Goal: Task Accomplishment & Management: Use online tool/utility

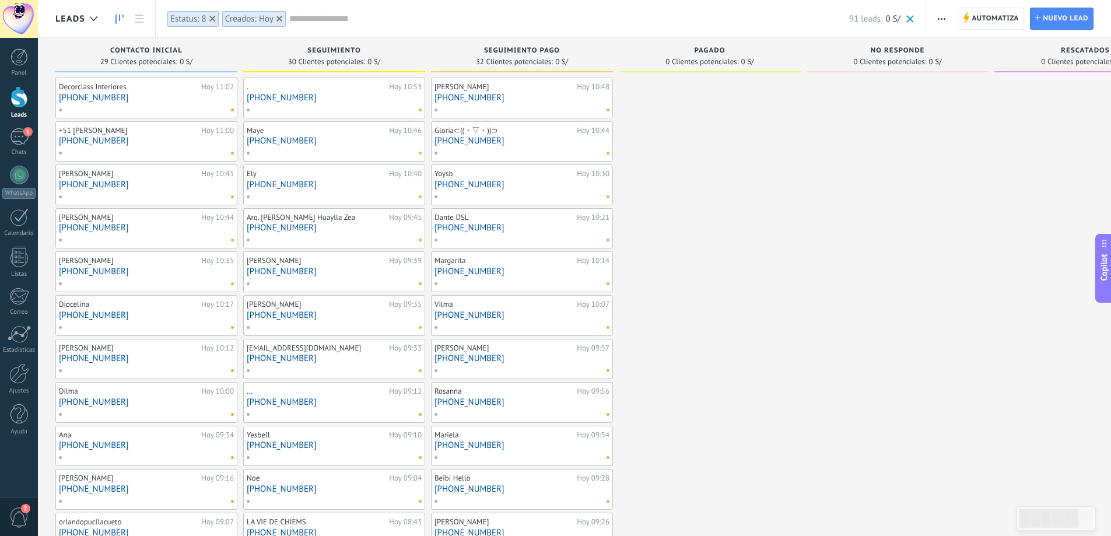
click at [19, 108] on link "Leads" at bounding box center [19, 102] width 38 height 33
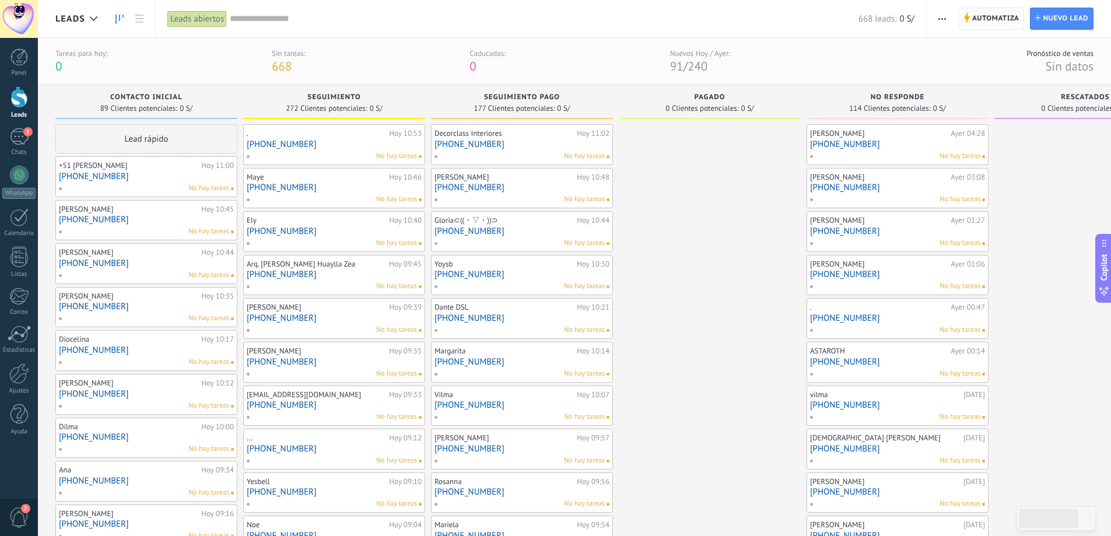
click at [988, 19] on span "Automatiza" at bounding box center [995, 18] width 47 height 21
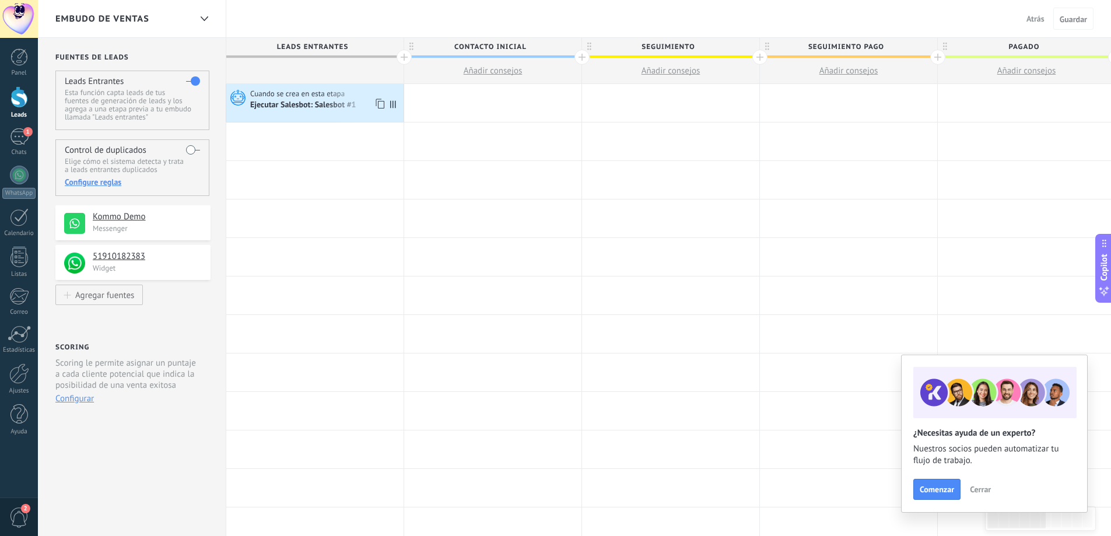
click at [303, 111] on div "Ejecutar Salesbot: Salesbot #1" at bounding box center [304, 105] width 108 height 10
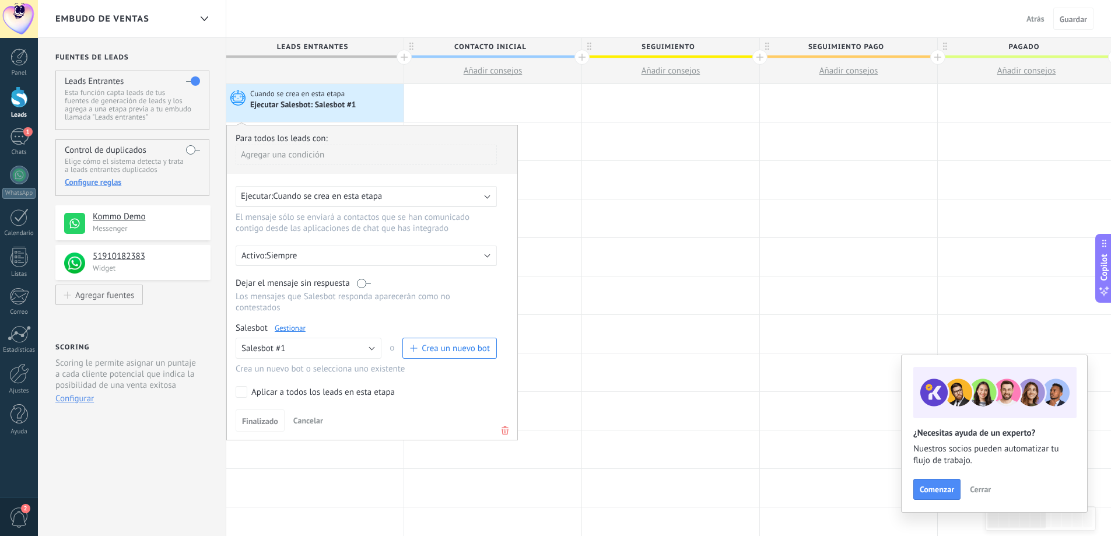
click at [293, 327] on link "Gestionar" at bounding box center [290, 328] width 31 height 10
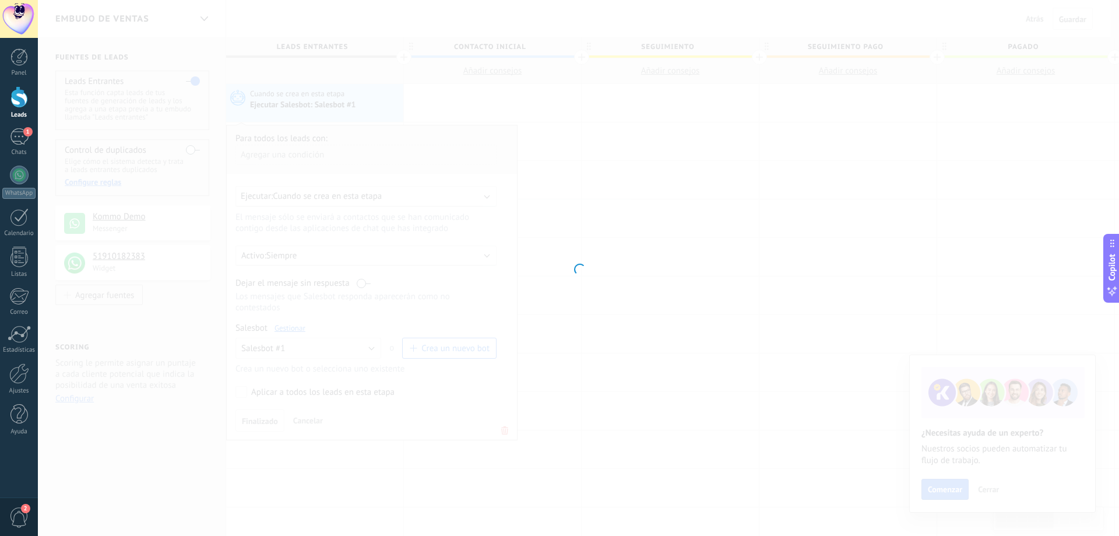
type input "**********"
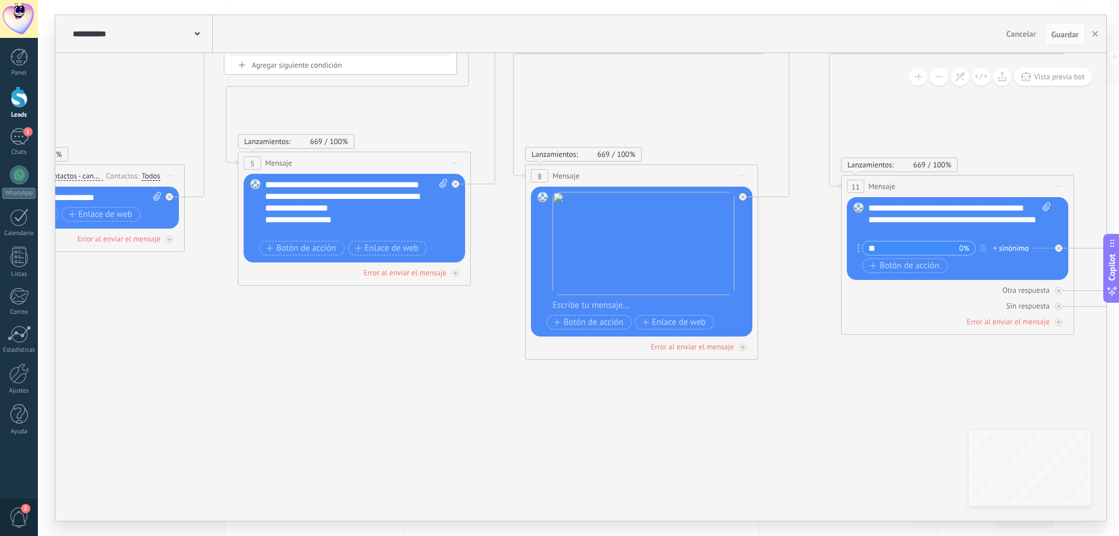
drag, startPoint x: 911, startPoint y: 395, endPoint x: 406, endPoint y: 331, distance: 509.6
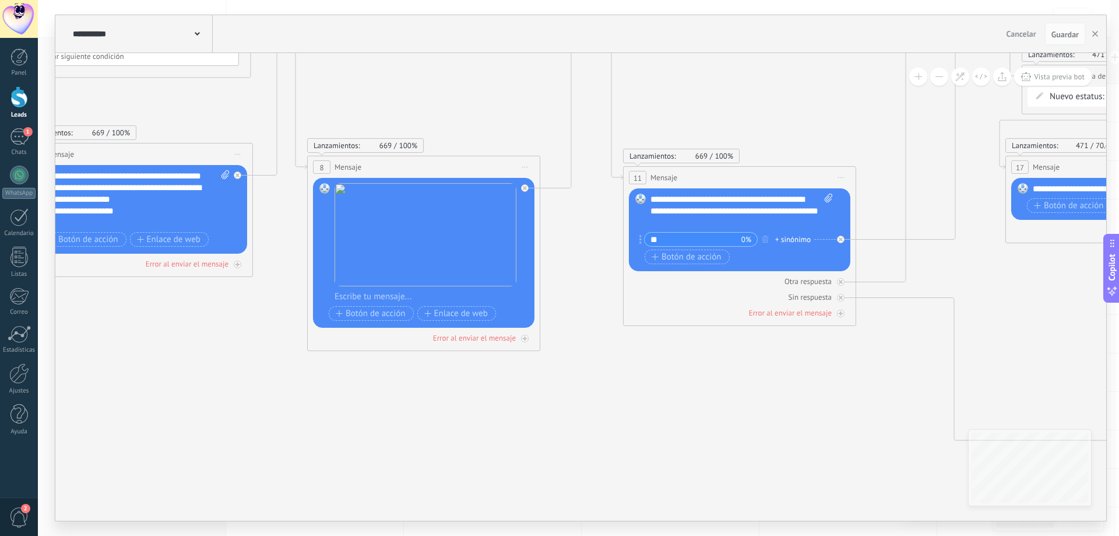
drag, startPoint x: 734, startPoint y: 412, endPoint x: 567, endPoint y: 415, distance: 167.4
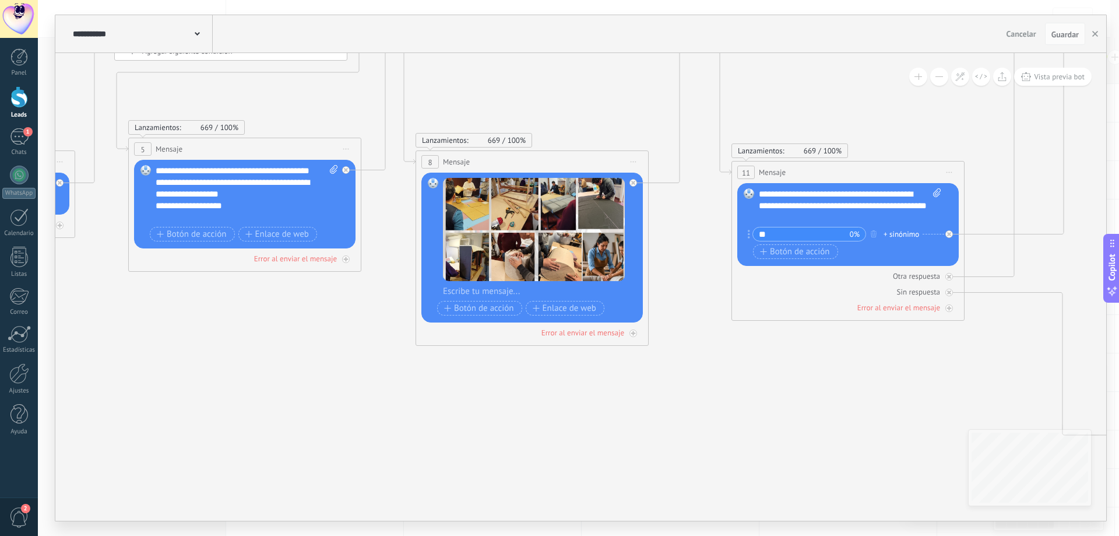
drag, startPoint x: 500, startPoint y: 409, endPoint x: 624, endPoint y: 405, distance: 124.8
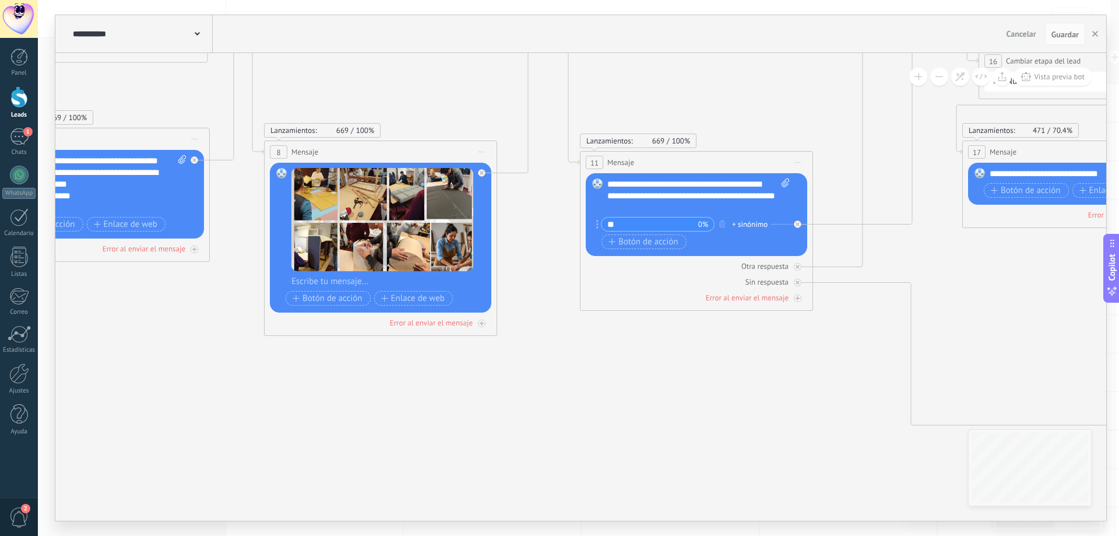
drag, startPoint x: 693, startPoint y: 412, endPoint x: 473, endPoint y: 386, distance: 220.7
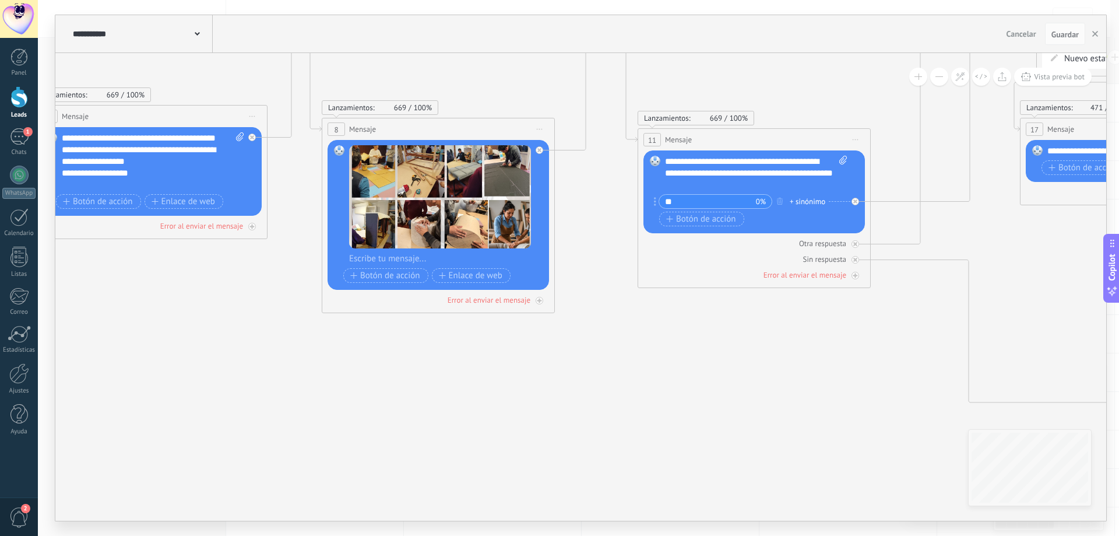
drag, startPoint x: 473, startPoint y: 386, endPoint x: 585, endPoint y: 379, distance: 112.2
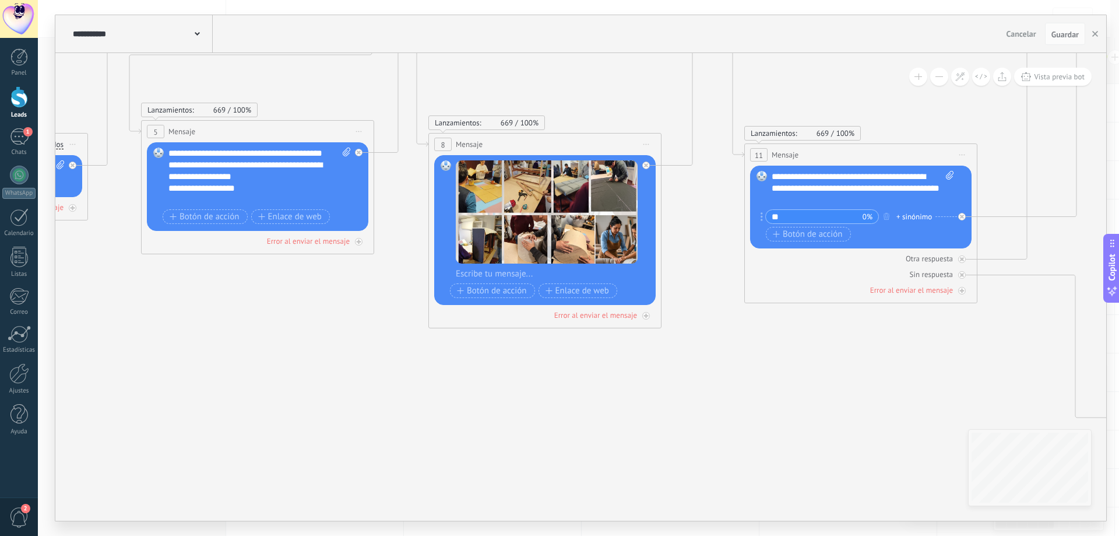
drag, startPoint x: 440, startPoint y: 399, endPoint x: 547, endPoint y: 415, distance: 108.4
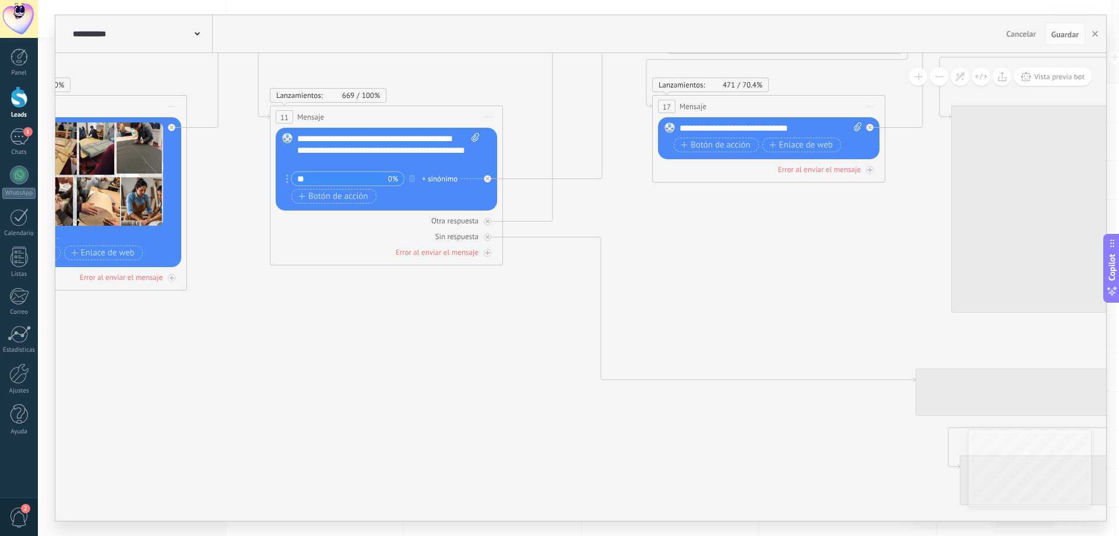
drag, startPoint x: 729, startPoint y: 434, endPoint x: 329, endPoint y: 384, distance: 403.7
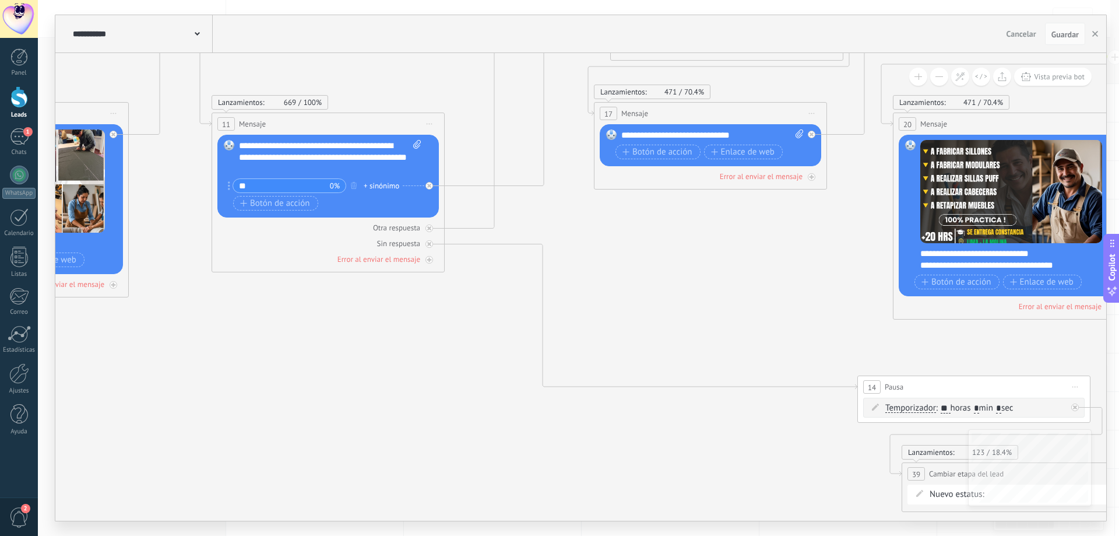
drag, startPoint x: 745, startPoint y: 428, endPoint x: 405, endPoint y: 442, distance: 340.2
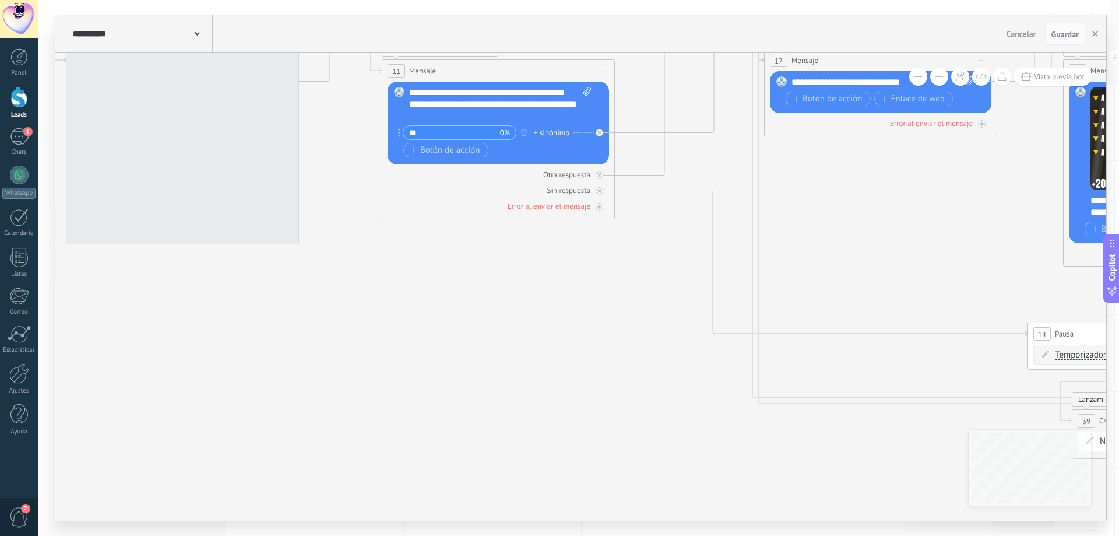
drag, startPoint x: 254, startPoint y: 443, endPoint x: 745, endPoint y: 380, distance: 494.4
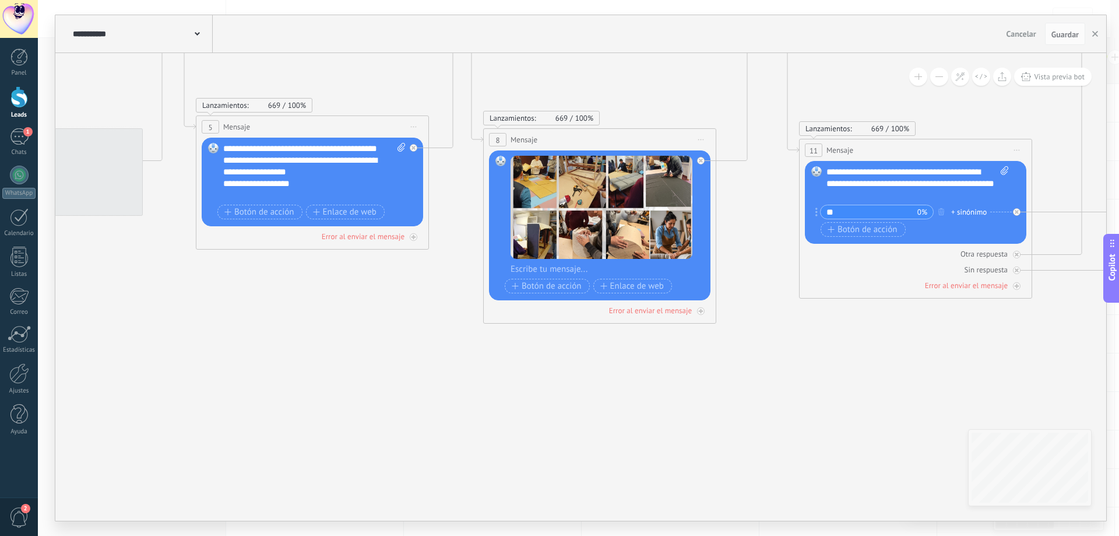
drag, startPoint x: 450, startPoint y: 375, endPoint x: 612, endPoint y: 436, distance: 172.9
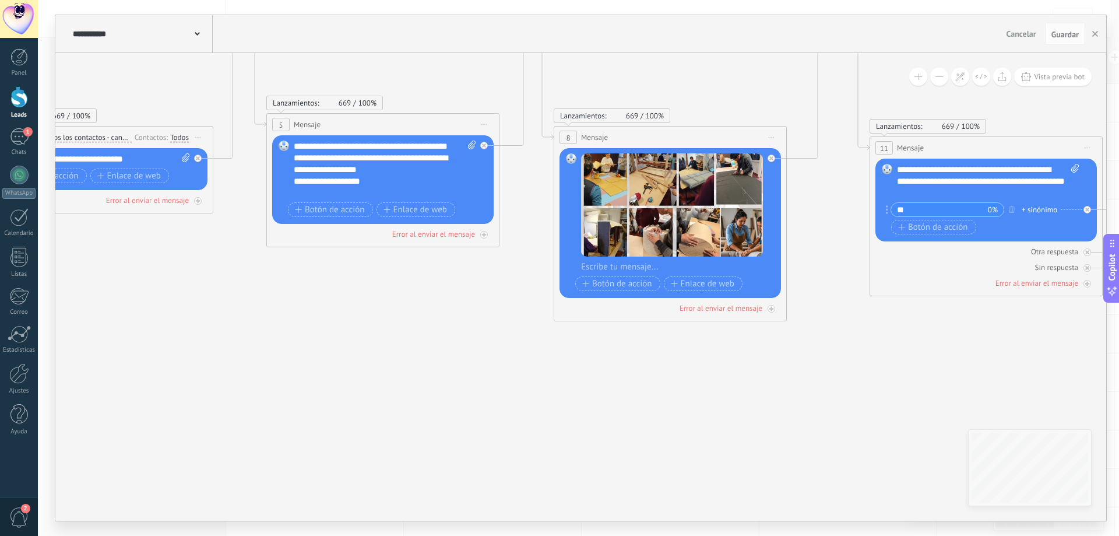
drag, startPoint x: 534, startPoint y: 429, endPoint x: 857, endPoint y: 464, distance: 324.3
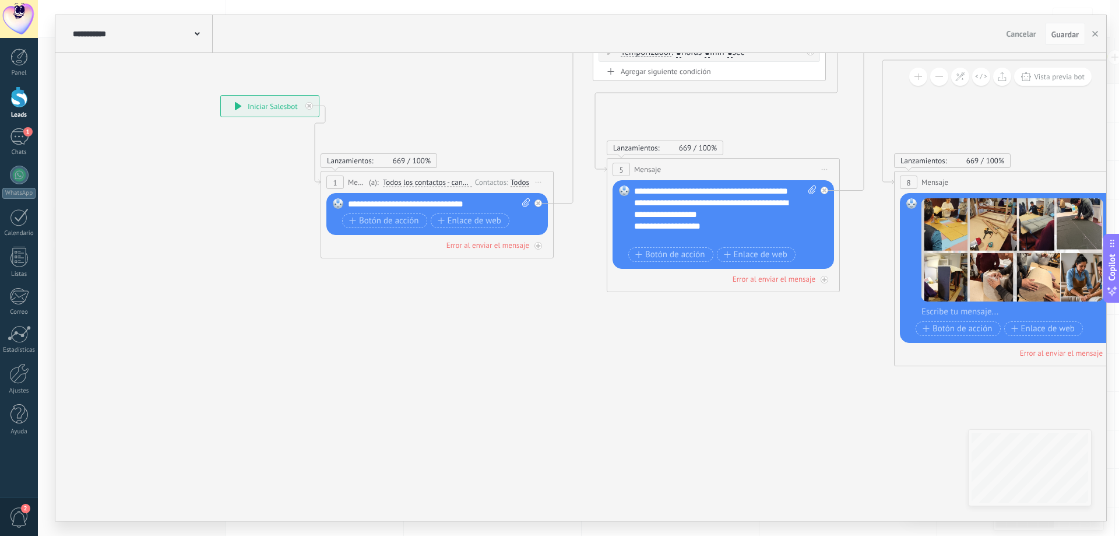
drag, startPoint x: 692, startPoint y: 434, endPoint x: 738, endPoint y: 460, distance: 53.0
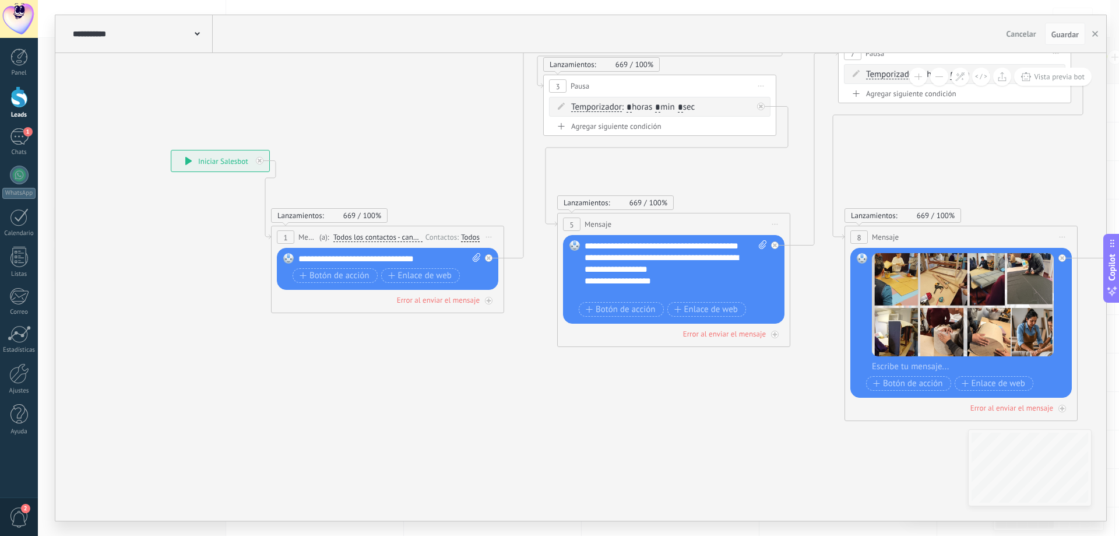
drag, startPoint x: 680, startPoint y: 474, endPoint x: 655, endPoint y: 480, distance: 25.9
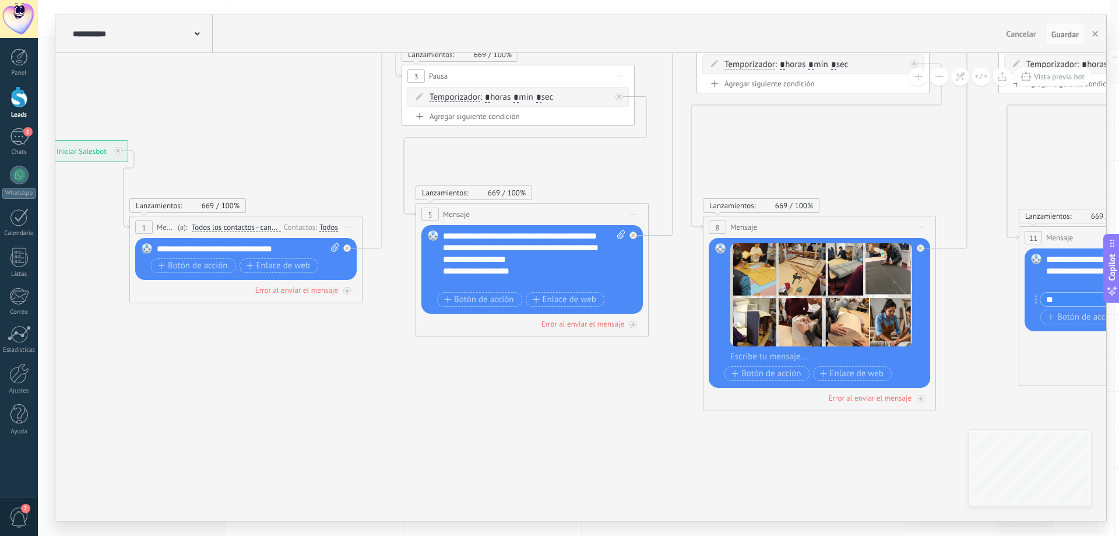
drag, startPoint x: 656, startPoint y: 450, endPoint x: 460, endPoint y: 431, distance: 196.8
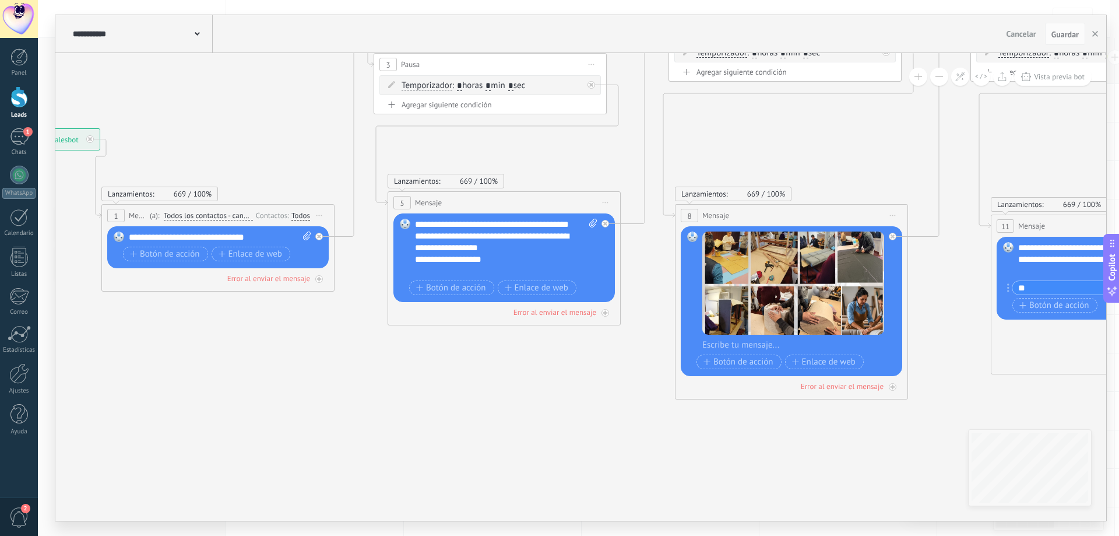
drag, startPoint x: 350, startPoint y: 391, endPoint x: 413, endPoint y: 380, distance: 63.5
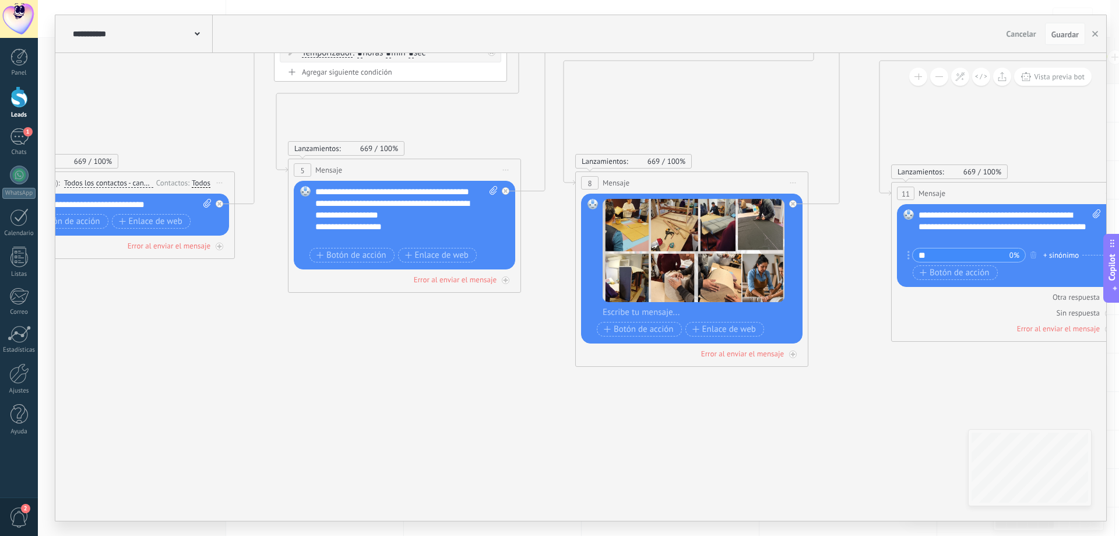
drag, startPoint x: 567, startPoint y: 388, endPoint x: 440, endPoint y: 363, distance: 130.1
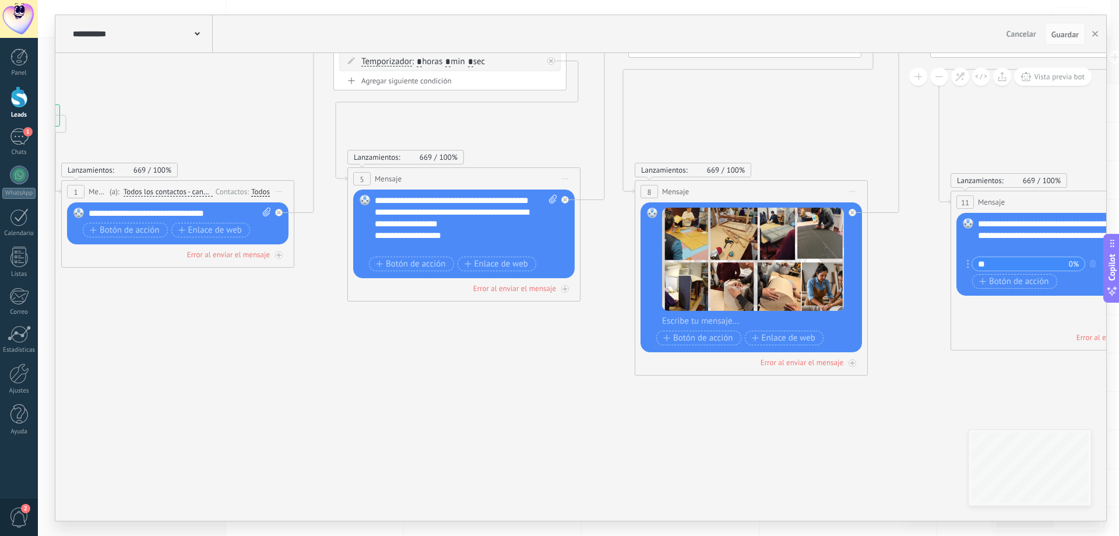
drag, startPoint x: 447, startPoint y: 369, endPoint x: 507, endPoint y: 378, distance: 60.8
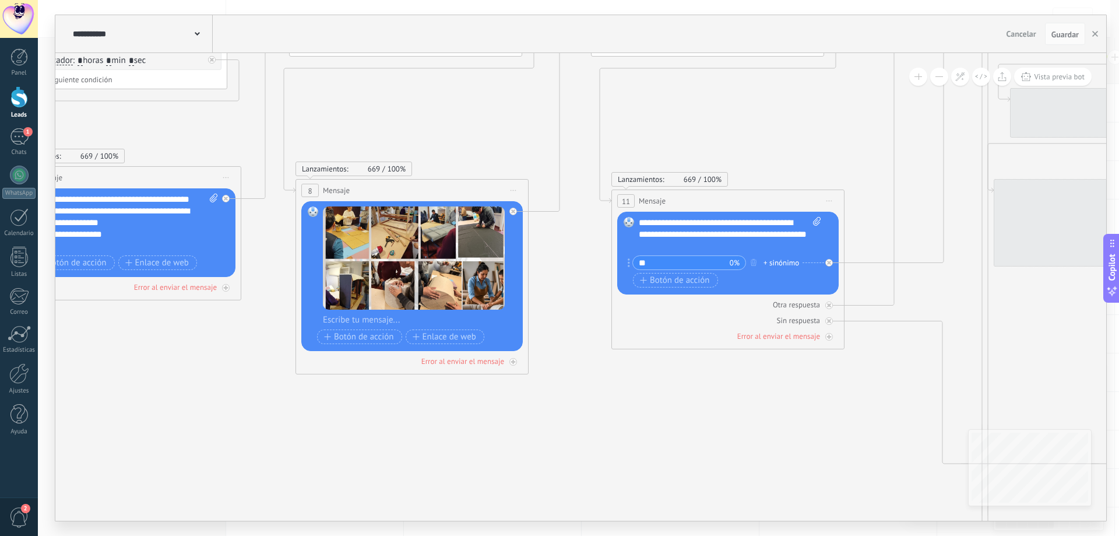
drag, startPoint x: 844, startPoint y: 482, endPoint x: 514, endPoint y: 480, distance: 329.4
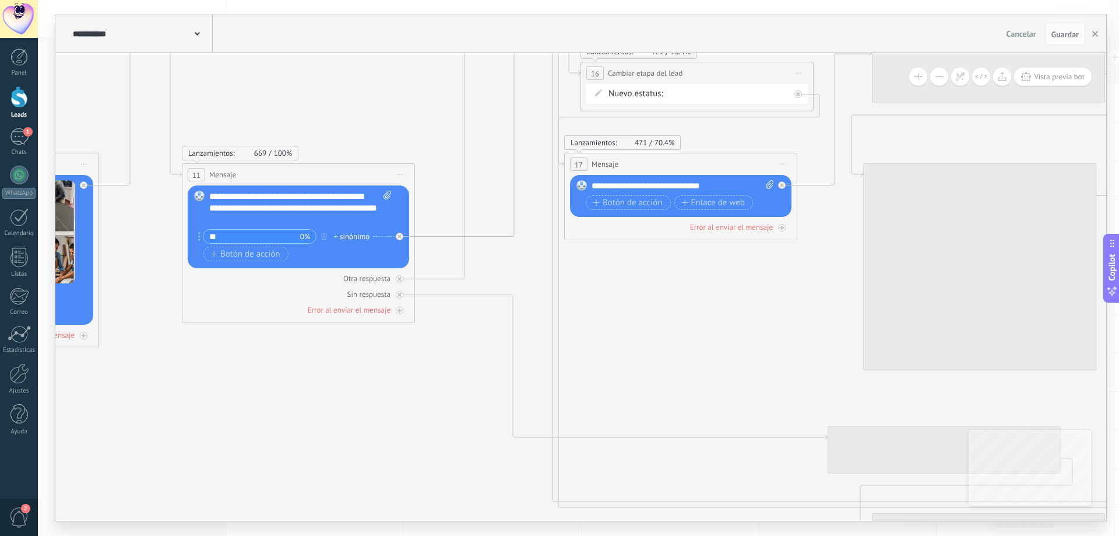
drag, startPoint x: 761, startPoint y: 458, endPoint x: 332, endPoint y: 431, distance: 430.0
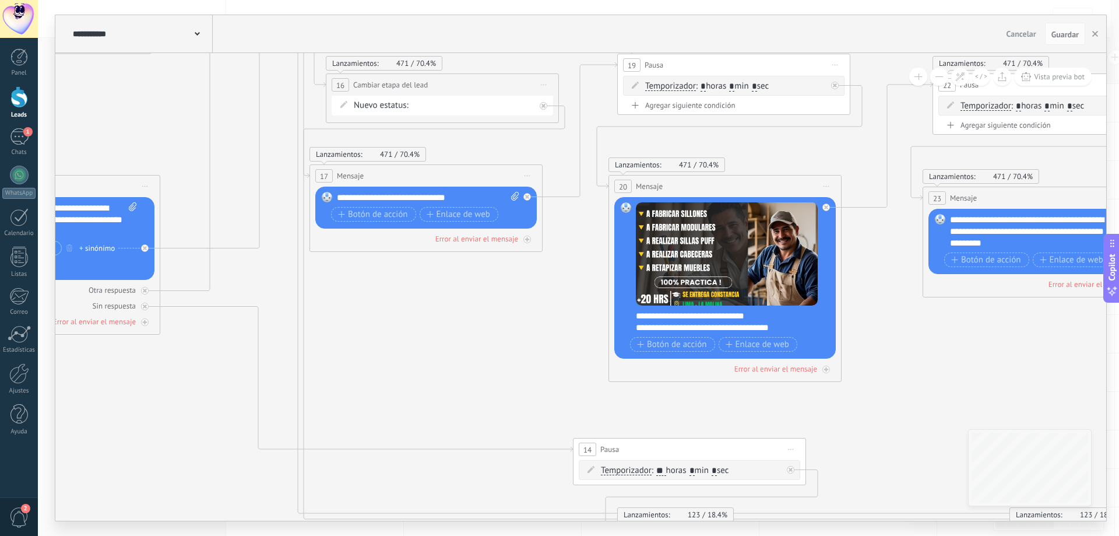
drag, startPoint x: 802, startPoint y: 361, endPoint x: 549, endPoint y: 373, distance: 253.3
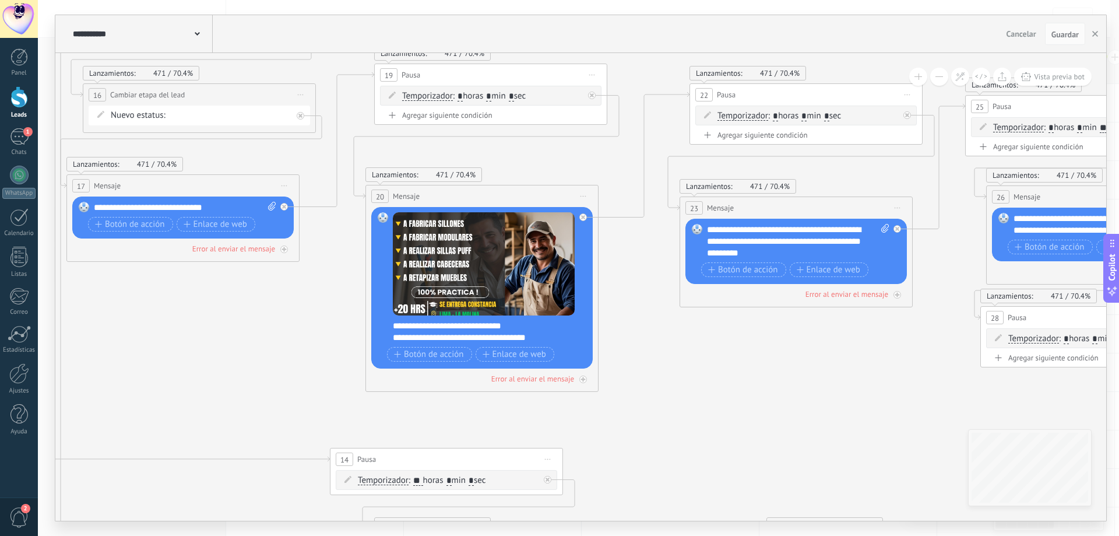
drag, startPoint x: 795, startPoint y: 398, endPoint x: 553, endPoint y: 408, distance: 242.8
click at [553, 408] on icon at bounding box center [966, 387] width 5128 height 1459
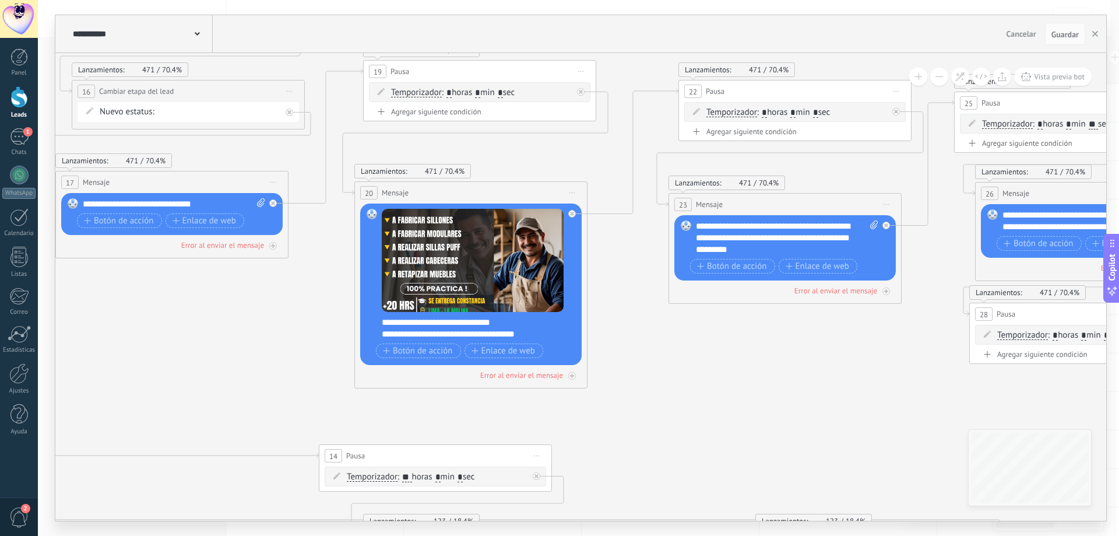
drag, startPoint x: 627, startPoint y: 412, endPoint x: 820, endPoint y: 359, distance: 200.2
click at [869, 359] on icon at bounding box center [955, 383] width 5128 height 1459
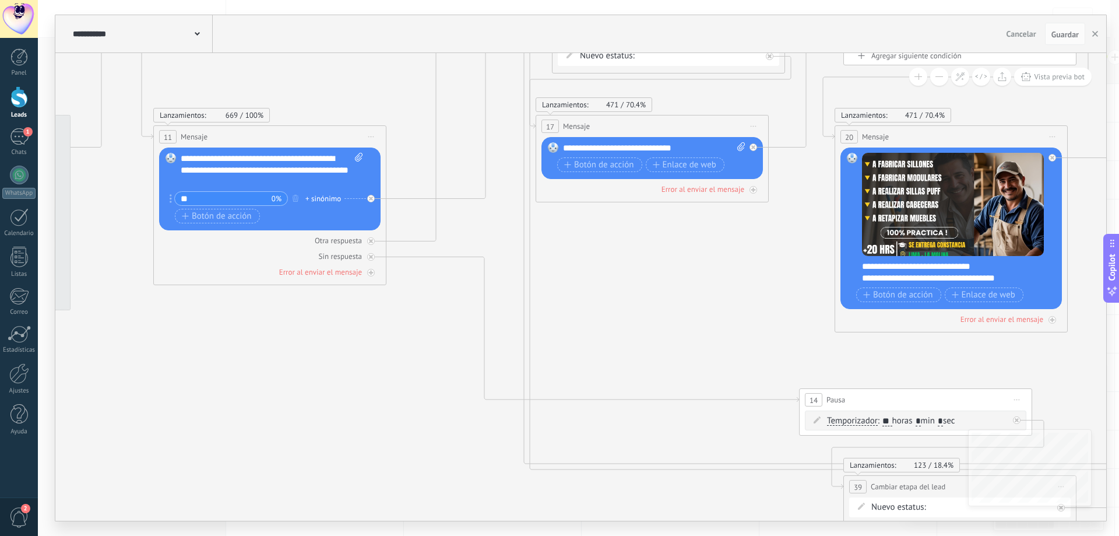
drag, startPoint x: 455, startPoint y: 354, endPoint x: 633, endPoint y: 351, distance: 177.3
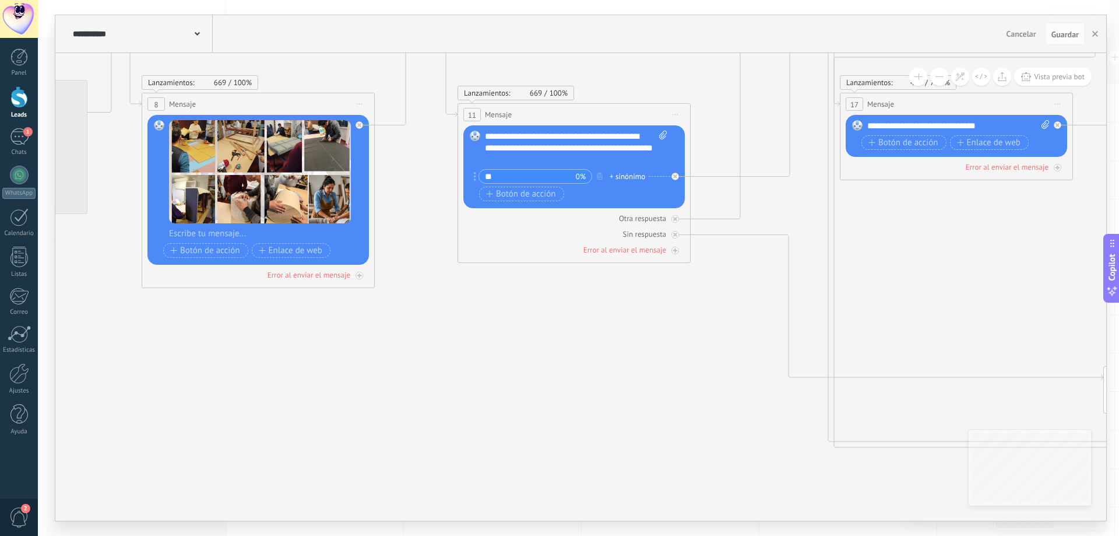
drag, startPoint x: 297, startPoint y: 399, endPoint x: 668, endPoint y: 368, distance: 372.1
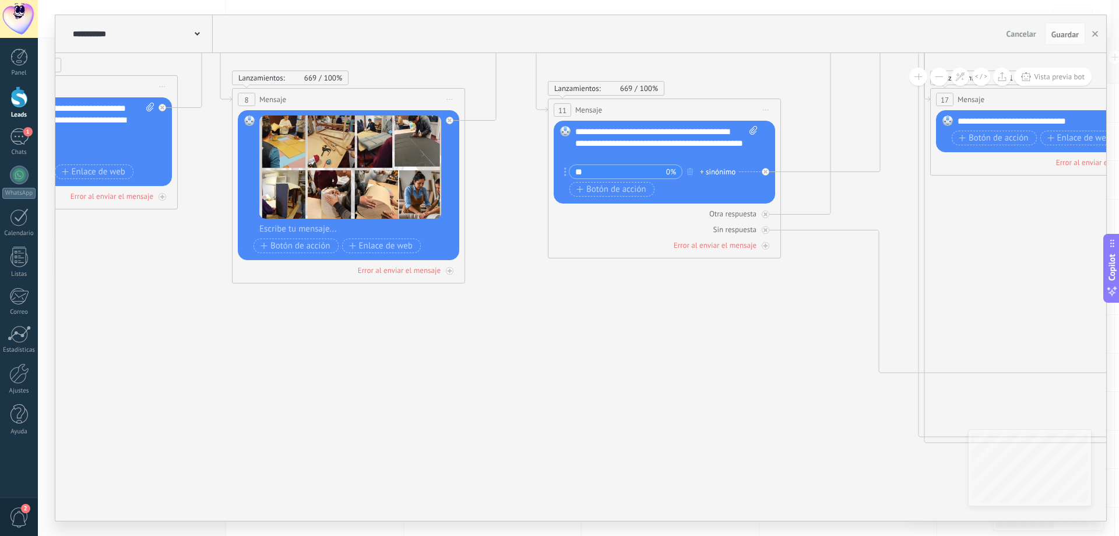
drag, startPoint x: 444, startPoint y: 381, endPoint x: 522, endPoint y: 409, distance: 83.7
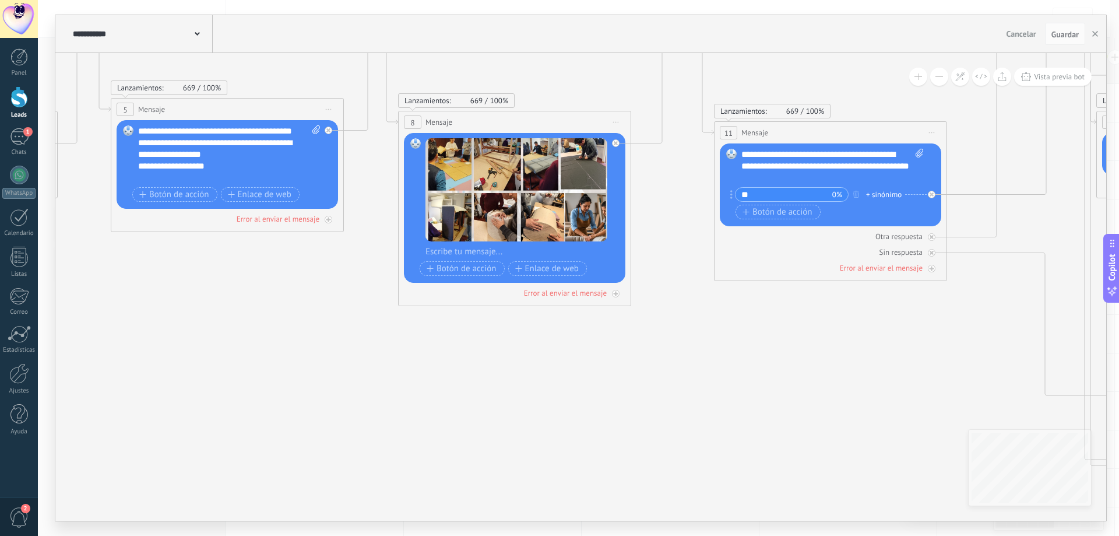
drag, startPoint x: 369, startPoint y: 417, endPoint x: 412, endPoint y: 417, distance: 43.1
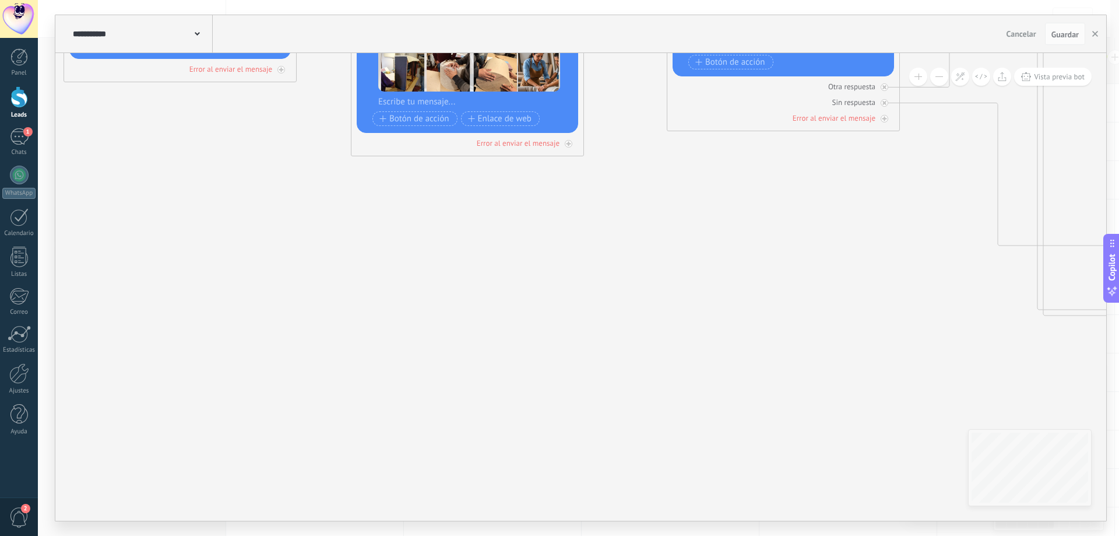
drag, startPoint x: 426, startPoint y: 427, endPoint x: 366, endPoint y: 265, distance: 172.3
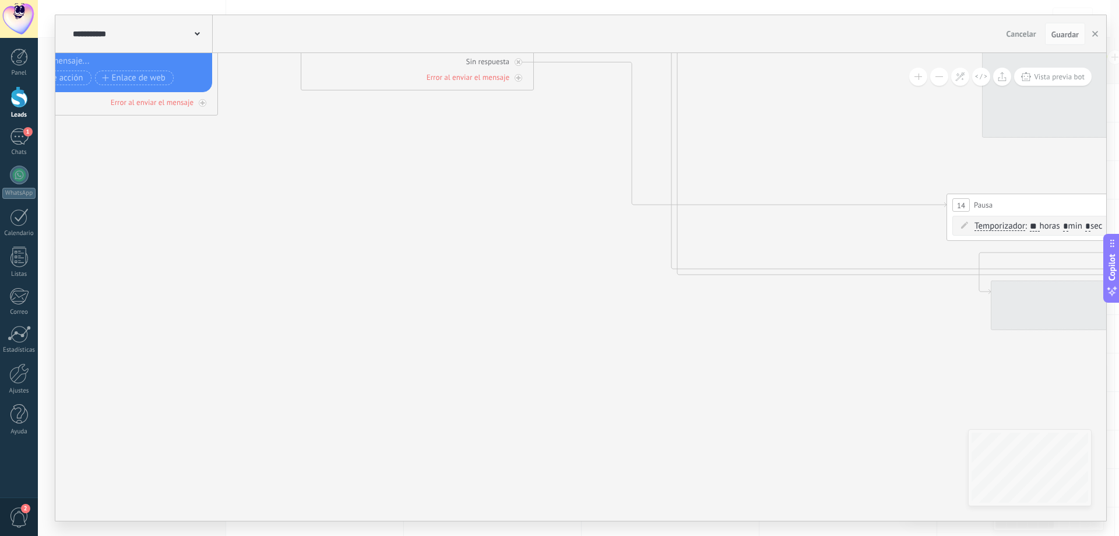
drag, startPoint x: 601, startPoint y: 372, endPoint x: 266, endPoint y: 347, distance: 335.0
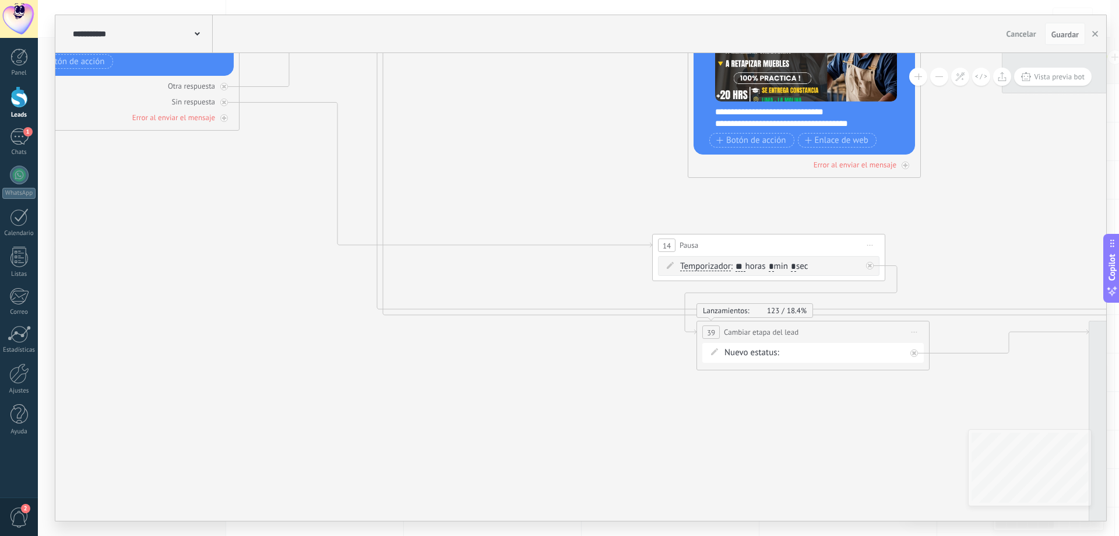
drag, startPoint x: 613, startPoint y: 357, endPoint x: 441, endPoint y: 399, distance: 177.2
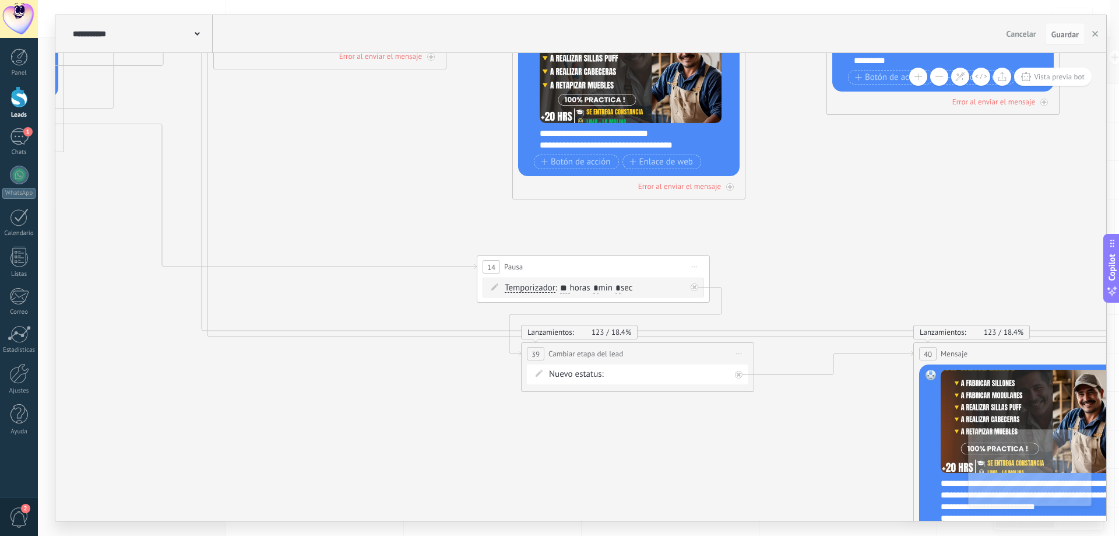
drag, startPoint x: 508, startPoint y: 413, endPoint x: 377, endPoint y: 435, distance: 133.5
click at [335, 435] on icon at bounding box center [1113, 194] width 5128 height 1459
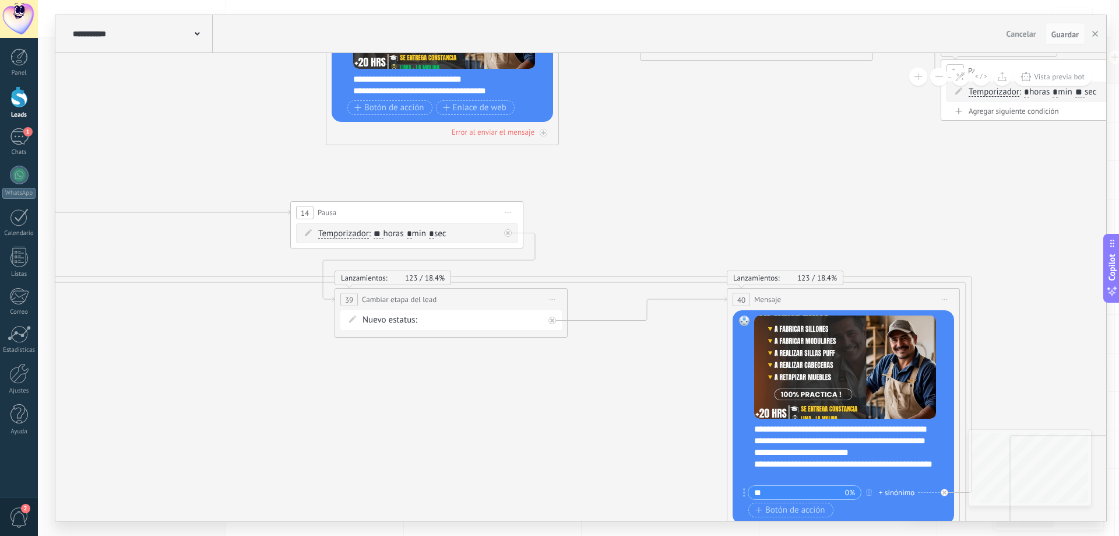
drag, startPoint x: 562, startPoint y: 445, endPoint x: 364, endPoint y: 388, distance: 205.9
click at [364, 388] on icon at bounding box center [927, 140] width 5128 height 1459
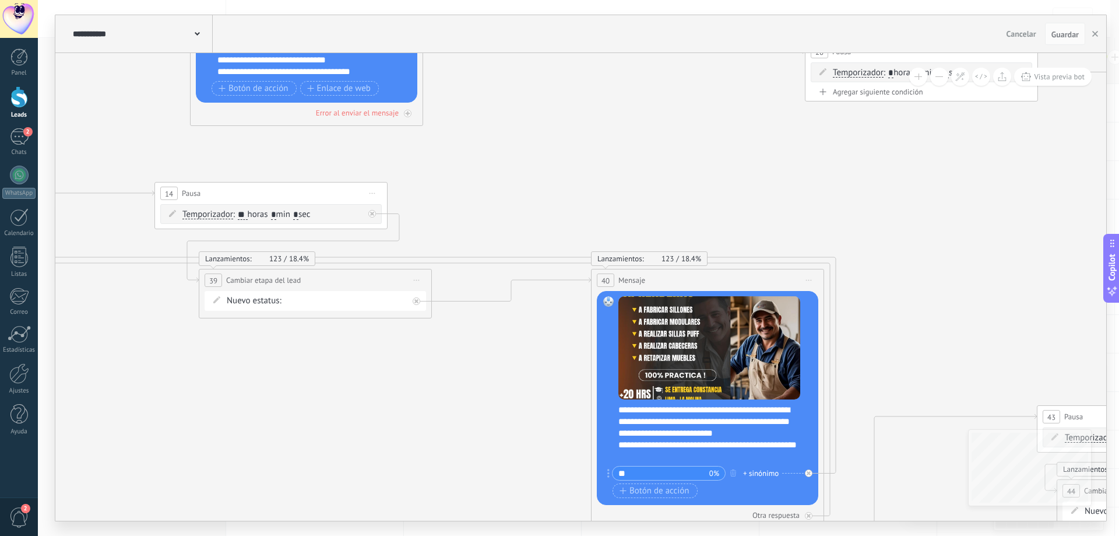
drag, startPoint x: 549, startPoint y: 423, endPoint x: 424, endPoint y: 407, distance: 125.2
click at [424, 407] on icon at bounding box center [791, 121] width 5128 height 1459
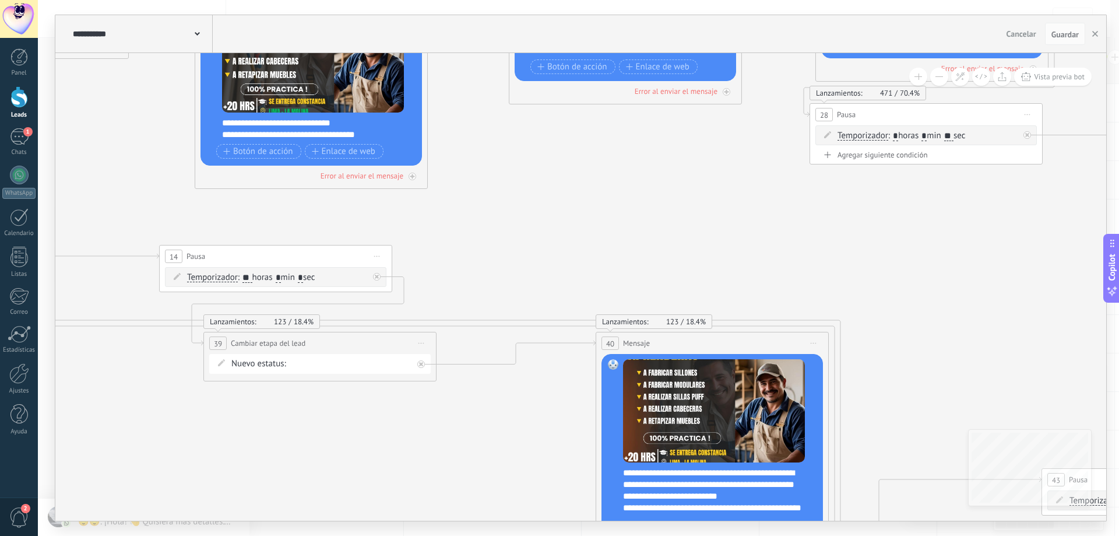
drag, startPoint x: 933, startPoint y: 342, endPoint x: 829, endPoint y: 334, distance: 104.7
click at [939, 407] on icon at bounding box center [796, 184] width 5128 height 1459
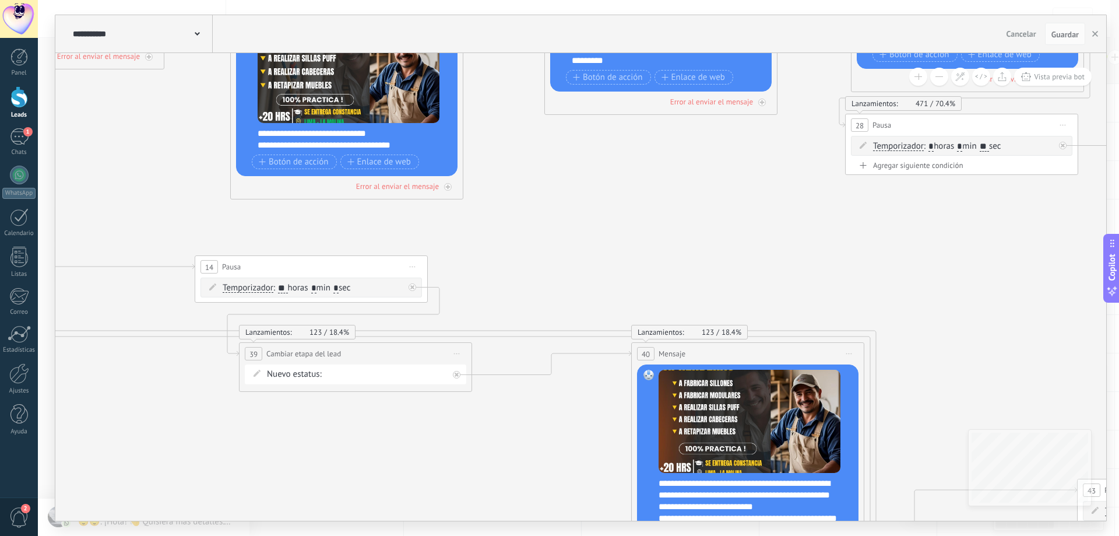
drag, startPoint x: 634, startPoint y: 272, endPoint x: 871, endPoint y: 326, distance: 242.9
click at [873, 326] on icon at bounding box center [831, 194] width 5128 height 1459
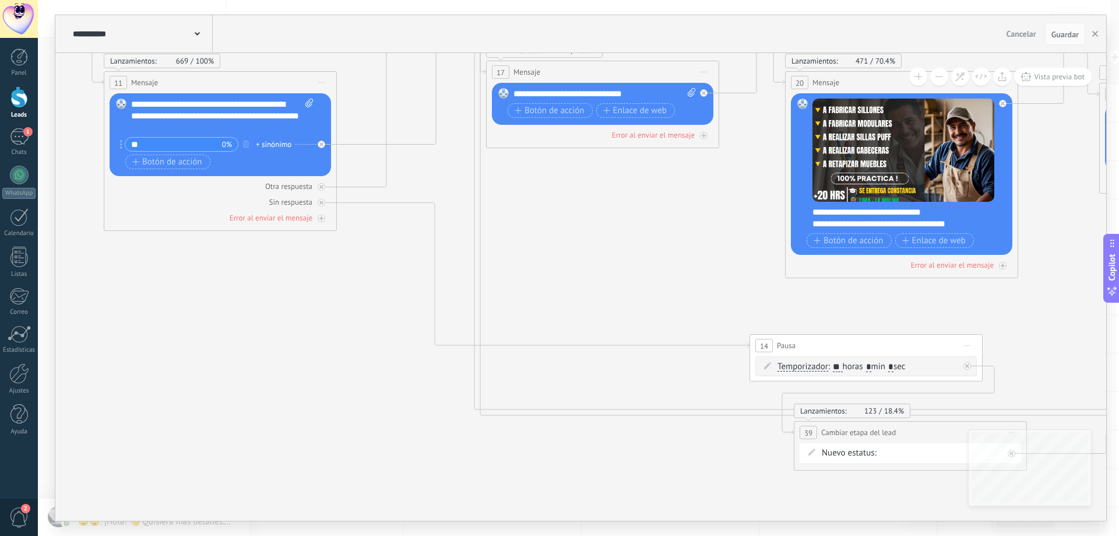
drag, startPoint x: 543, startPoint y: 275, endPoint x: 893, endPoint y: 308, distance: 352.0
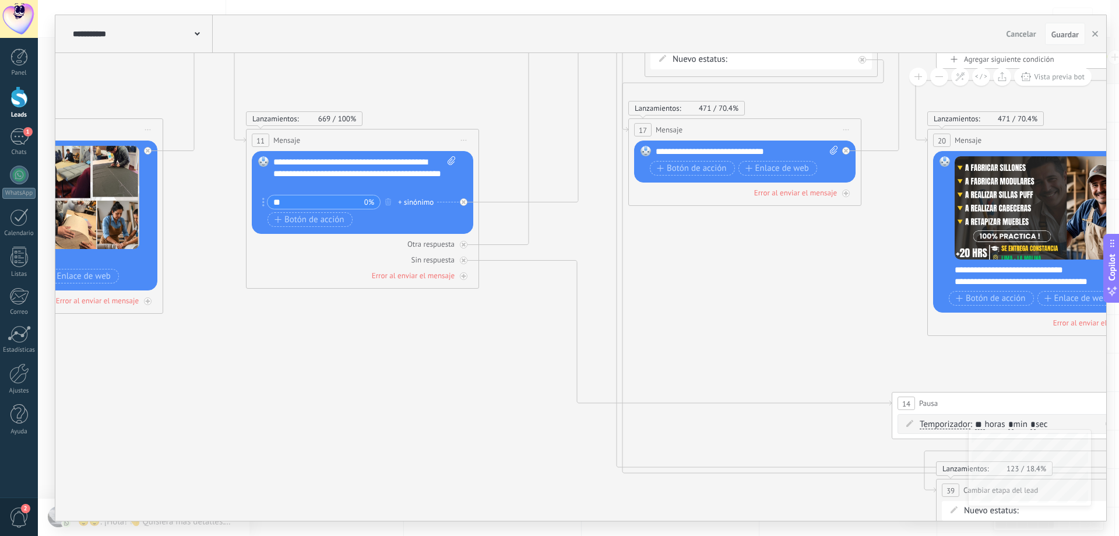
drag, startPoint x: 609, startPoint y: 275, endPoint x: 749, endPoint y: 330, distance: 150.5
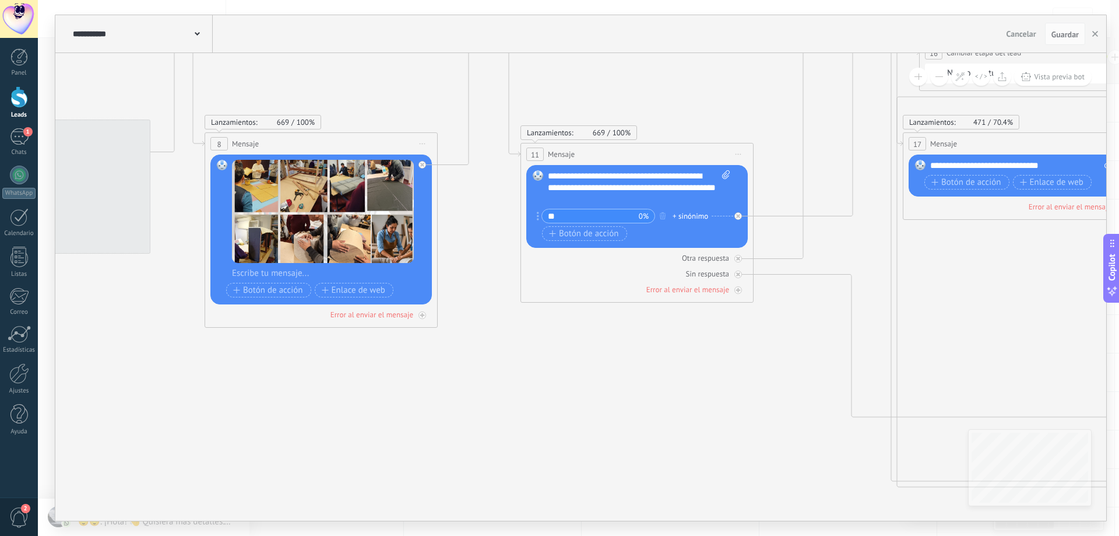
drag, startPoint x: 556, startPoint y: 394, endPoint x: 718, endPoint y: 394, distance: 162.1
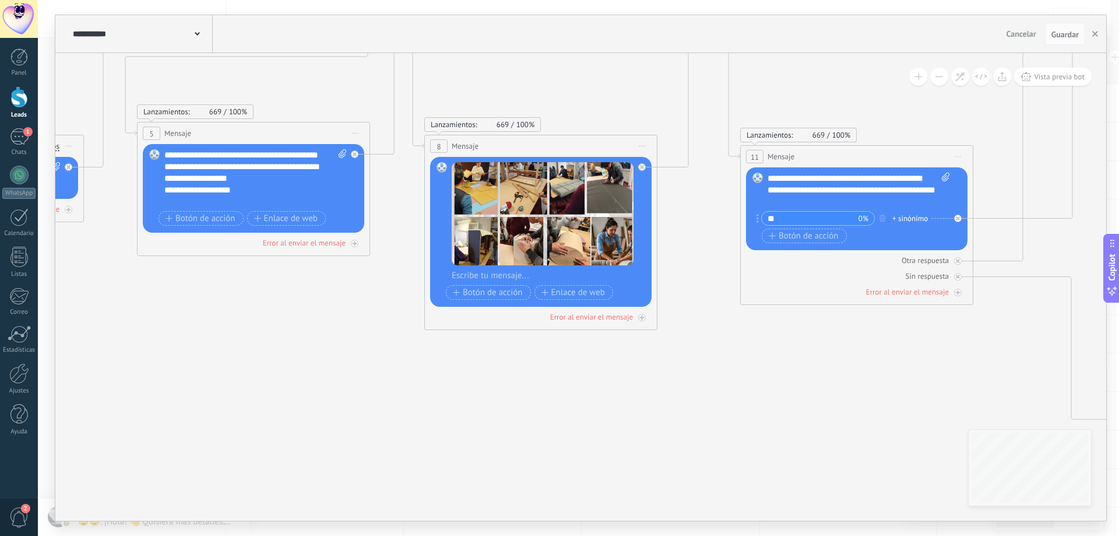
drag, startPoint x: 505, startPoint y: 419, endPoint x: 660, endPoint y: 418, distance: 155.1
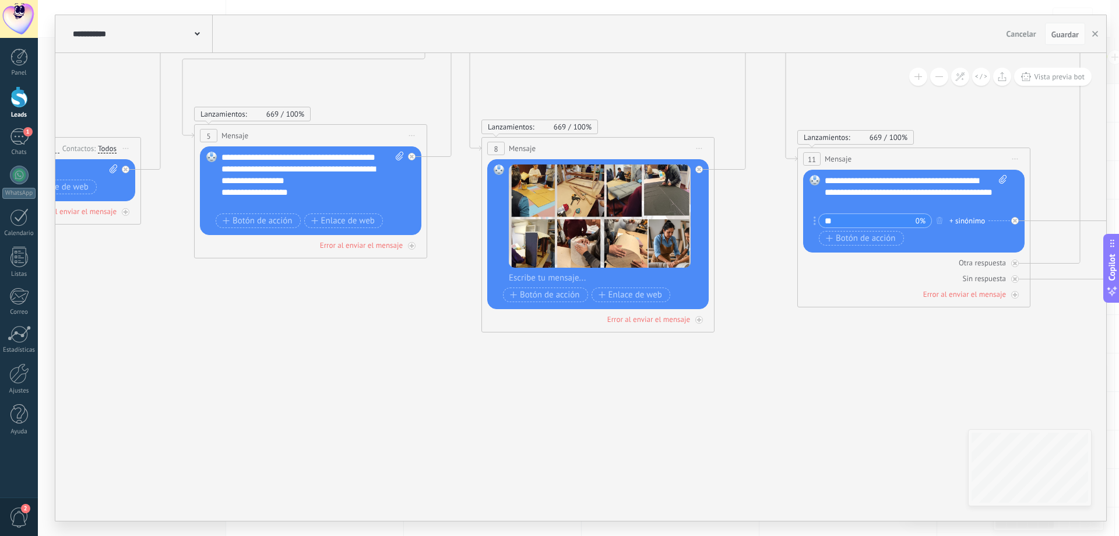
drag, startPoint x: 547, startPoint y: 459, endPoint x: 623, endPoint y: 462, distance: 75.8
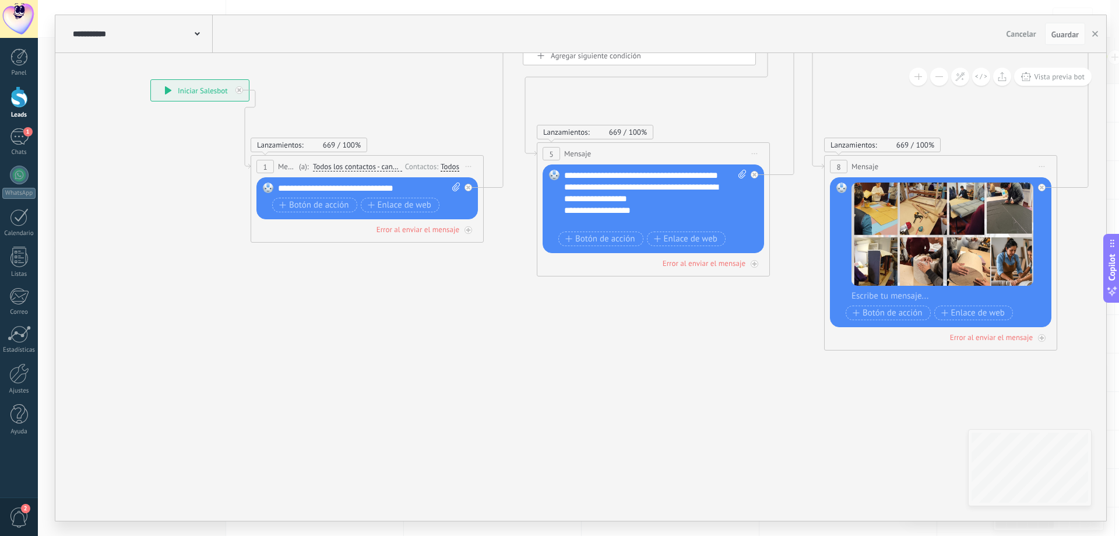
drag, startPoint x: 448, startPoint y: 482, endPoint x: 767, endPoint y: 500, distance: 320.0
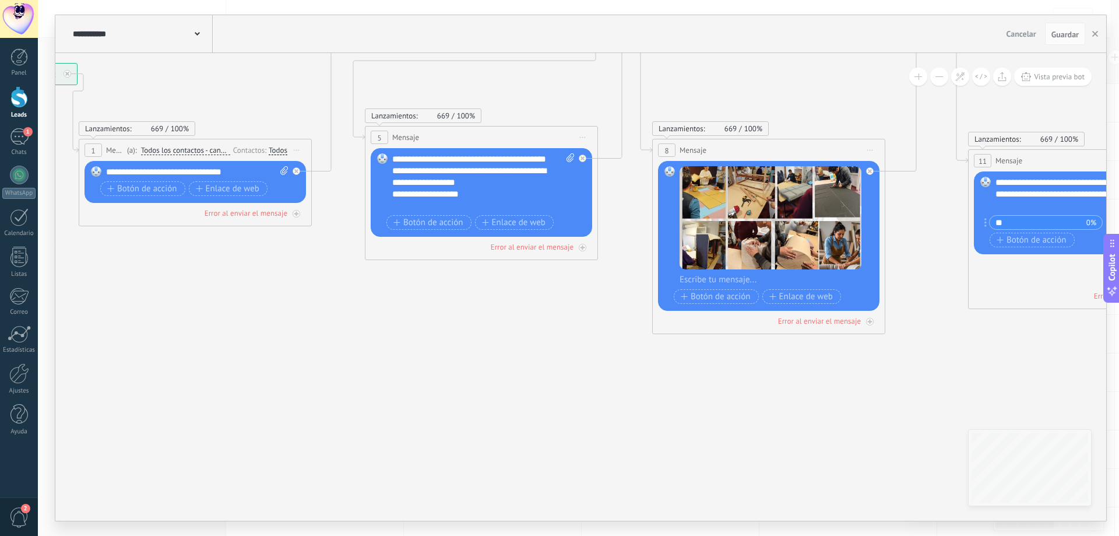
drag, startPoint x: 717, startPoint y: 464, endPoint x: 549, endPoint y: 447, distance: 168.1
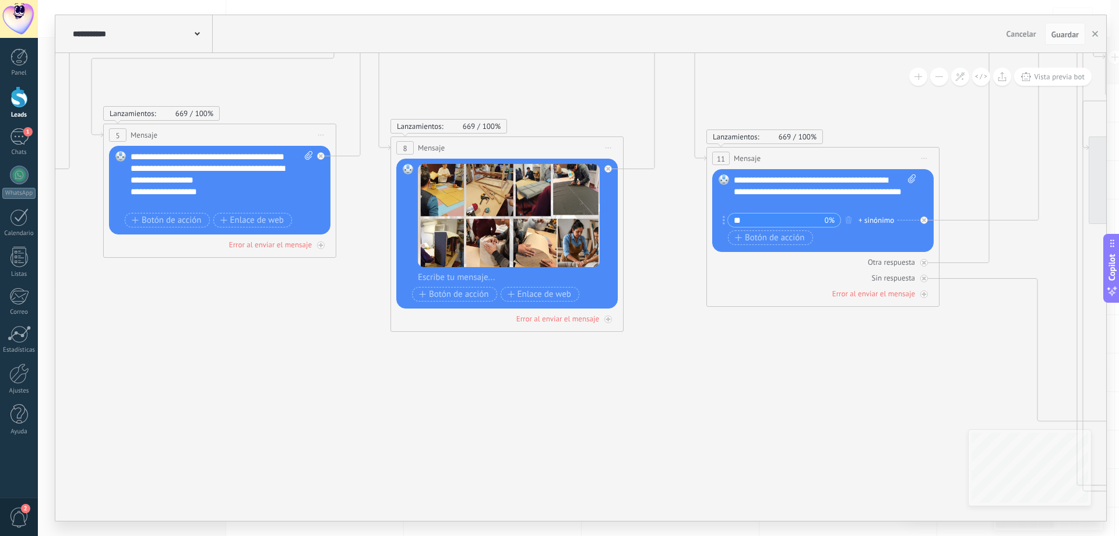
drag, startPoint x: 803, startPoint y: 438, endPoint x: 542, endPoint y: 436, distance: 260.6
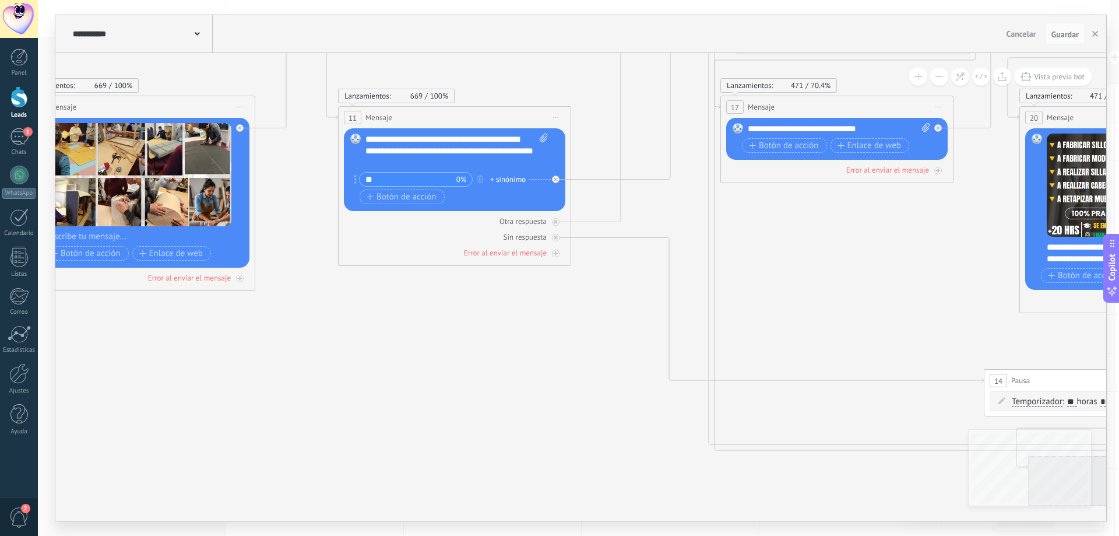
drag, startPoint x: 810, startPoint y: 445, endPoint x: 442, endPoint y: 404, distance: 370.2
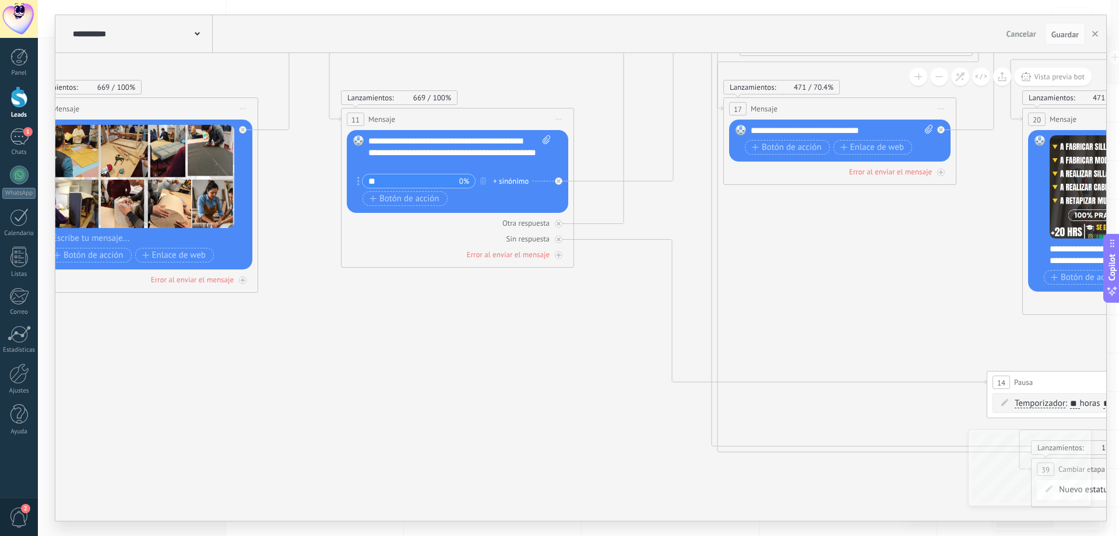
drag, startPoint x: 427, startPoint y: 370, endPoint x: 791, endPoint y: 363, distance: 363.9
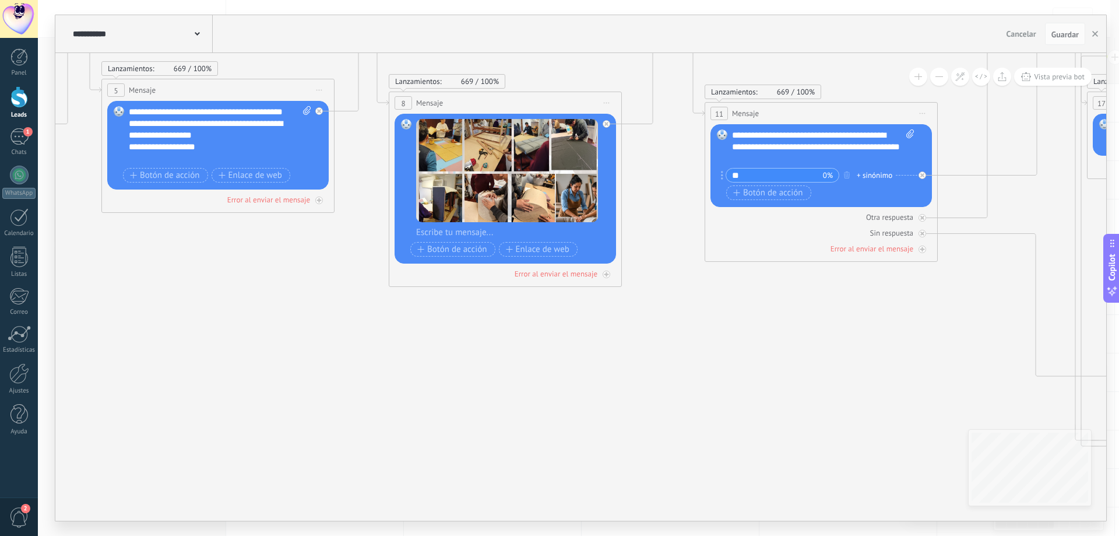
drag, startPoint x: 601, startPoint y: 350, endPoint x: 682, endPoint y: 383, distance: 87.6
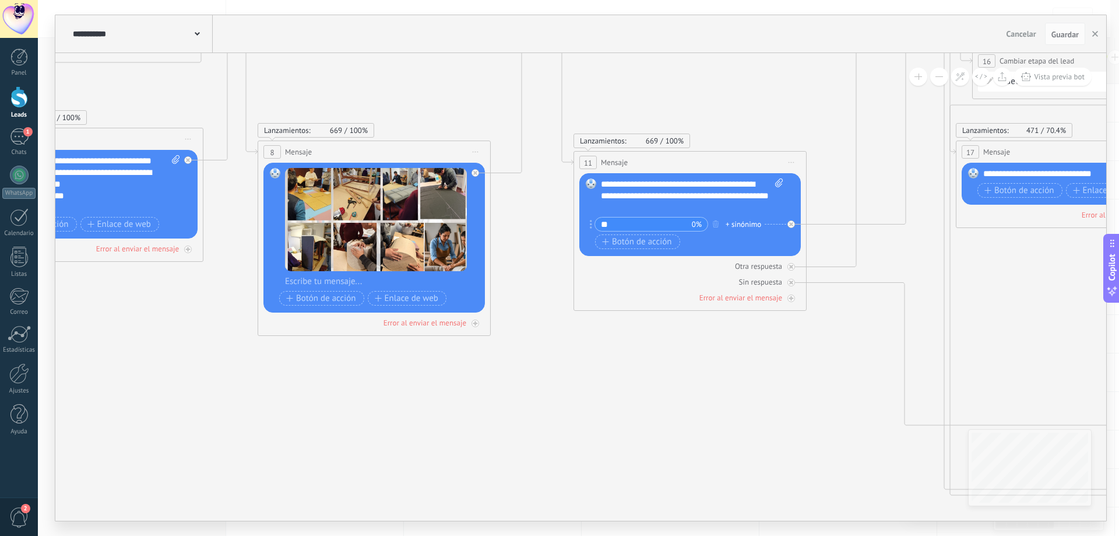
drag
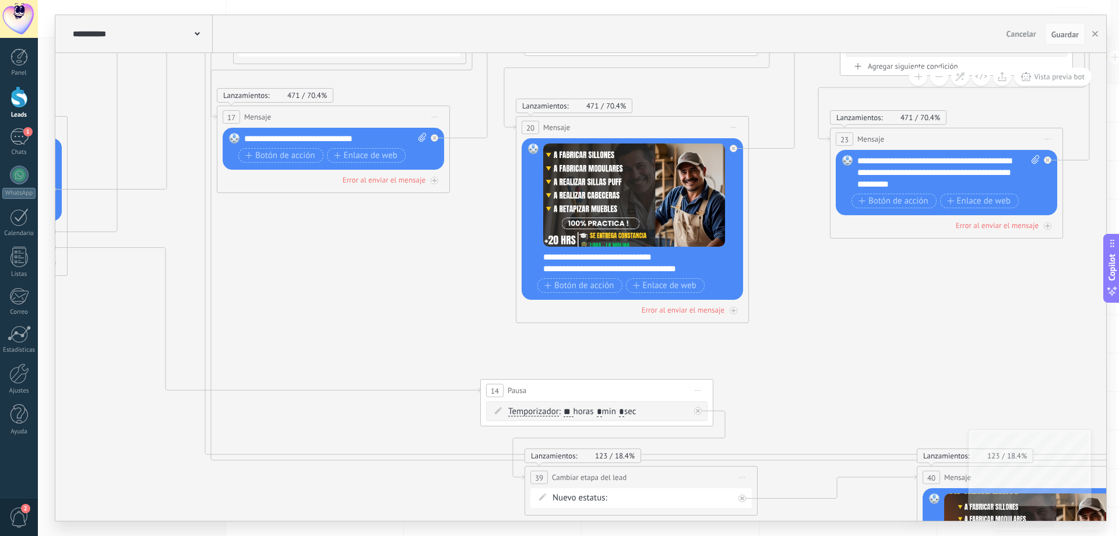
click at [714, 357] on icon at bounding box center [1117, 318] width 5128 height 1459
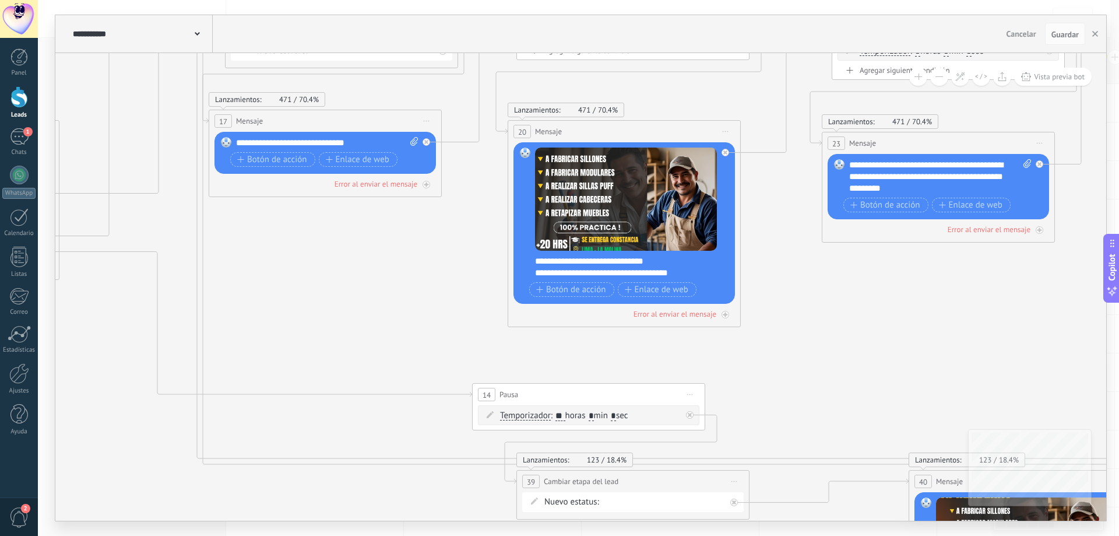
click at [568, 348] on icon at bounding box center [1109, 322] width 5128 height 1459
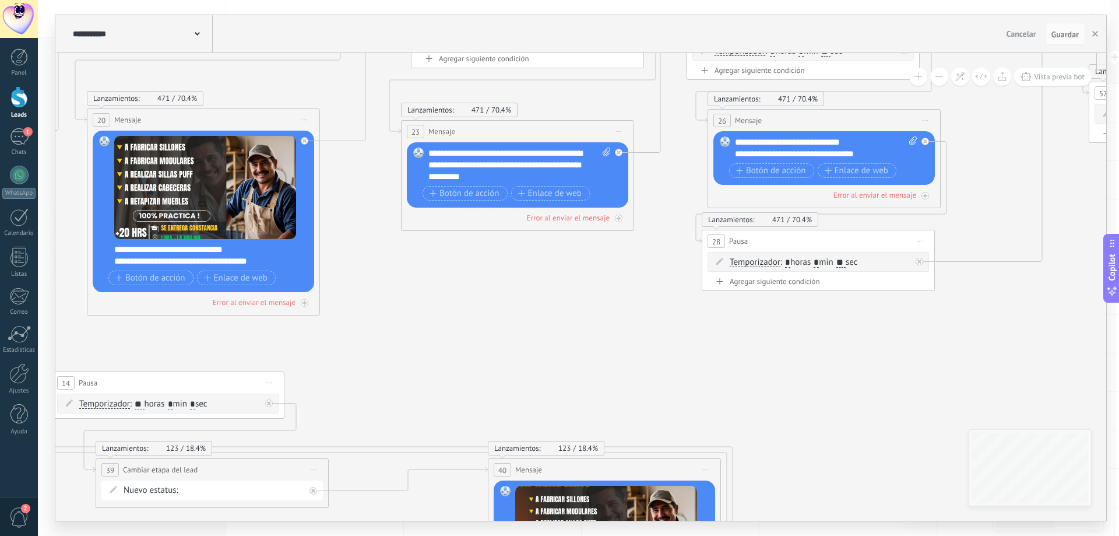
click at [538, 341] on icon at bounding box center [688, 310] width 5128 height 1459
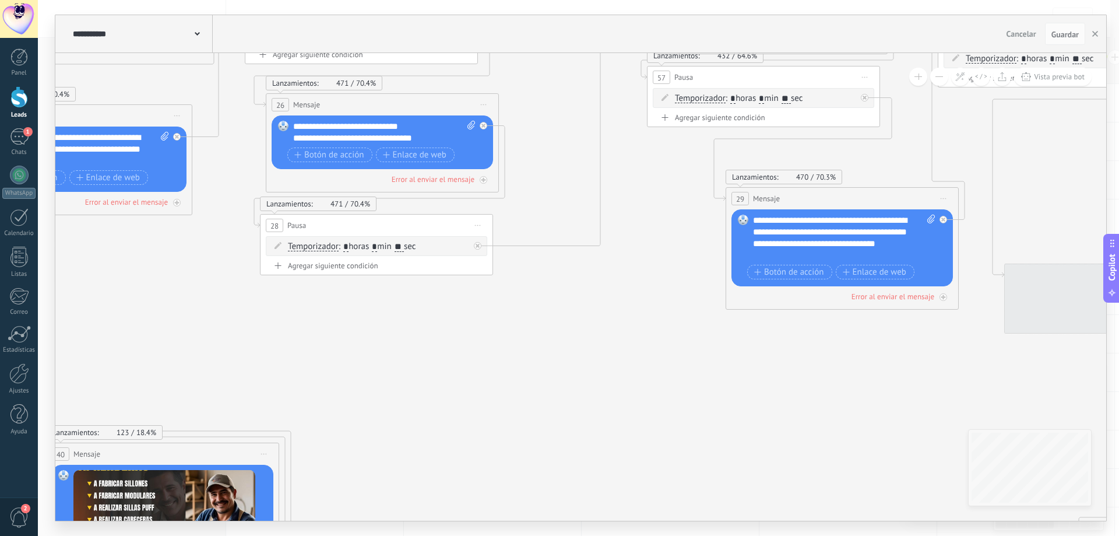
click at [560, 367] on icon at bounding box center [246, 295] width 5128 height 1459
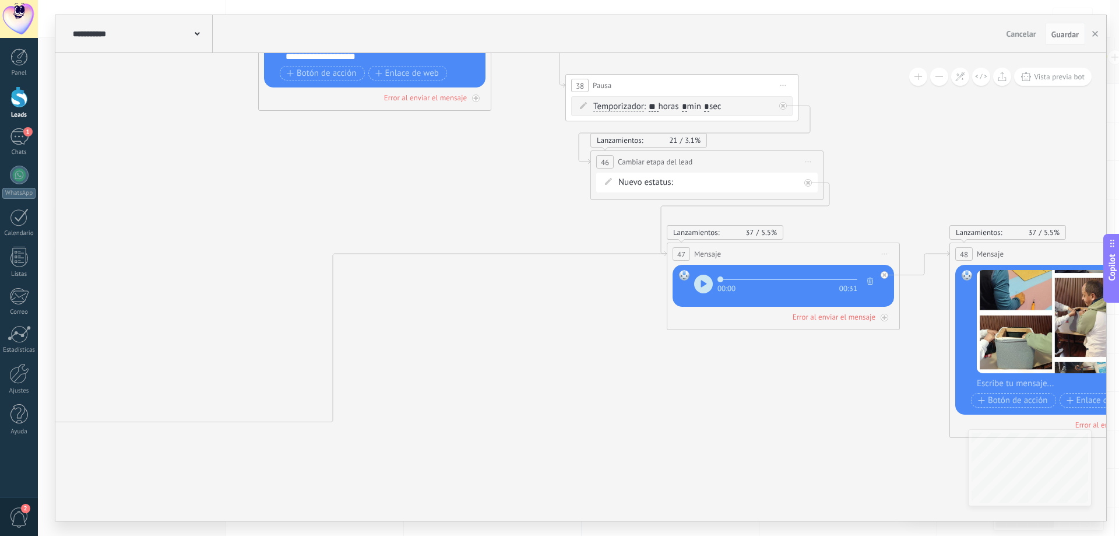
drag, startPoint x: 327, startPoint y: 389, endPoint x: 731, endPoint y: 375, distance: 404.3
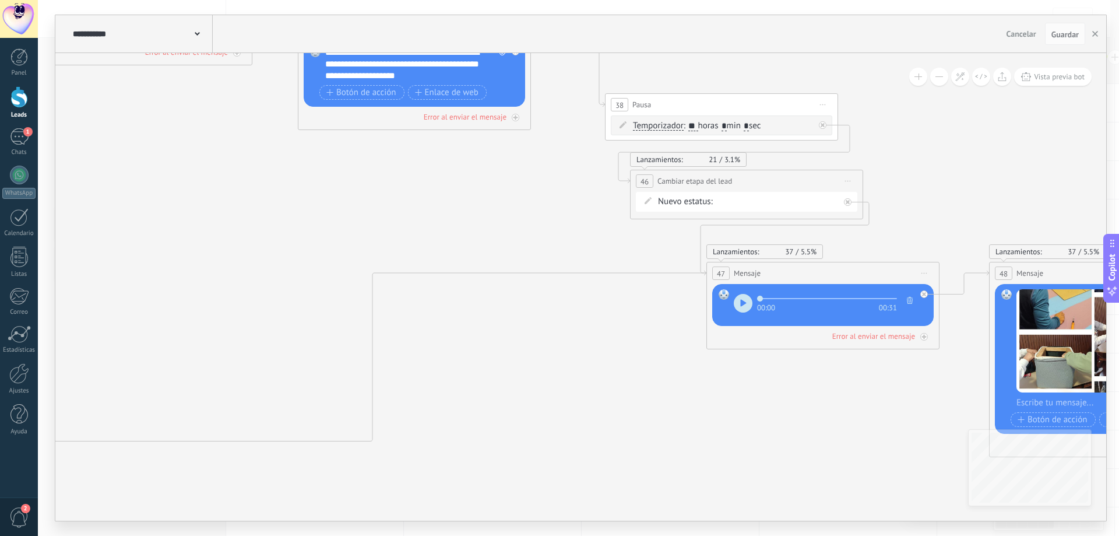
drag, startPoint x: 545, startPoint y: 350, endPoint x: 886, endPoint y: 367, distance: 341.5
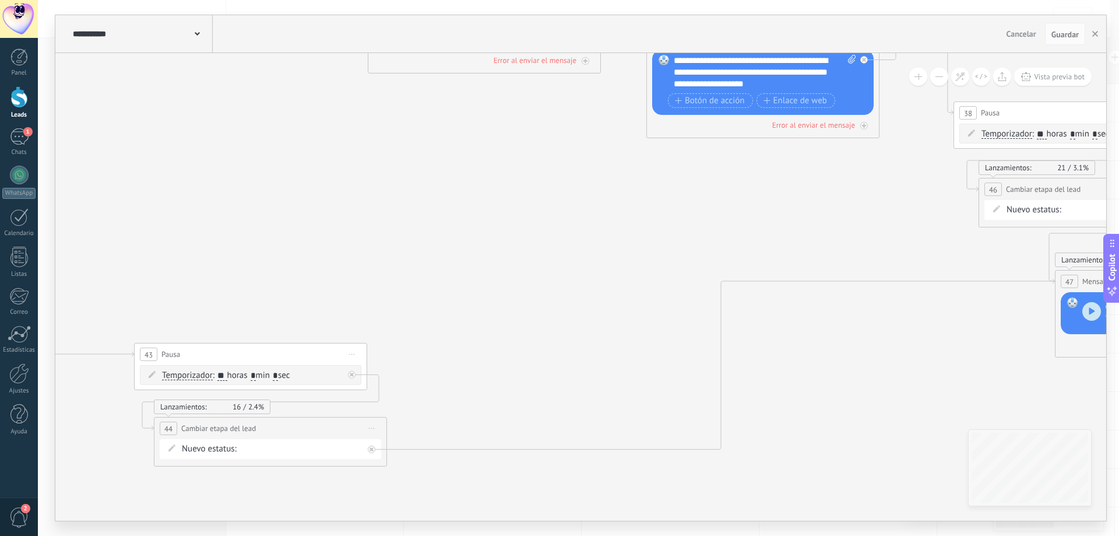
drag, startPoint x: 506, startPoint y: 276, endPoint x: 872, endPoint y: 229, distance: 369.2
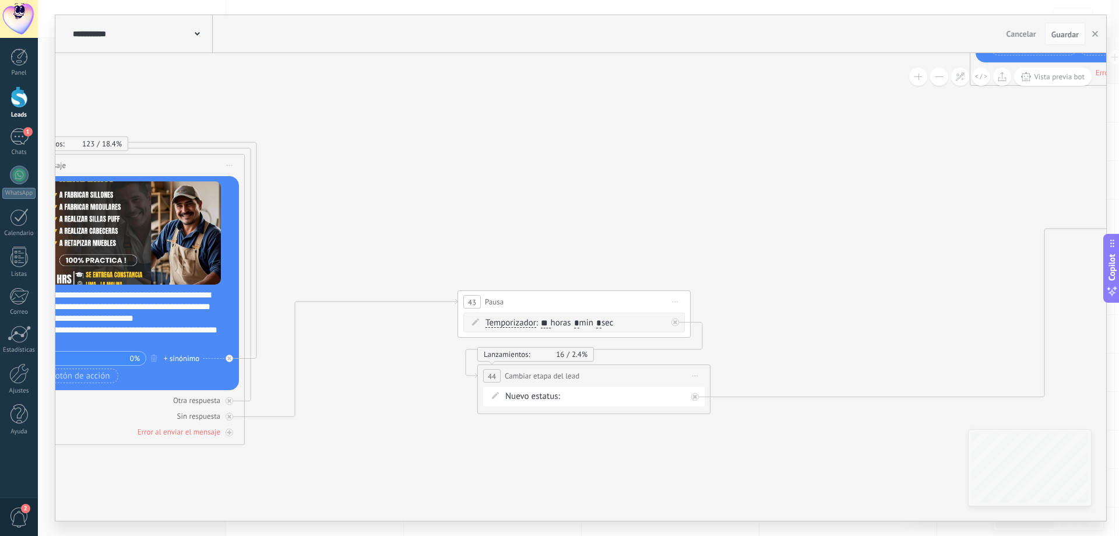
drag, startPoint x: 533, startPoint y: 208, endPoint x: 886, endPoint y: 201, distance: 352.8
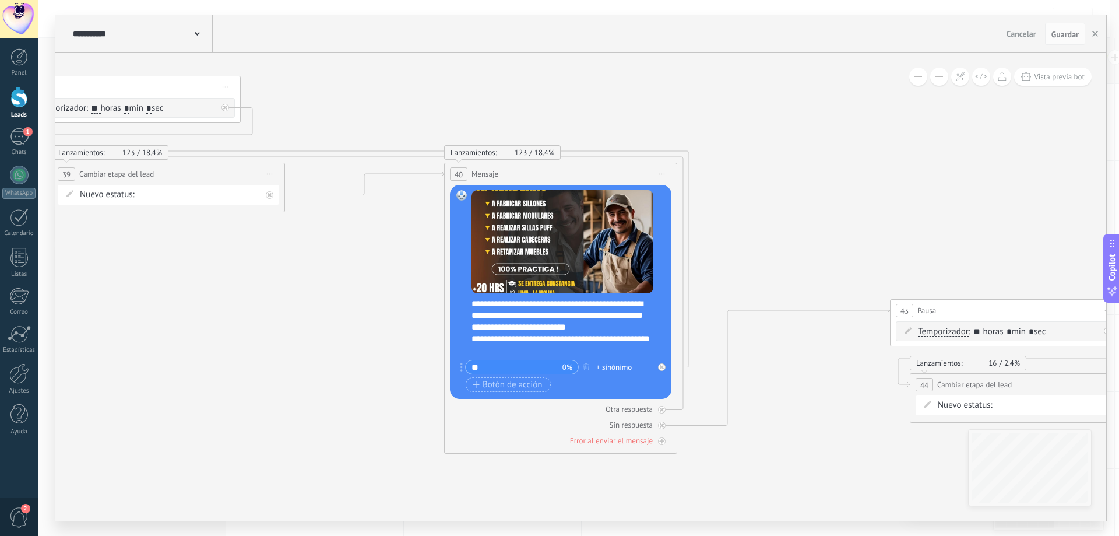
drag, startPoint x: 286, startPoint y: 272, endPoint x: 641, endPoint y: 280, distance: 354.6
click at [641, 280] on icon at bounding box center [644, 0] width 5128 height 1428
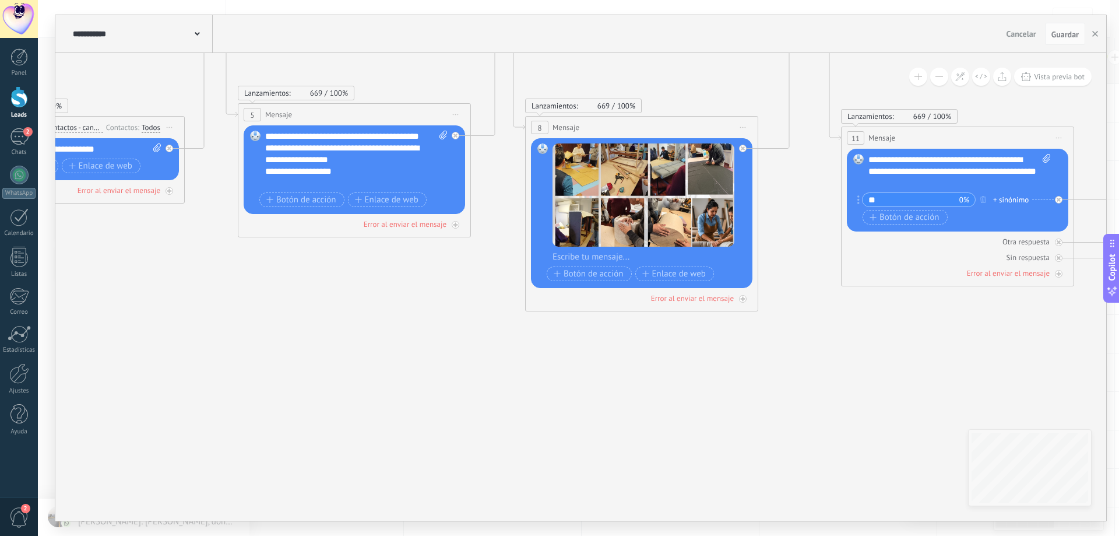
drag, startPoint x: 310, startPoint y: 391, endPoint x: 672, endPoint y: 394, distance: 362.1
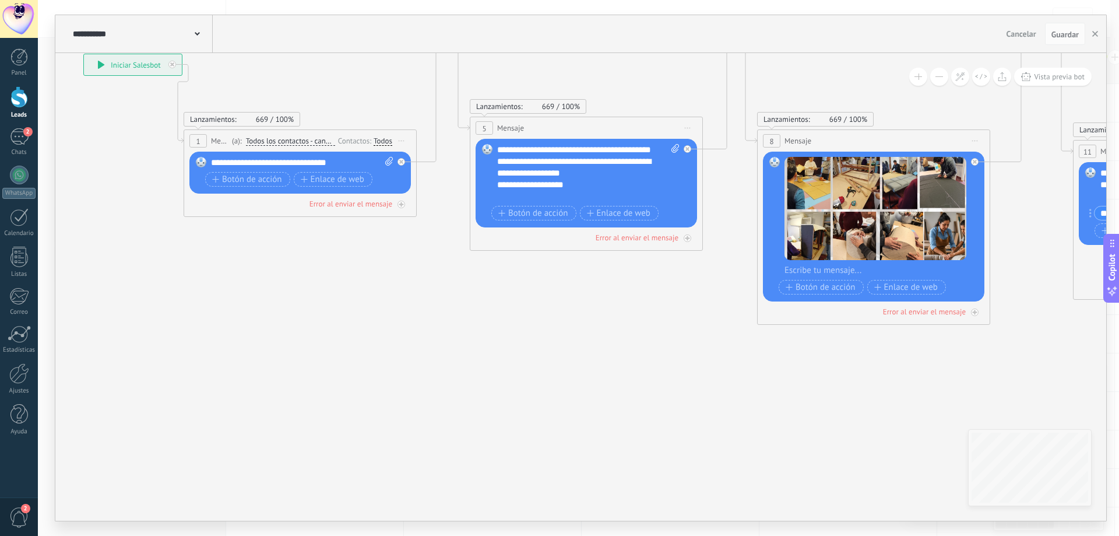
drag, startPoint x: 368, startPoint y: 367, endPoint x: 613, endPoint y: 377, distance: 245.7
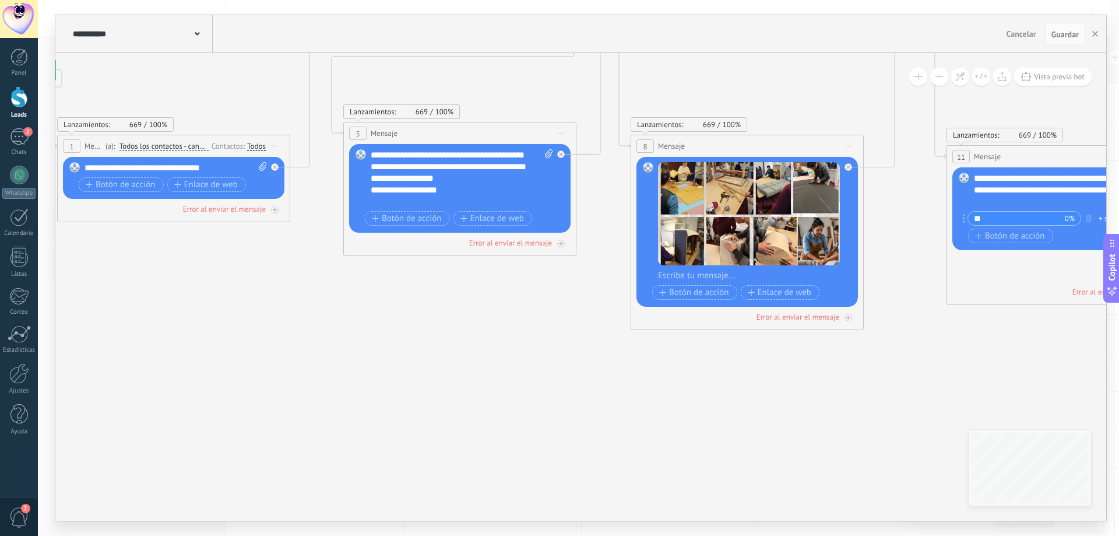
drag, startPoint x: 472, startPoint y: 388, endPoint x: 333, endPoint y: 396, distance: 139.0
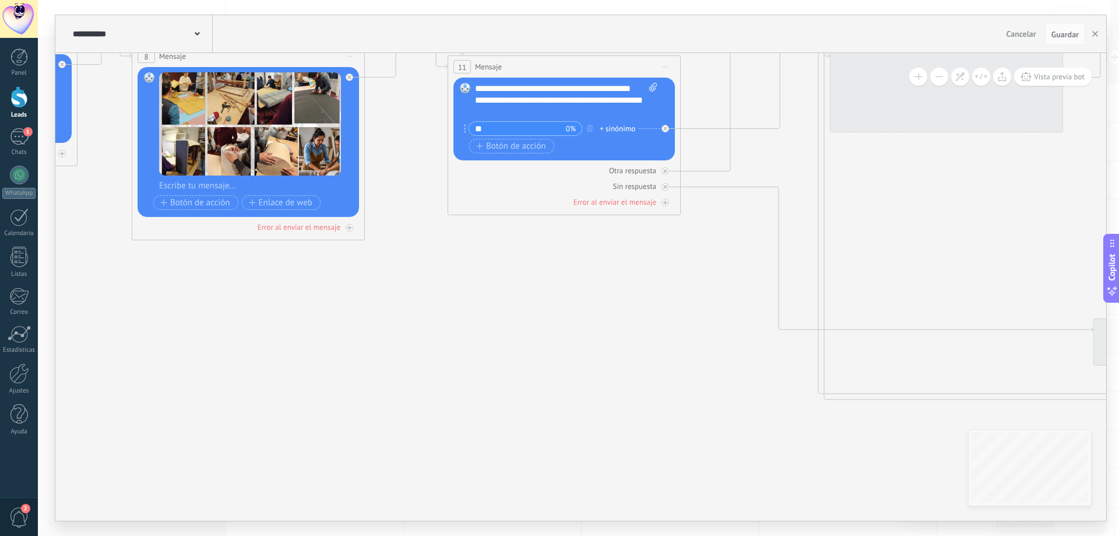
drag, startPoint x: 753, startPoint y: 409, endPoint x: 378, endPoint y: 310, distance: 388.5
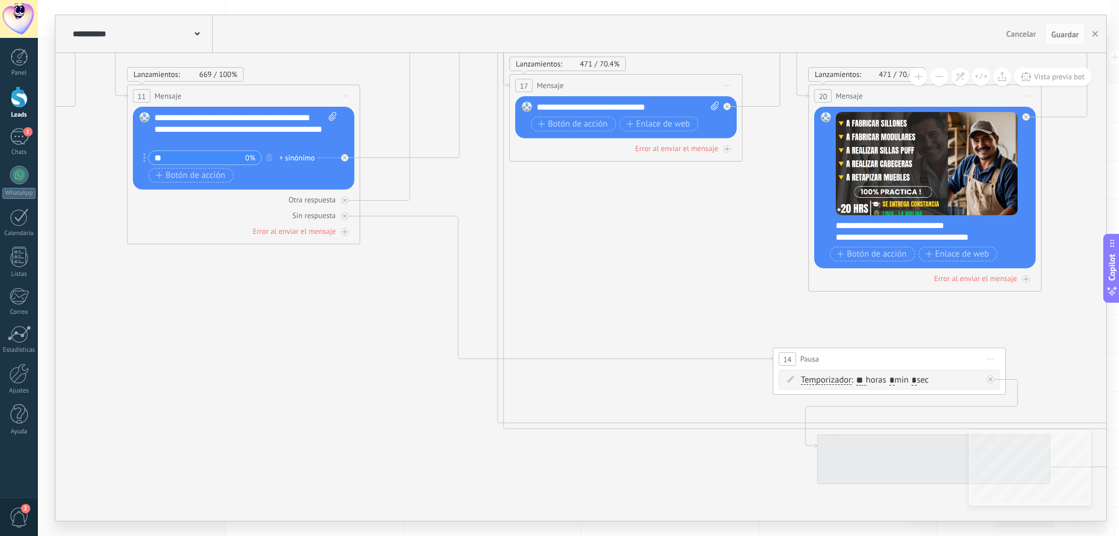
drag, startPoint x: 599, startPoint y: 338, endPoint x: 276, endPoint y: 370, distance: 324.5
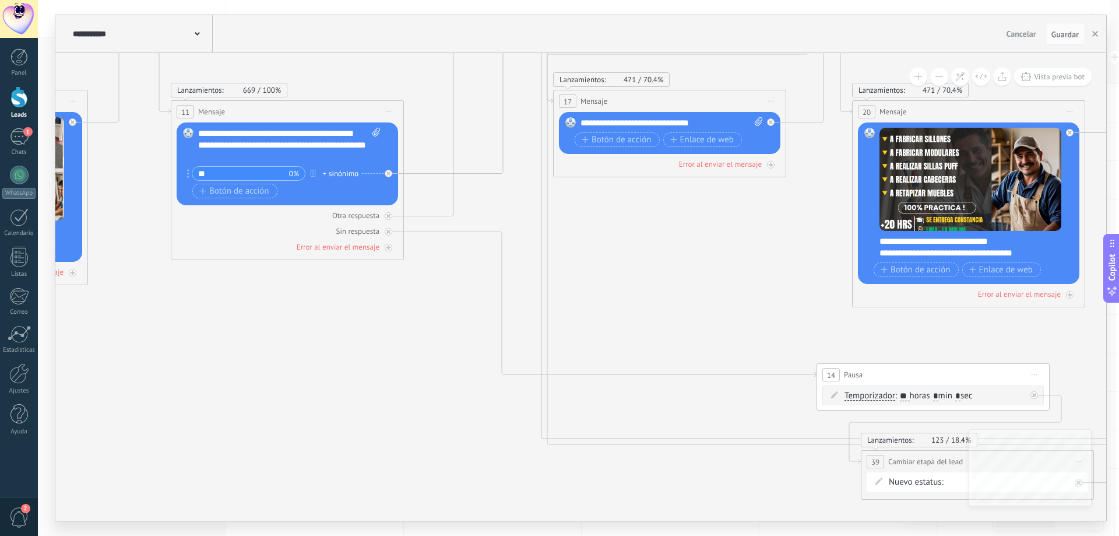
drag, startPoint x: 278, startPoint y: 360, endPoint x: 604, endPoint y: 405, distance: 329.7
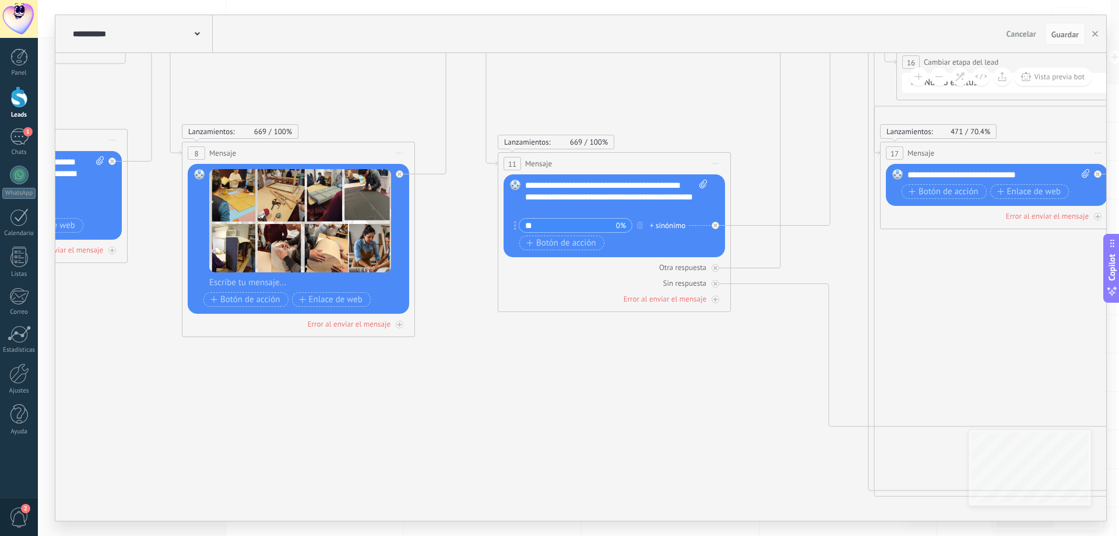
drag, startPoint x: 408, startPoint y: 362, endPoint x: 654, endPoint y: 392, distance: 248.5
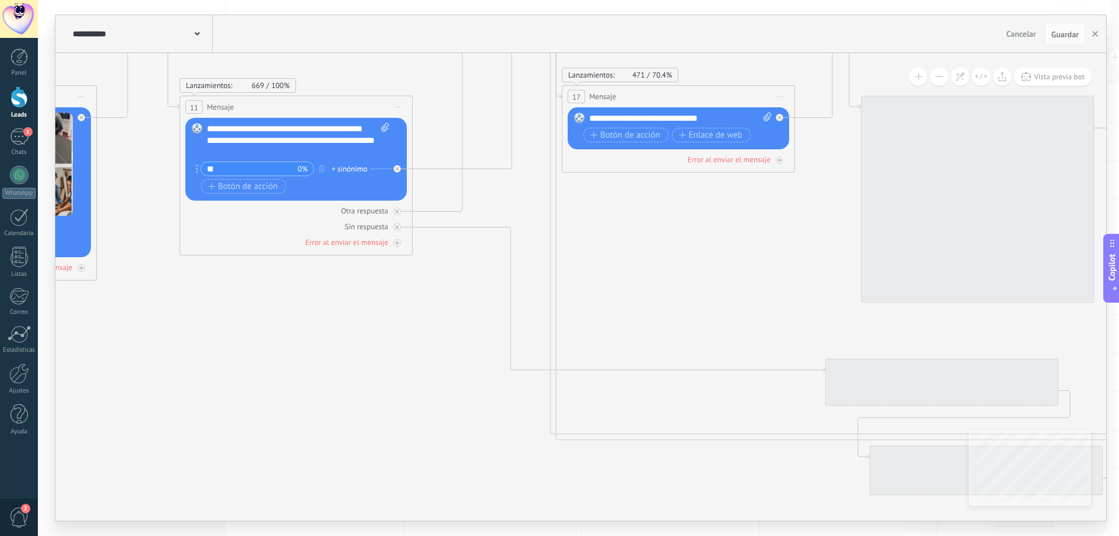
drag, startPoint x: 816, startPoint y: 434, endPoint x: 288, endPoint y: 367, distance: 532.0
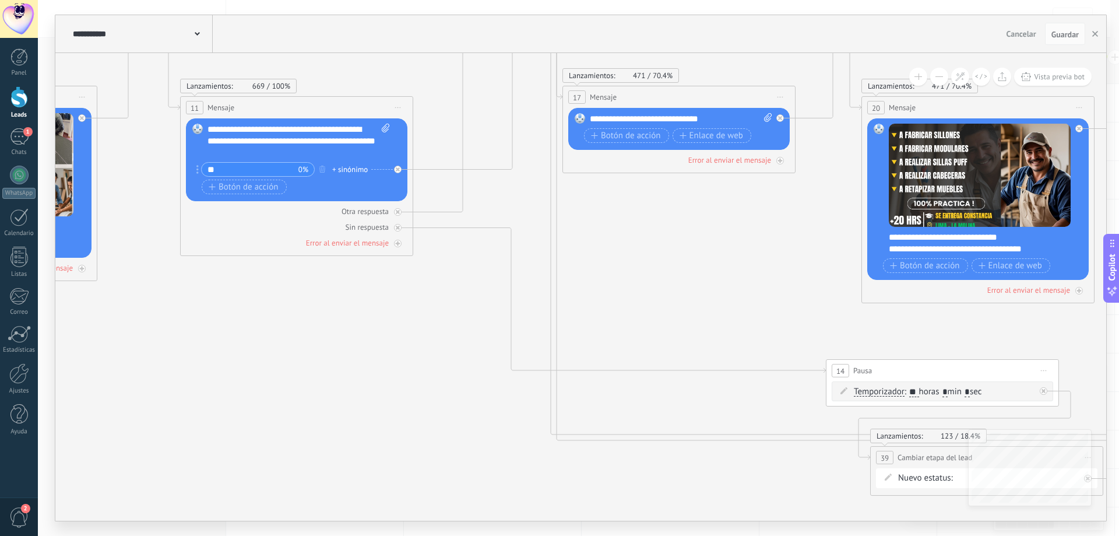
drag, startPoint x: 727, startPoint y: 315, endPoint x: 430, endPoint y: 338, distance: 298.2
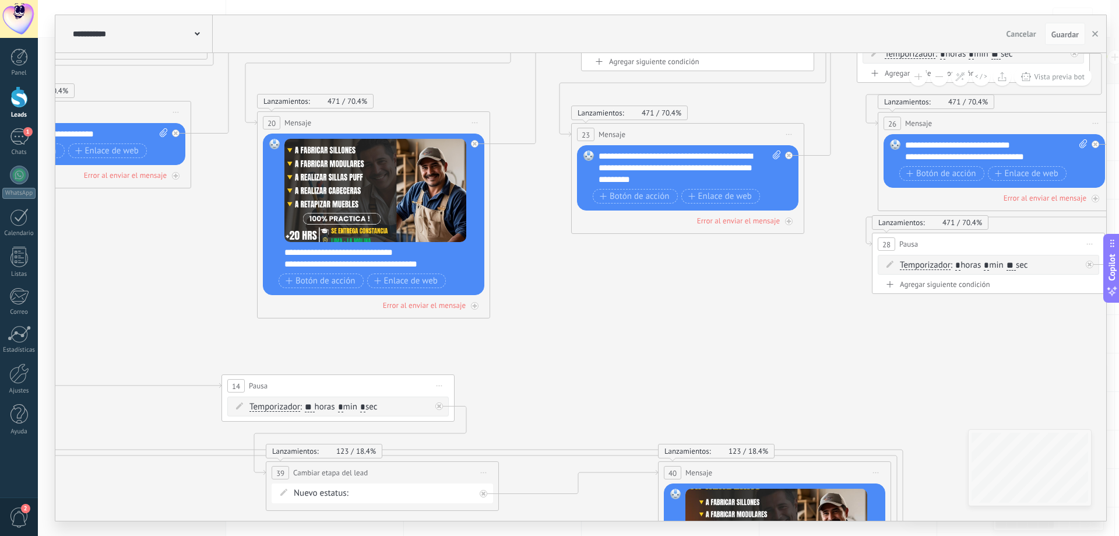
drag, startPoint x: 756, startPoint y: 361, endPoint x: 474, endPoint y: 341, distance: 282.9
click at [474, 341] on icon at bounding box center [858, 298] width 5128 height 1428
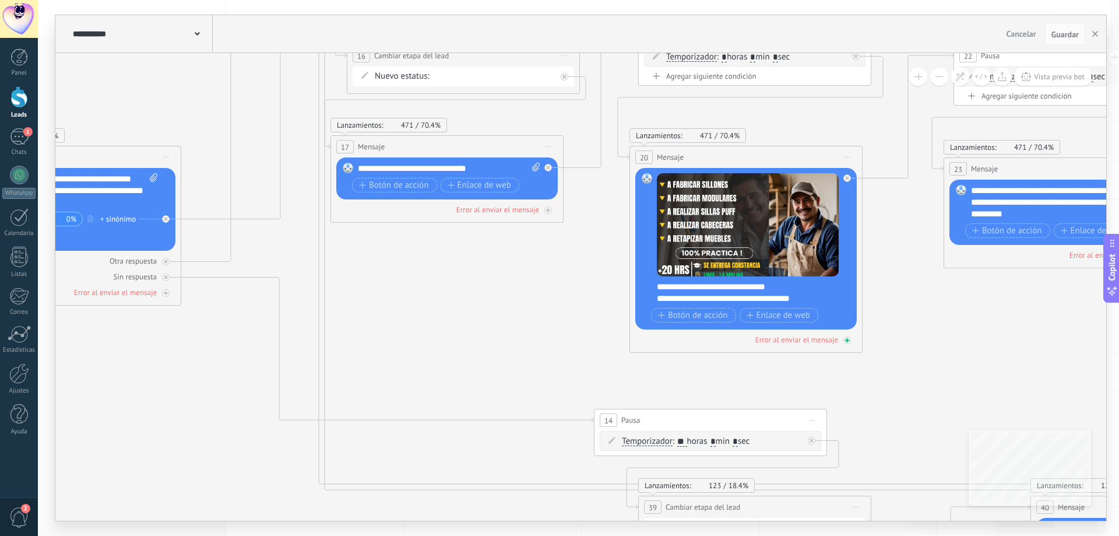
drag, startPoint x: 254, startPoint y: 310, endPoint x: 626, endPoint y: 344, distance: 374.2
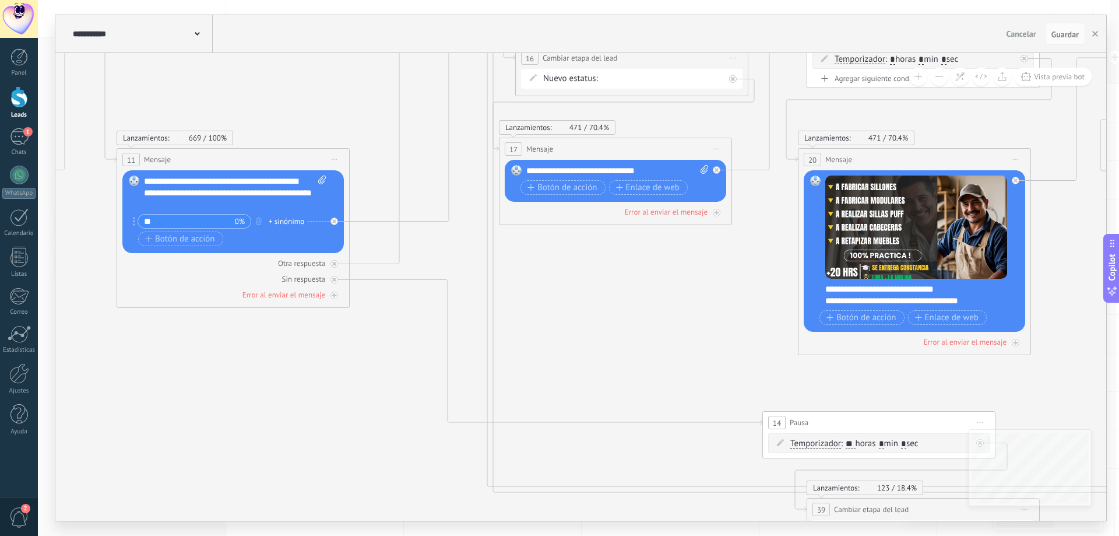
drag, startPoint x: 487, startPoint y: 352, endPoint x: 692, endPoint y: 331, distance: 205.7
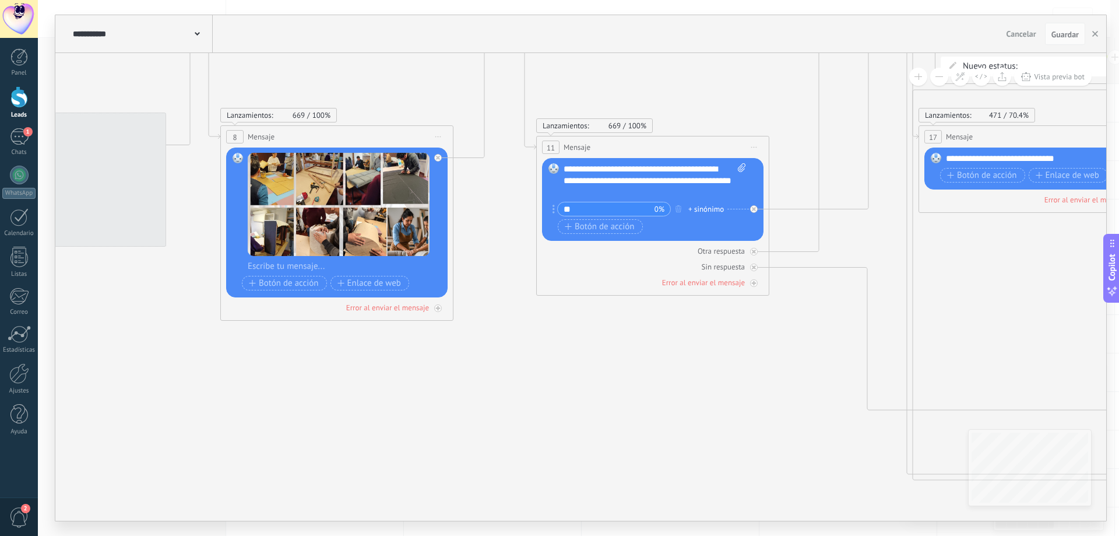
drag, startPoint x: 382, startPoint y: 367, endPoint x: 757, endPoint y: 374, distance: 375.0
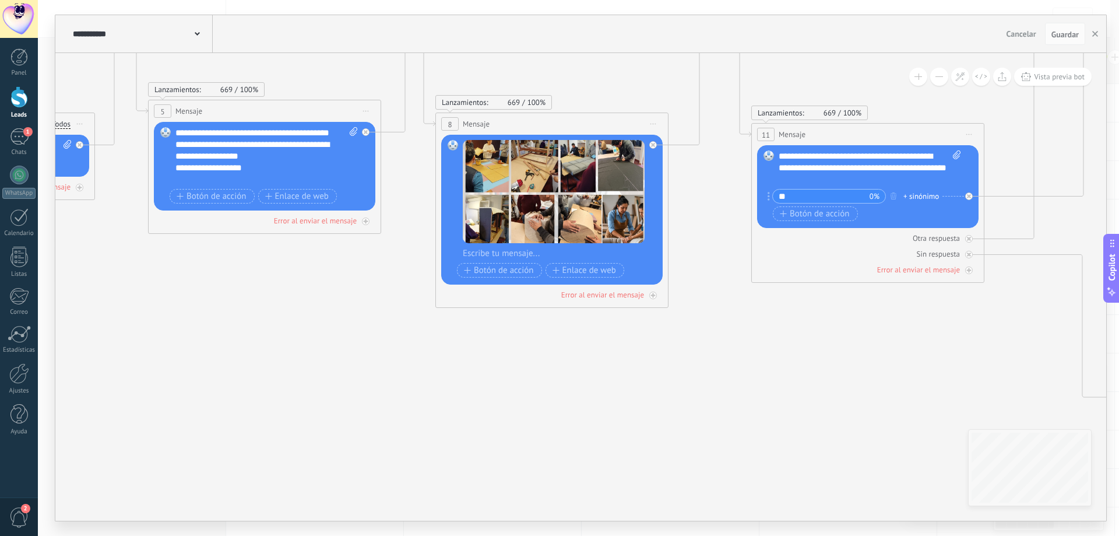
drag, startPoint x: 486, startPoint y: 397, endPoint x: 650, endPoint y: 377, distance: 165.0
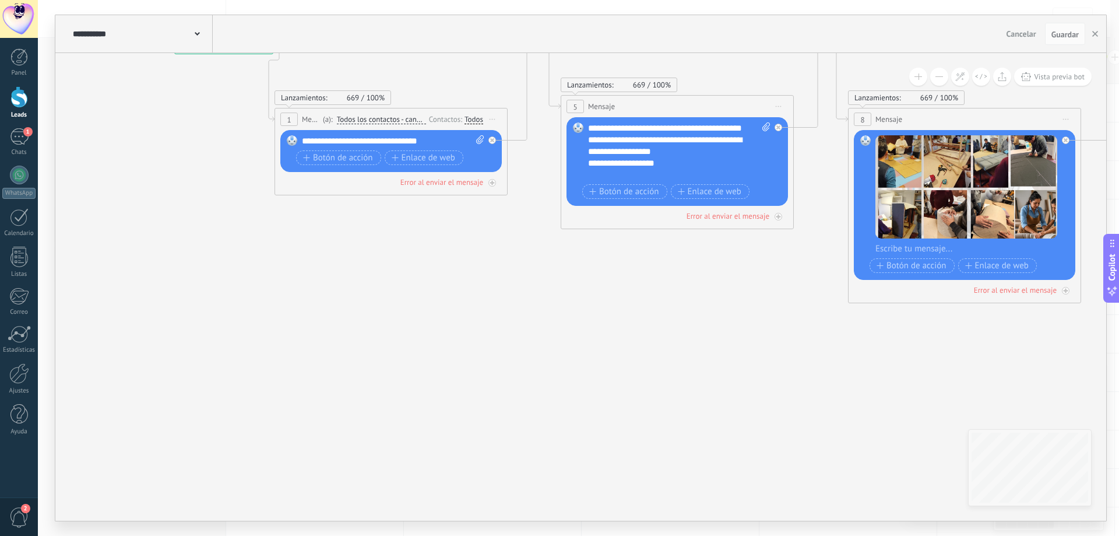
drag, startPoint x: 310, startPoint y: 389, endPoint x: 723, endPoint y: 384, distance: 412.8
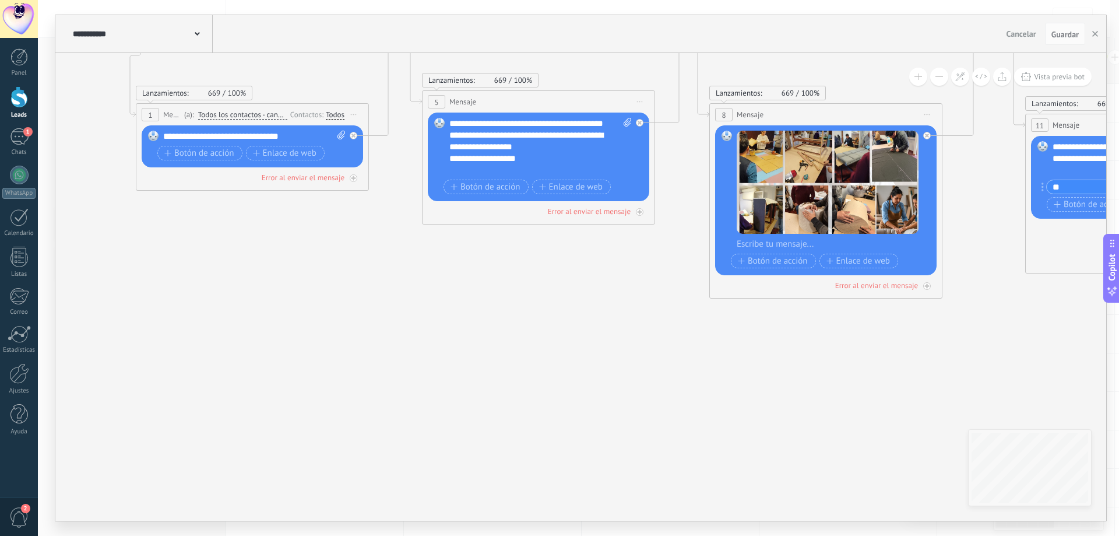
drag, startPoint x: 713, startPoint y: 408, endPoint x: 574, endPoint y: 403, distance: 138.8
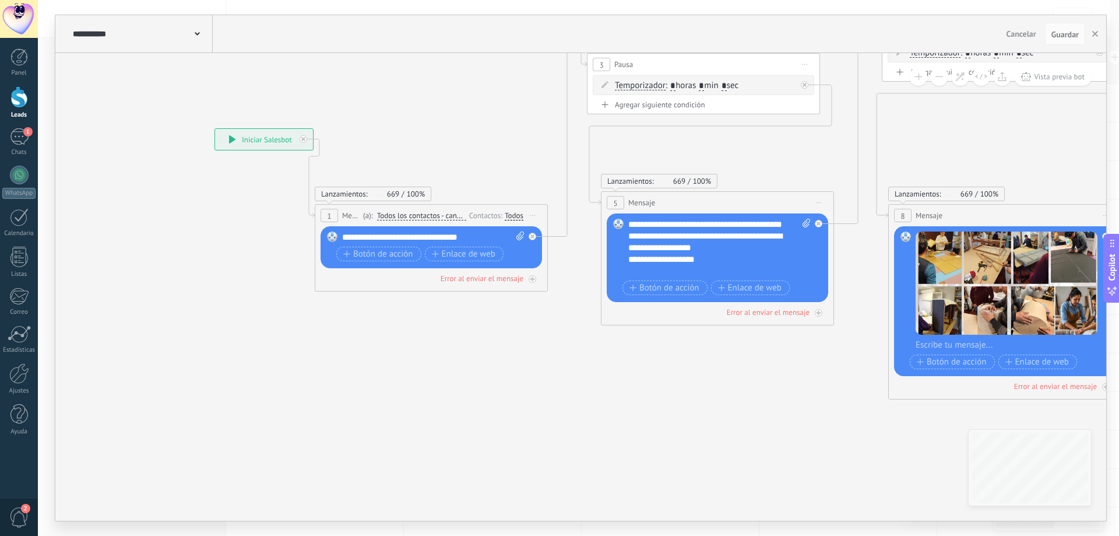
drag, startPoint x: 458, startPoint y: 421, endPoint x: 628, endPoint y: 502, distance: 188.0
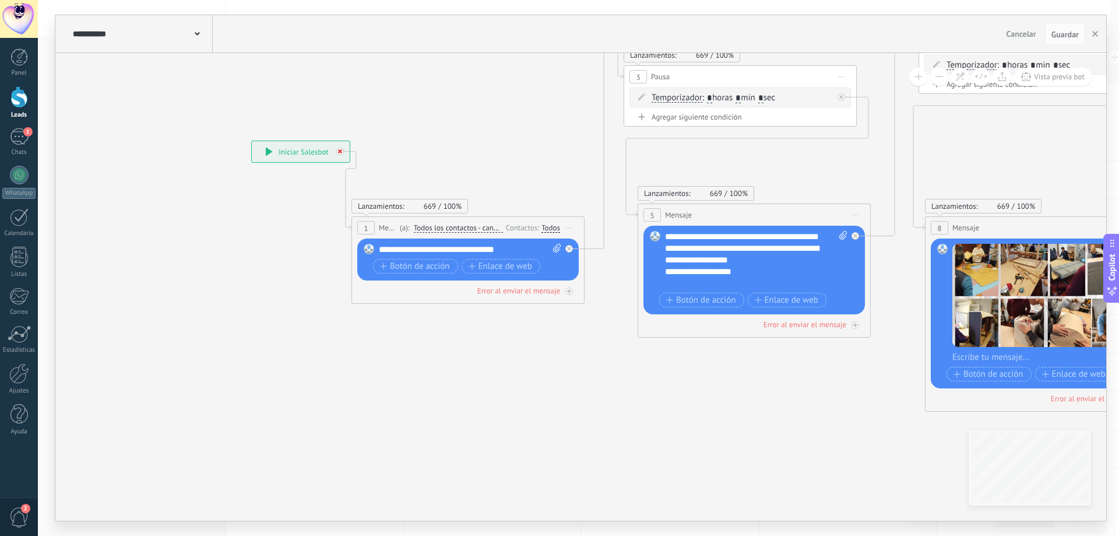
click at [345, 155] on div at bounding box center [342, 148] width 13 height 14
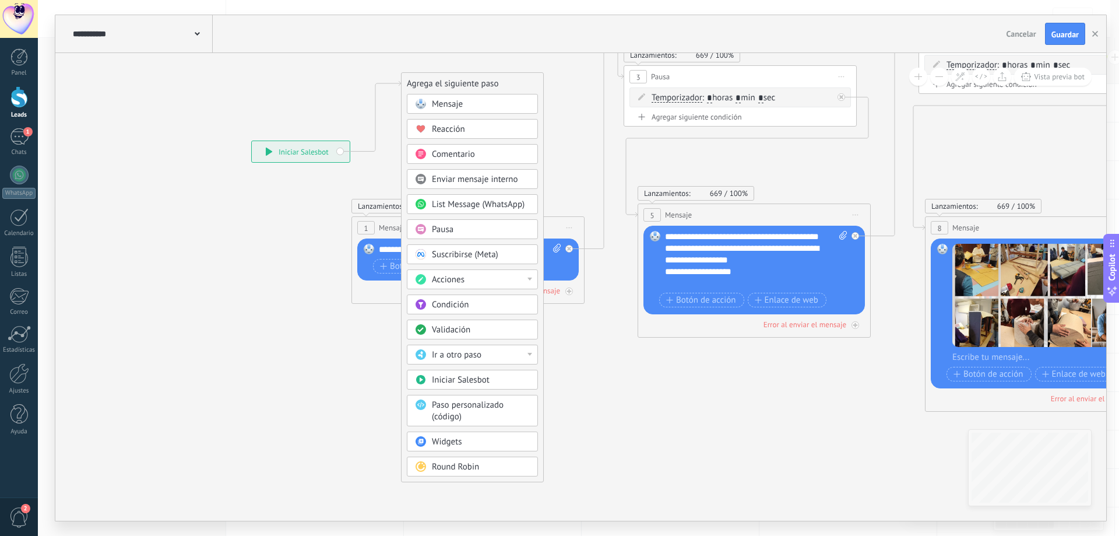
drag, startPoint x: 487, startPoint y: 324, endPoint x: 500, endPoint y: 87, distance: 237.6
click at [500, 87] on div "Agrega el siguiente paso" at bounding box center [473, 83] width 142 height 19
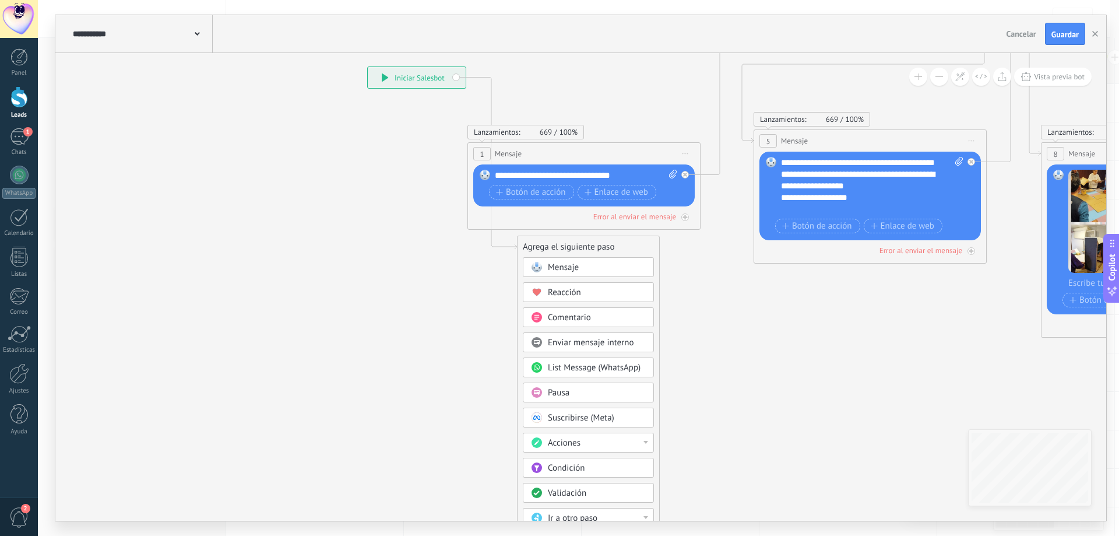
drag, startPoint x: 615, startPoint y: 388, endPoint x: 739, endPoint y: 310, distance: 146.5
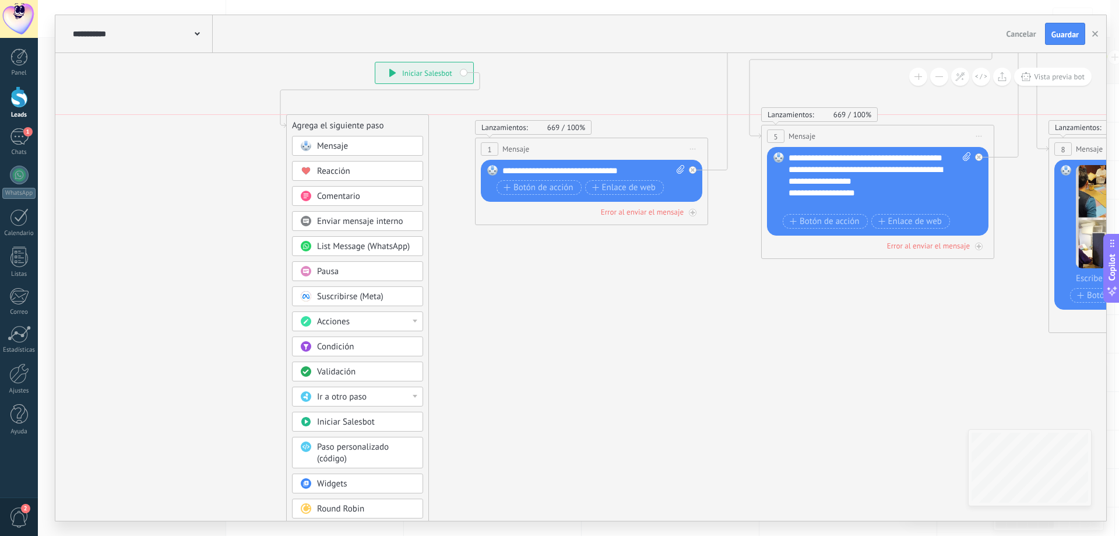
drag, startPoint x: 638, startPoint y: 241, endPoint x: 400, endPoint y: 123, distance: 266.2
click at [400, 123] on div "Agrega el siguiente paso" at bounding box center [358, 125] width 142 height 19
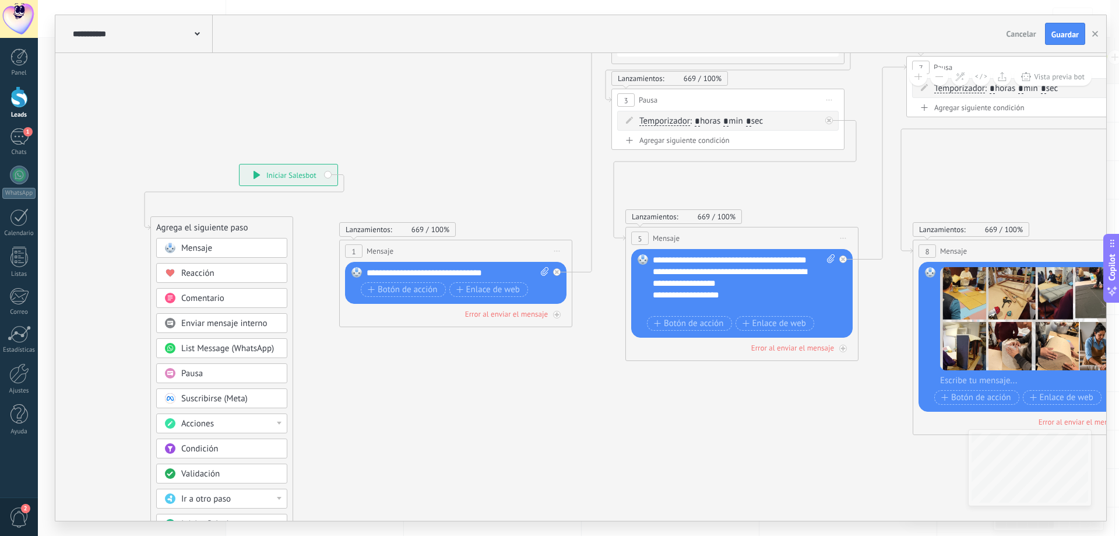
drag, startPoint x: 655, startPoint y: 294, endPoint x: 497, endPoint y: 408, distance: 193.8
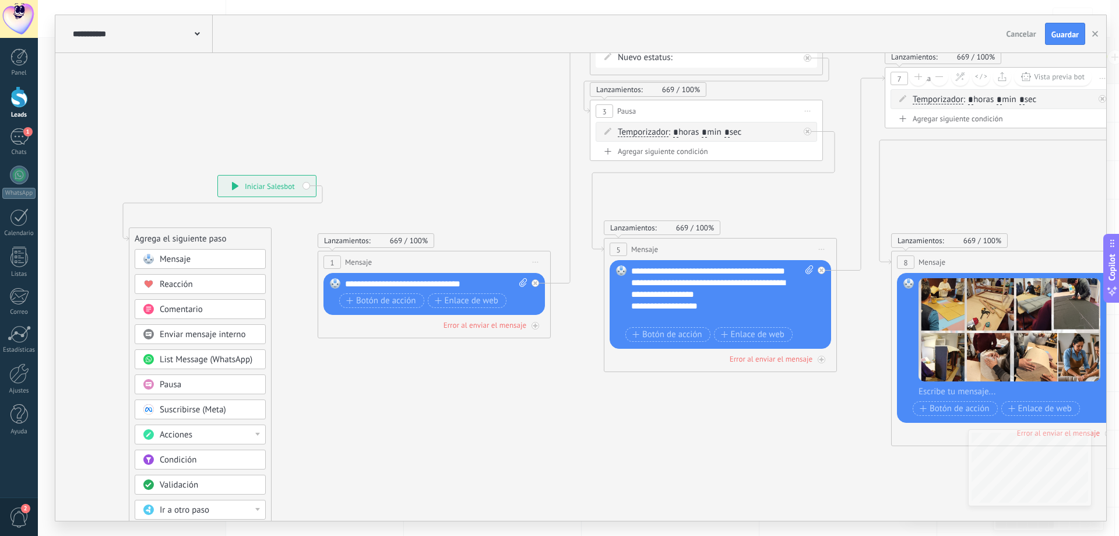
click at [806, 108] on span "Iniciar vista previa aquí Cambiar nombre Duplicar Borrar" at bounding box center [808, 111] width 19 height 17
click at [839, 169] on div "Duplicar" at bounding box center [860, 167] width 115 height 20
drag, startPoint x: 645, startPoint y: 206, endPoint x: 627, endPoint y: 455, distance: 249.6
click at [627, 455] on div "59 Pausa ***** Iniciar vista previa aquí Cambiar nombre Duplicar Borrar" at bounding box center [662, 455] width 232 height 22
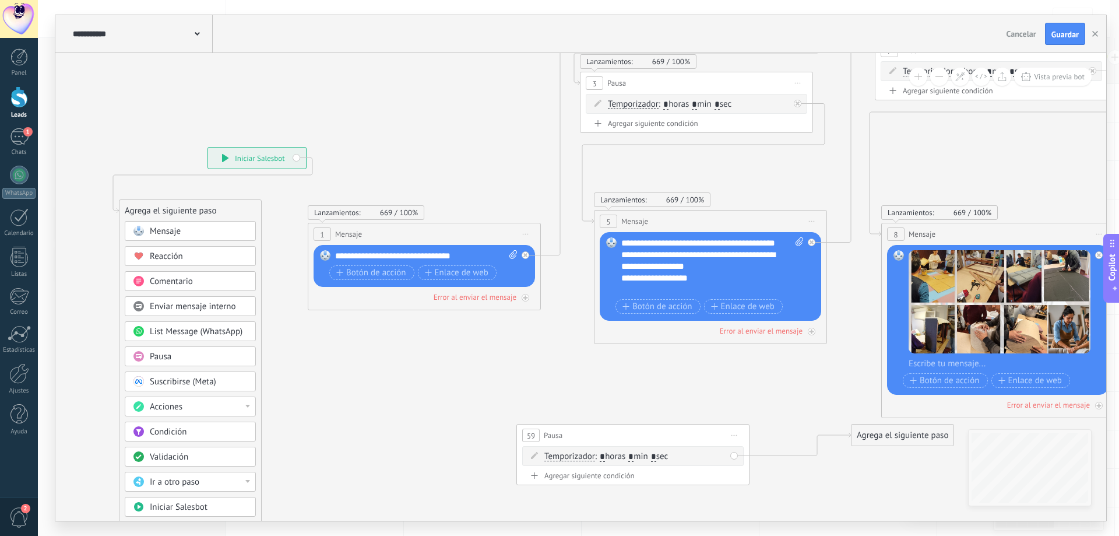
drag, startPoint x: 770, startPoint y: 409, endPoint x: 732, endPoint y: 311, distance: 105.2
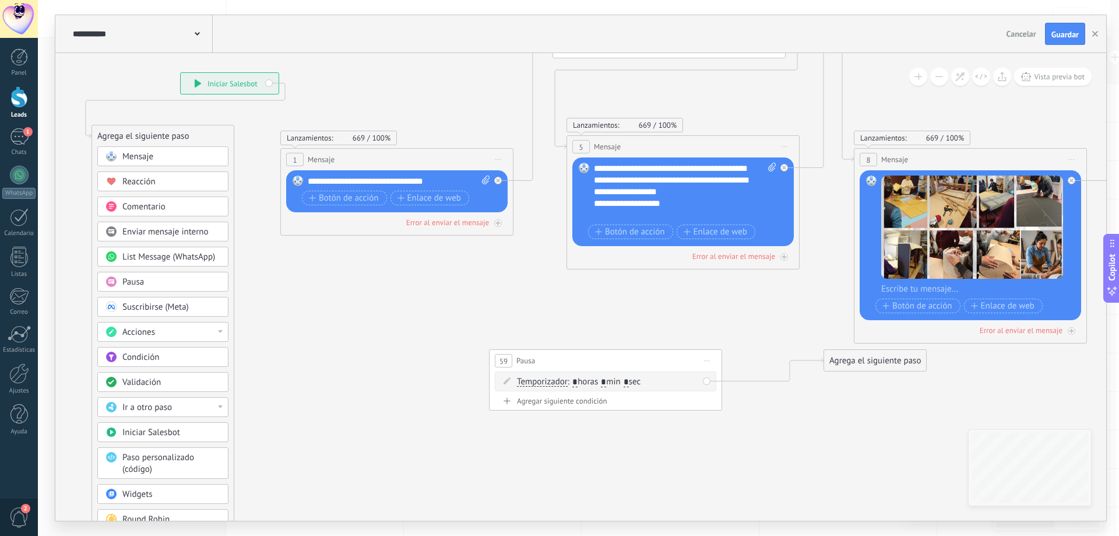
click at [708, 364] on span "Iniciar vista previa aquí Cambiar nombre Duplicar Borrar" at bounding box center [707, 360] width 19 height 17
click at [747, 440] on div "Borrar" at bounding box center [760, 437] width 115 height 20
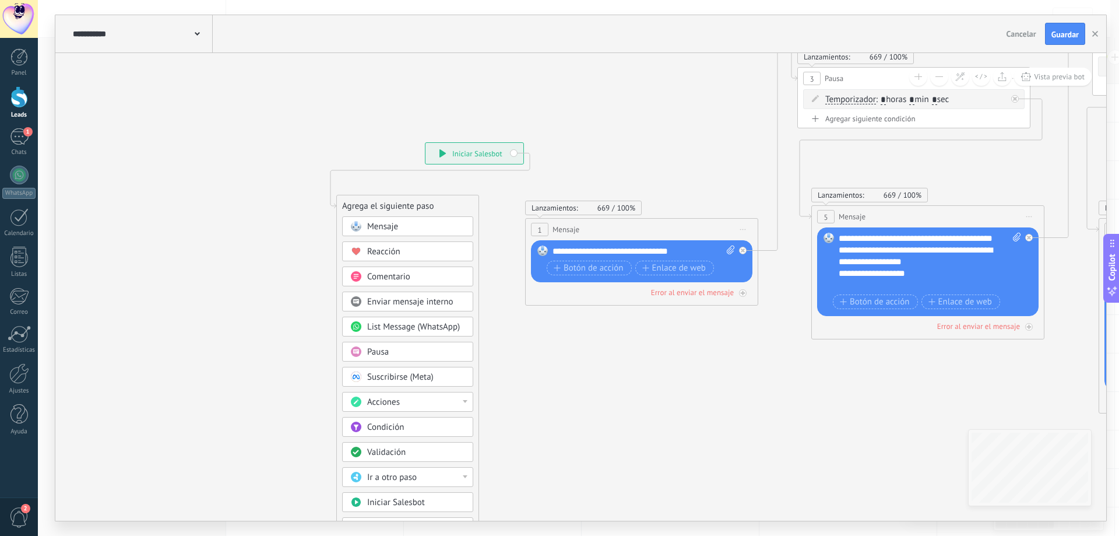
drag, startPoint x: 486, startPoint y: 349, endPoint x: 752, endPoint y: 421, distance: 275.0
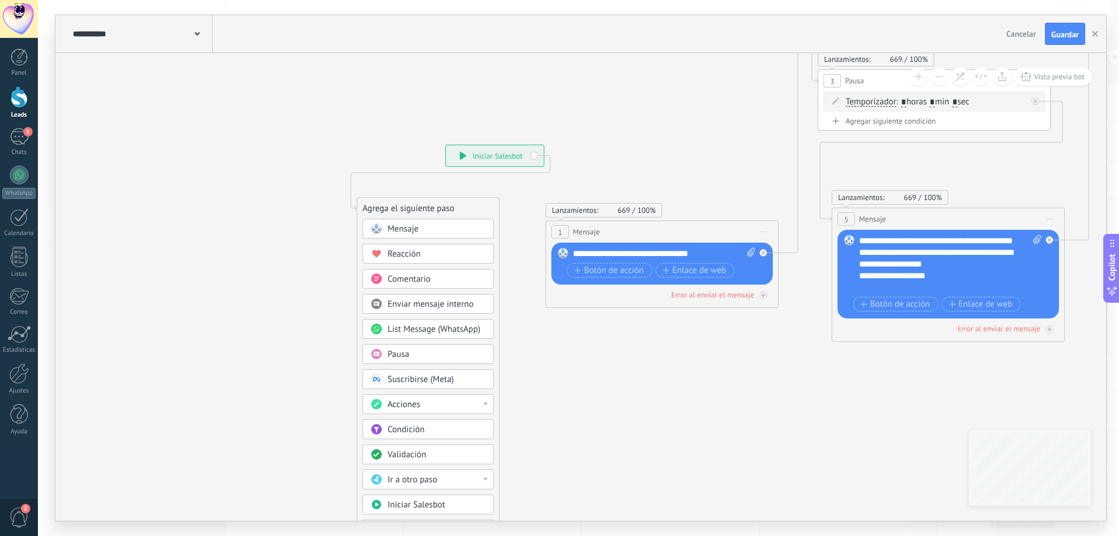
click at [458, 356] on div "Pausa" at bounding box center [437, 355] width 98 height 12
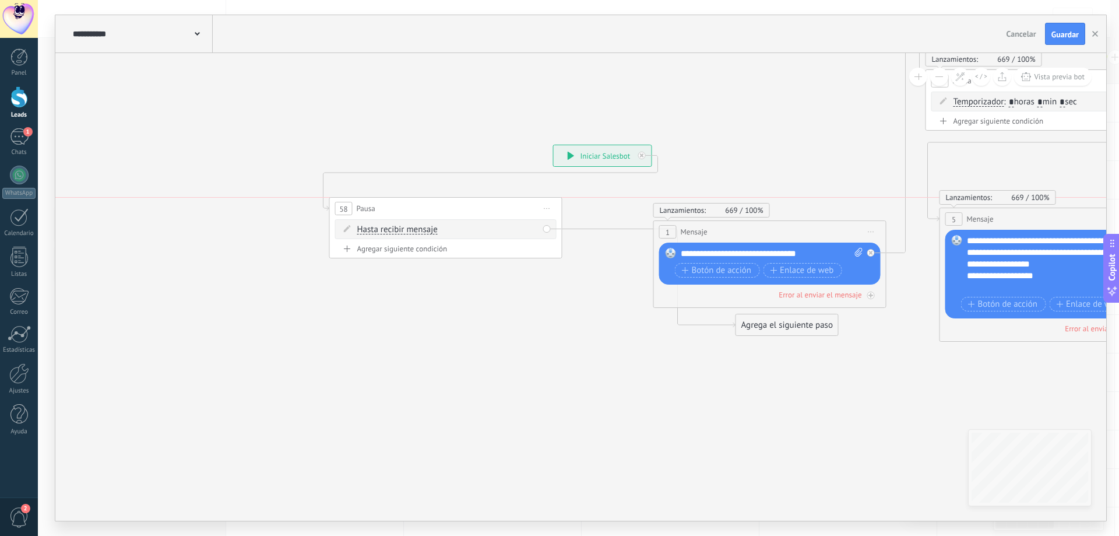
drag, startPoint x: 598, startPoint y: 210, endPoint x: 462, endPoint y: 210, distance: 135.3
click at [462, 210] on div "58 Pausa ***** Iniciar vista previa aquí Cambiar nombre Duplicar Borrar" at bounding box center [446, 209] width 232 height 22
click at [549, 209] on icon at bounding box center [548, 208] width 6 height 1
click at [437, 247] on div "Agregar siguiente condición" at bounding box center [446, 249] width 222 height 10
click at [533, 229] on icon at bounding box center [535, 229] width 6 height 1
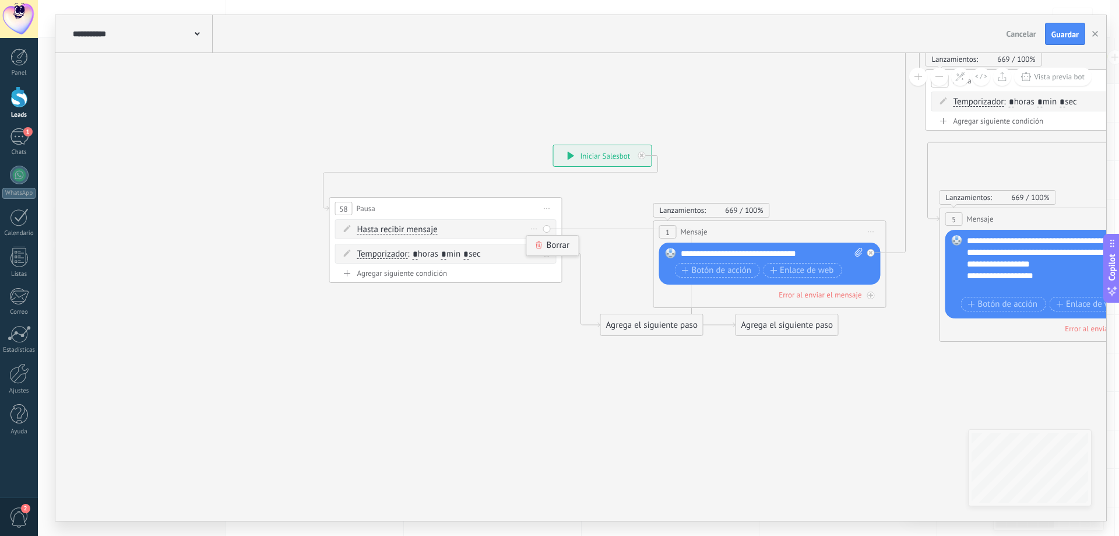
click at [560, 245] on div "Borrar" at bounding box center [553, 246] width 52 height 20
click at [447, 231] on input "*" at bounding box center [443, 230] width 5 height 9
type input "*"
click at [469, 227] on input "*" at bounding box center [466, 230] width 5 height 9
type input "**"
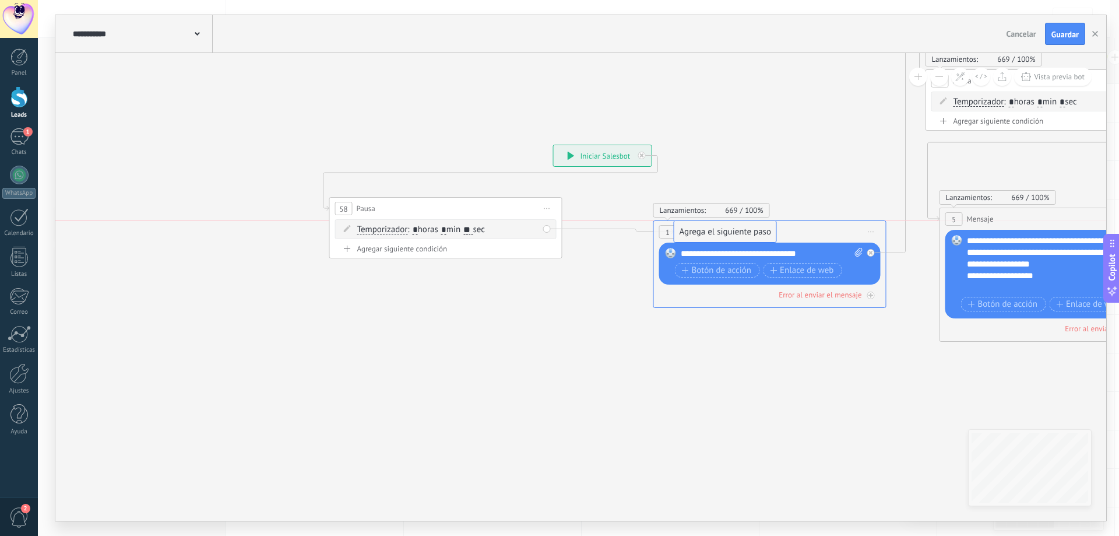
drag, startPoint x: 669, startPoint y: 322, endPoint x: 743, endPoint y: 230, distance: 118.6
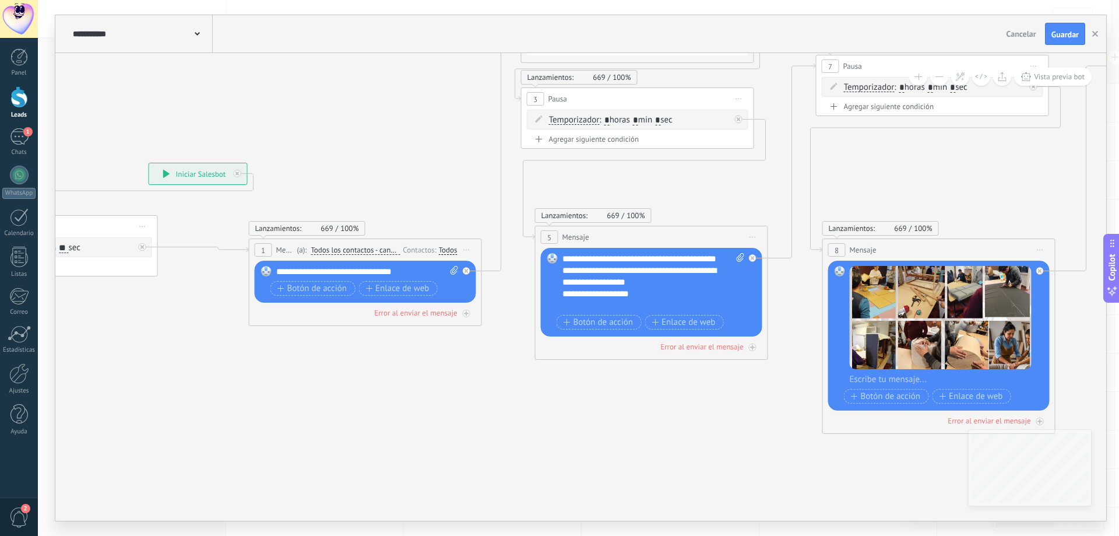
drag, startPoint x: 736, startPoint y: 373, endPoint x: 330, endPoint y: 391, distance: 406.2
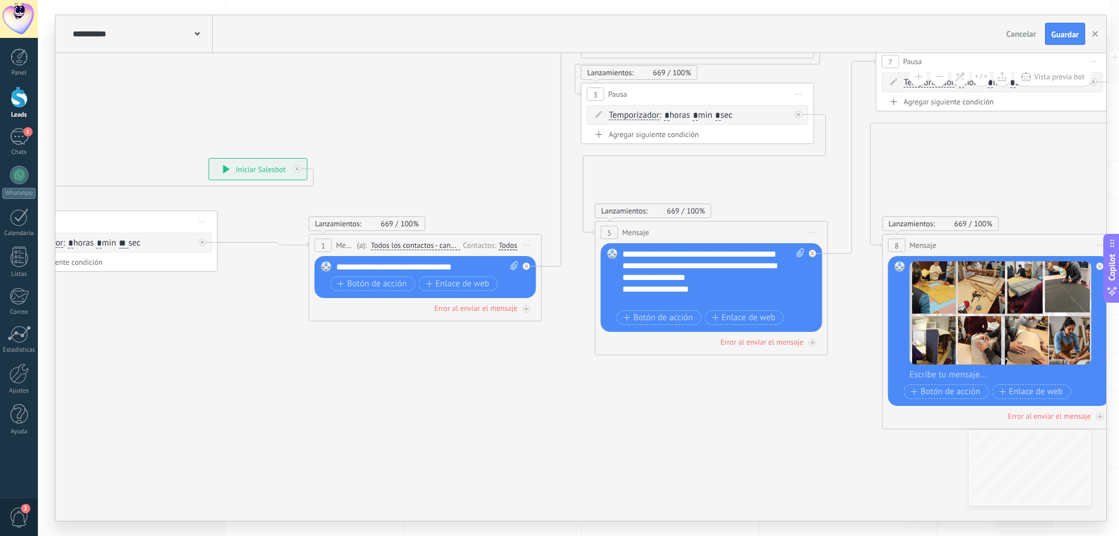
drag, startPoint x: 388, startPoint y: 403, endPoint x: 455, endPoint y: 394, distance: 68.3
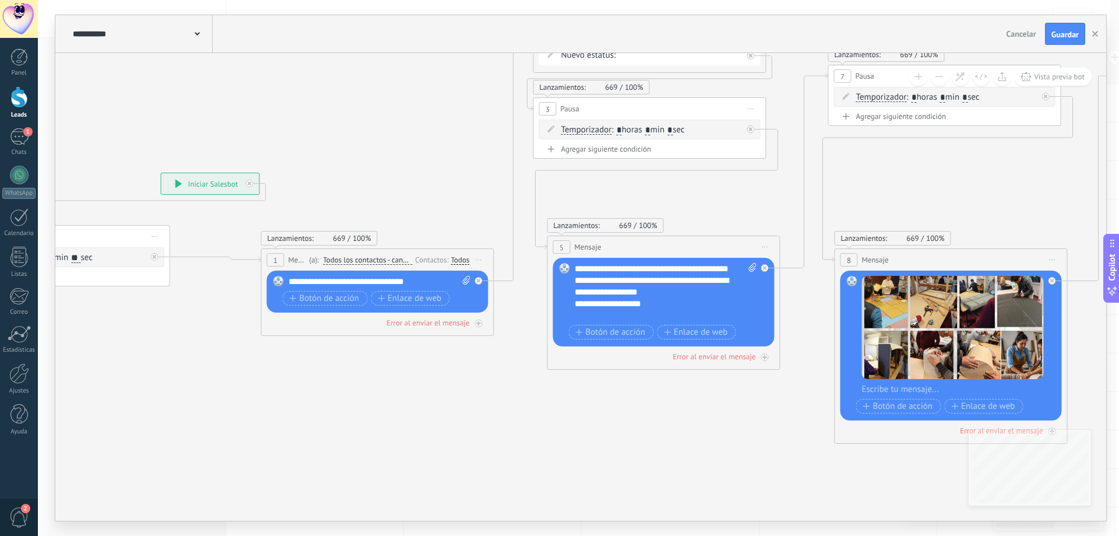
drag, startPoint x: 829, startPoint y: 408, endPoint x: 577, endPoint y: 377, distance: 254.4
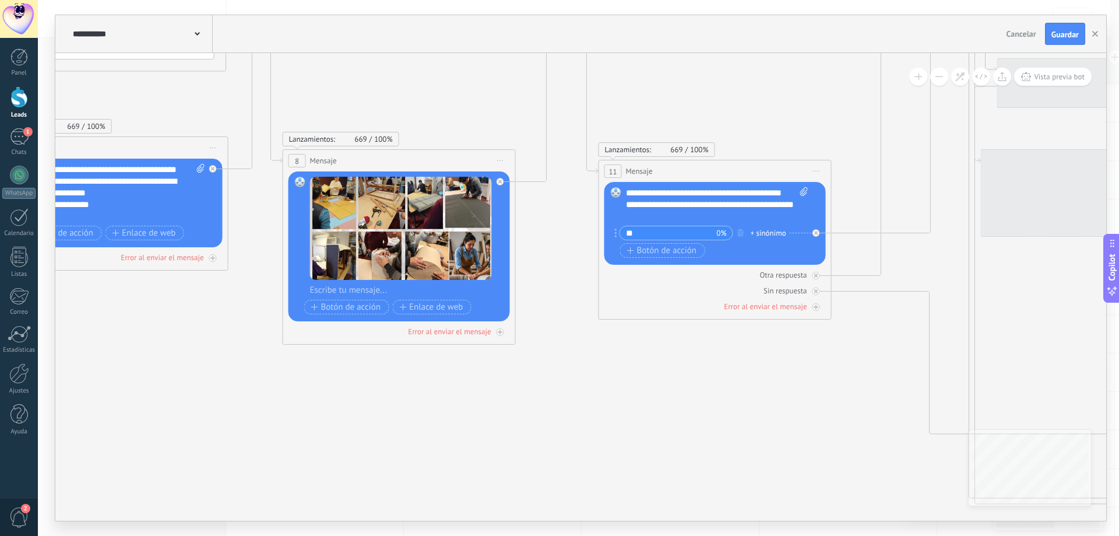
drag, startPoint x: 875, startPoint y: 485, endPoint x: 627, endPoint y: 409, distance: 259.0
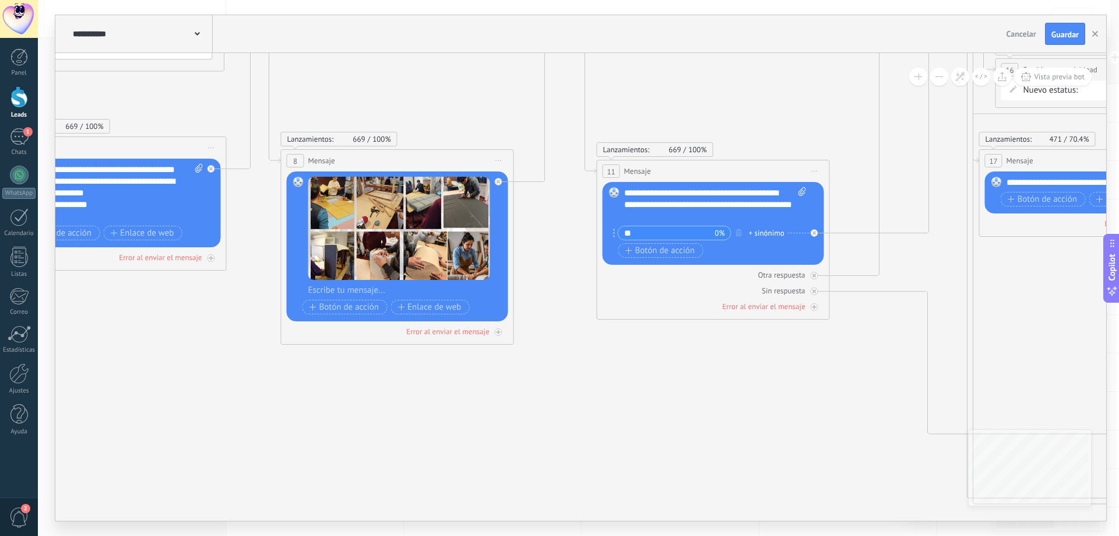
drag, startPoint x: 631, startPoint y: 409, endPoint x: 525, endPoint y: 418, distance: 107.1
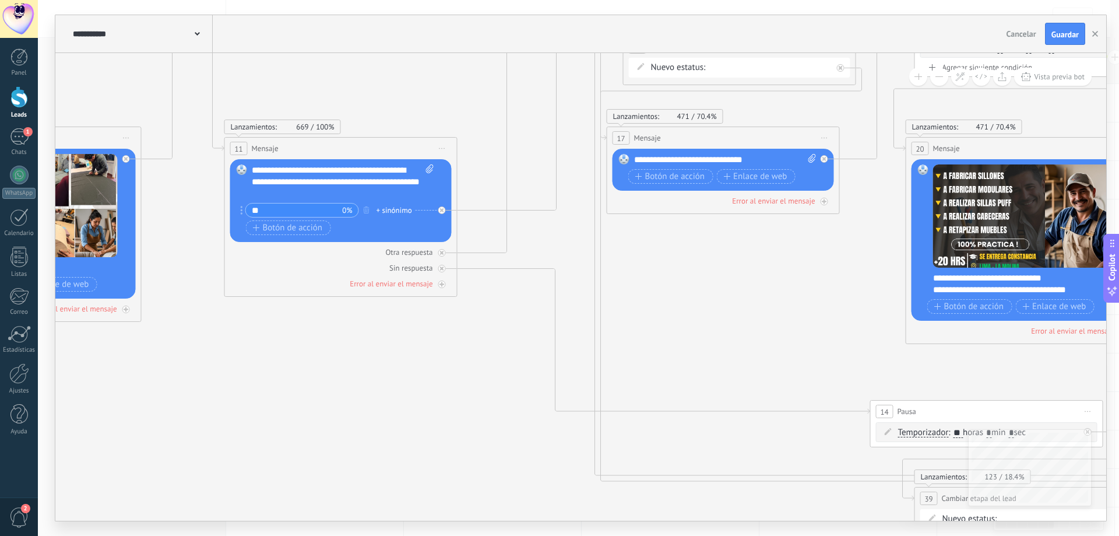
drag, startPoint x: 587, startPoint y: 438, endPoint x: 313, endPoint y: 398, distance: 277.6
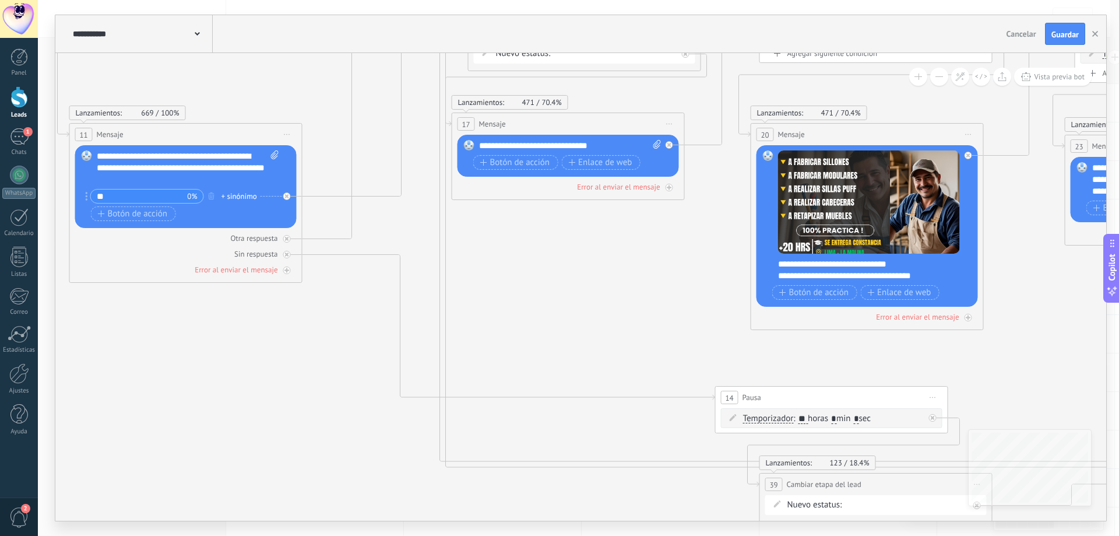
drag, startPoint x: 667, startPoint y: 311, endPoint x: 615, endPoint y: 315, distance: 52.1
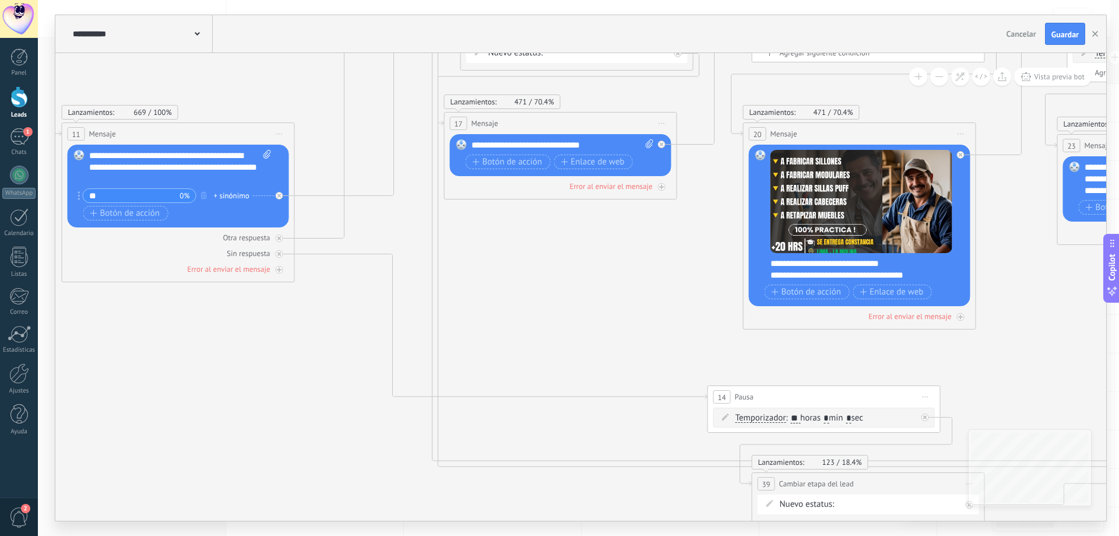
drag, startPoint x: 297, startPoint y: 377, endPoint x: 664, endPoint y: 380, distance: 366.7
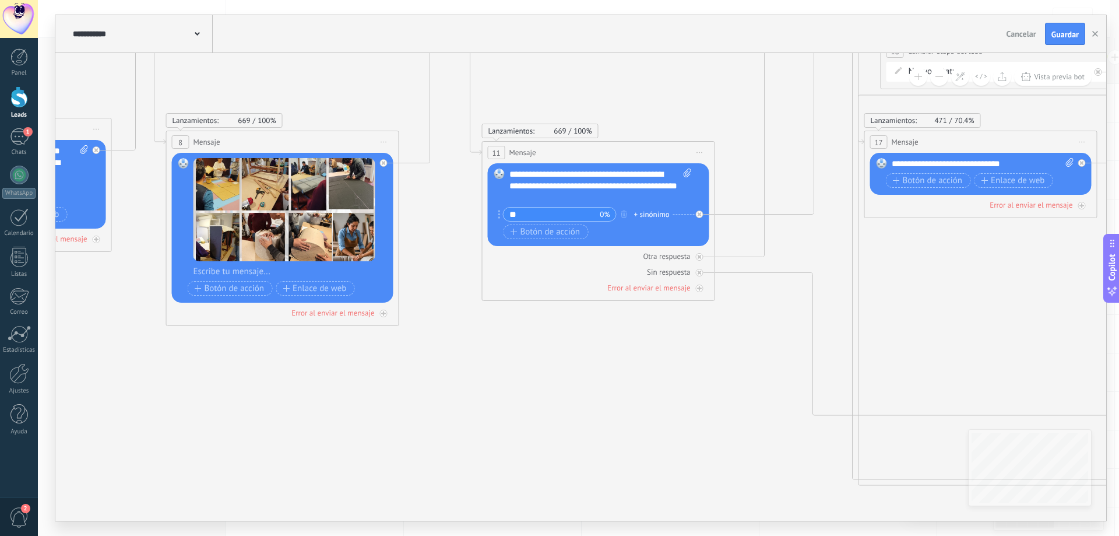
drag, startPoint x: 391, startPoint y: 428, endPoint x: 483, endPoint y: 380, distance: 104.1
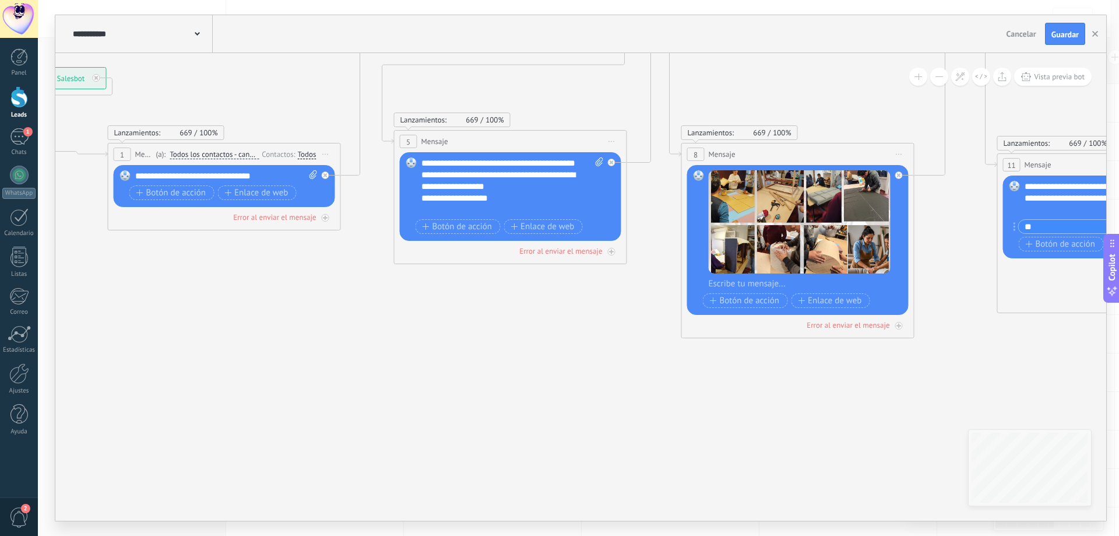
drag, startPoint x: 633, startPoint y: 429, endPoint x: 647, endPoint y: 438, distance: 17.3
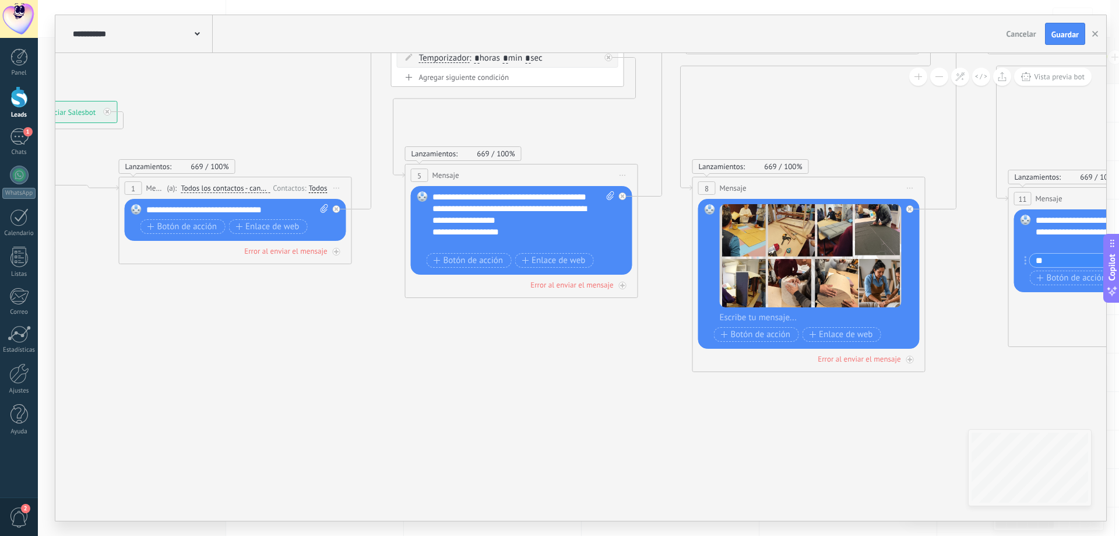
drag, startPoint x: 538, startPoint y: 402, endPoint x: 548, endPoint y: 435, distance: 34.3
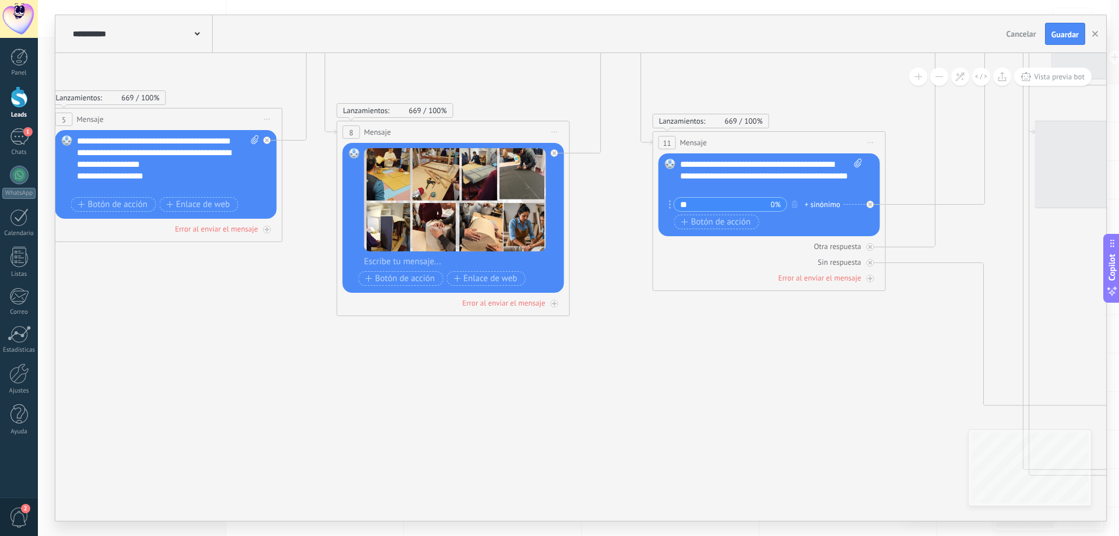
drag, startPoint x: 789, startPoint y: 437, endPoint x: 294, endPoint y: 336, distance: 505.2
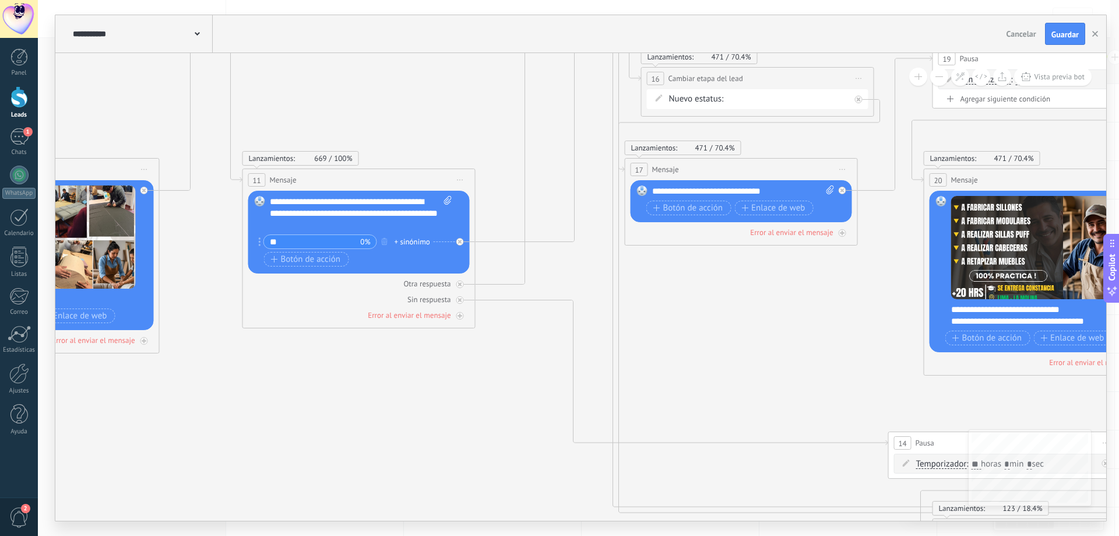
drag, startPoint x: 728, startPoint y: 316, endPoint x: 469, endPoint y: 392, distance: 269.7
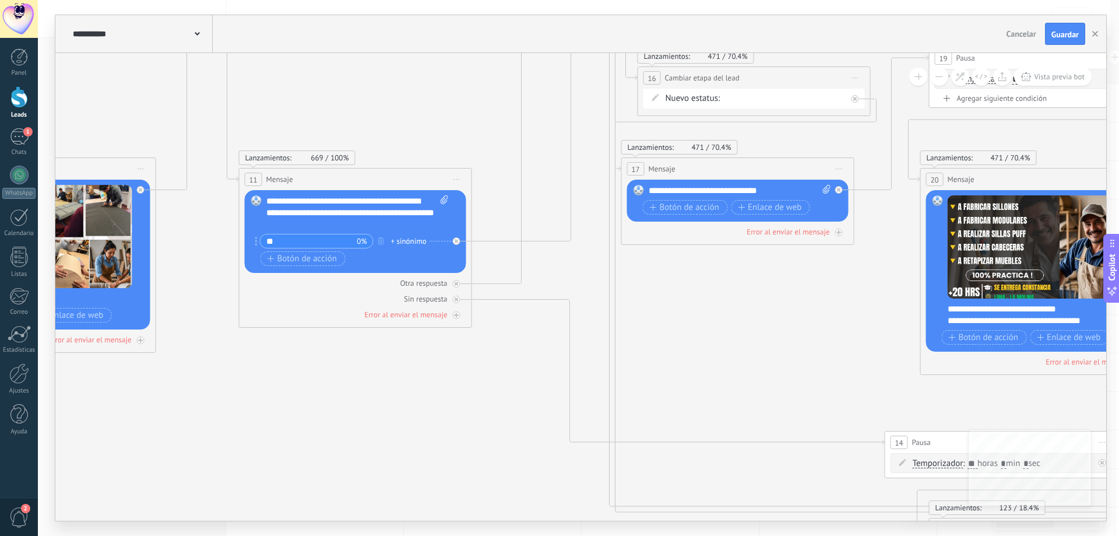
drag, startPoint x: 840, startPoint y: 379, endPoint x: 623, endPoint y: 338, distance: 221.4
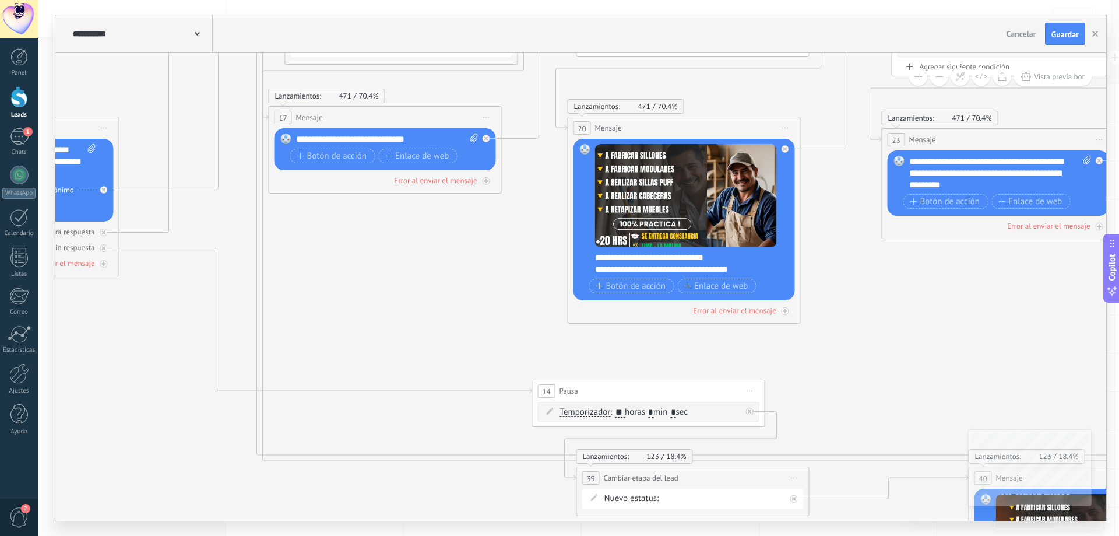
drag, startPoint x: 809, startPoint y: 368, endPoint x: 647, endPoint y: 354, distance: 162.1
click at [647, 354] on icon at bounding box center [1057, 279] width 5352 height 1379
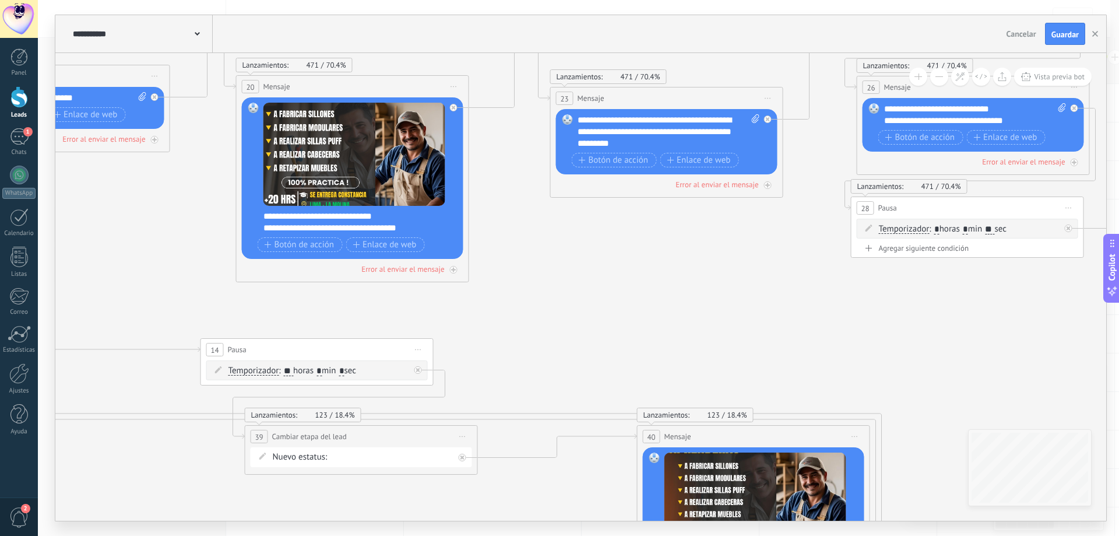
drag, startPoint x: 935, startPoint y: 360, endPoint x: 626, endPoint y: 322, distance: 311.3
click at [626, 322] on icon at bounding box center [725, 237] width 5352 height 1379
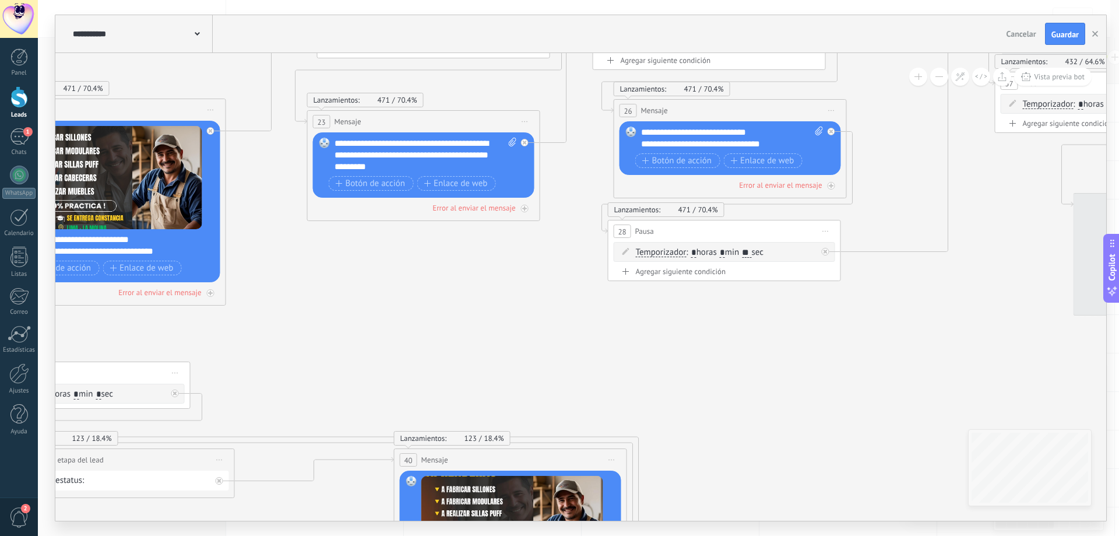
drag, startPoint x: 626, startPoint y: 354, endPoint x: 545, endPoint y: 354, distance: 80.5
click at [545, 354] on icon at bounding box center [482, 260] width 5352 height 1379
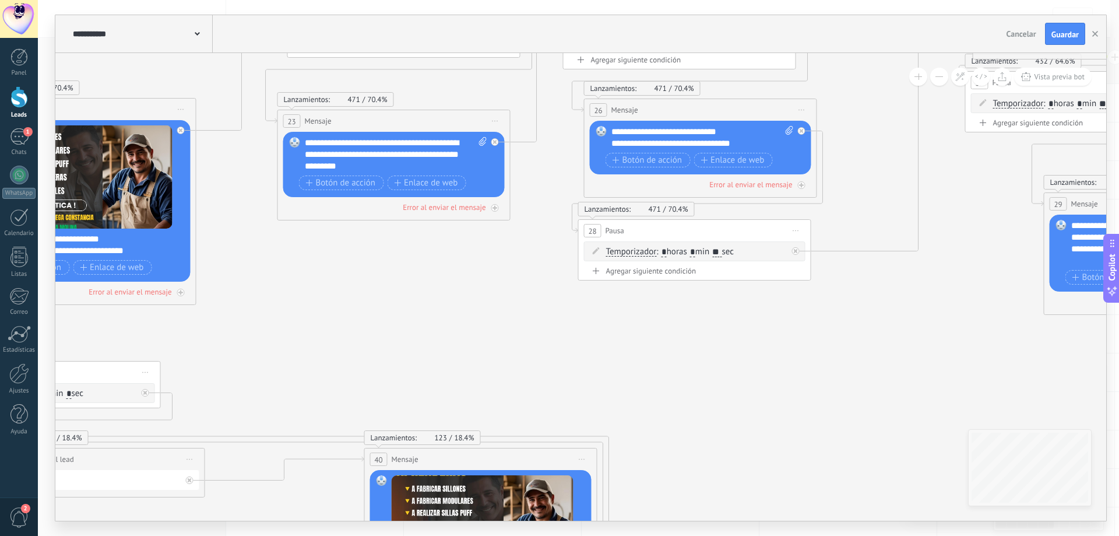
drag, startPoint x: 725, startPoint y: 357, endPoint x: 912, endPoint y: 299, distance: 196.6
click at [916, 311] on icon at bounding box center [452, 260] width 5352 height 1379
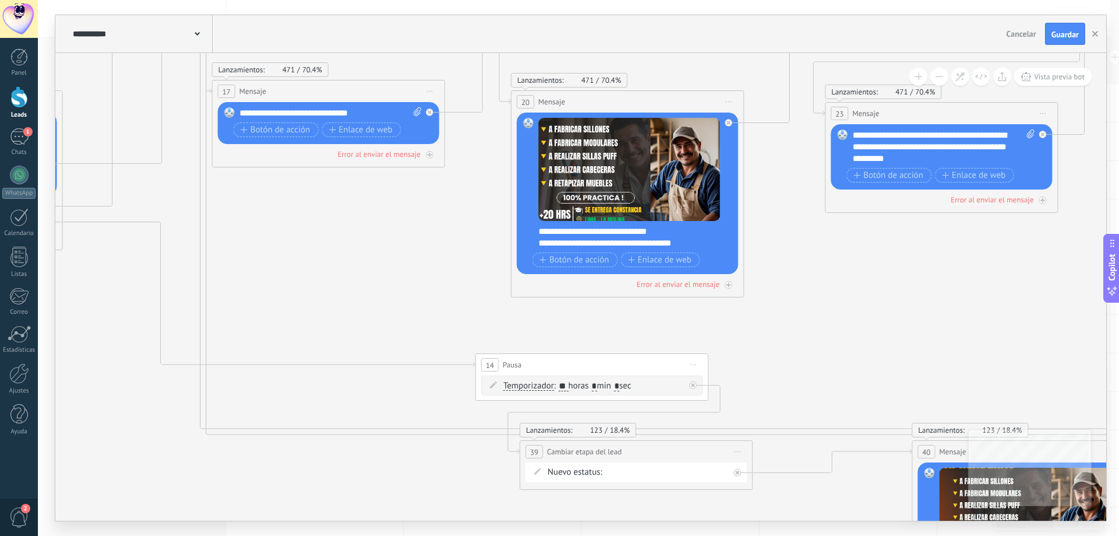
drag, startPoint x: 570, startPoint y: 353, endPoint x: 827, endPoint y: 364, distance: 258.0
click at [864, 373] on icon at bounding box center [1000, 252] width 5352 height 1379
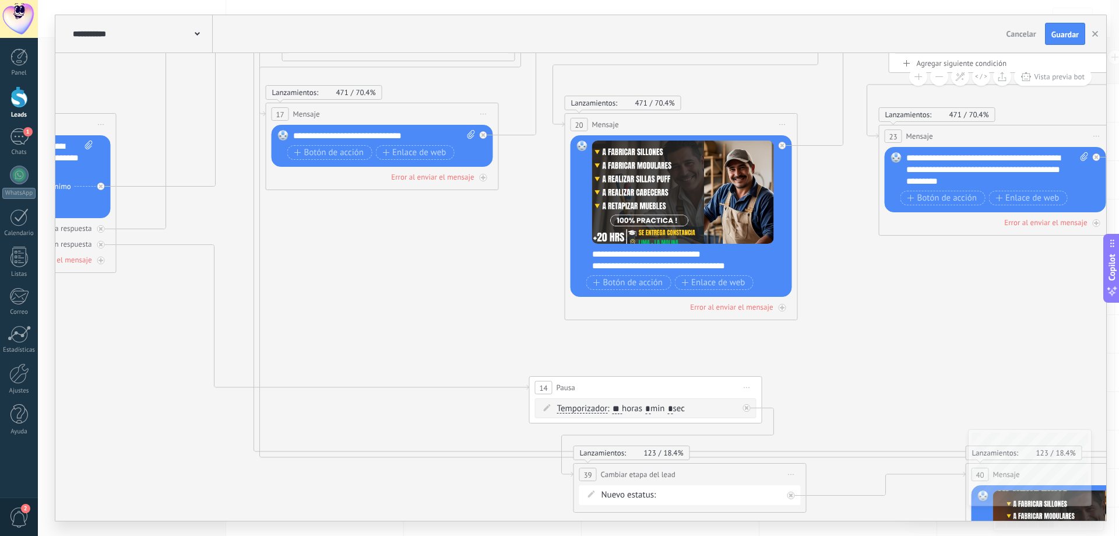
drag, startPoint x: 838, startPoint y: 334, endPoint x: 472, endPoint y: 322, distance: 366.3
click at [515, 333] on icon at bounding box center [1054, 275] width 5352 height 1379
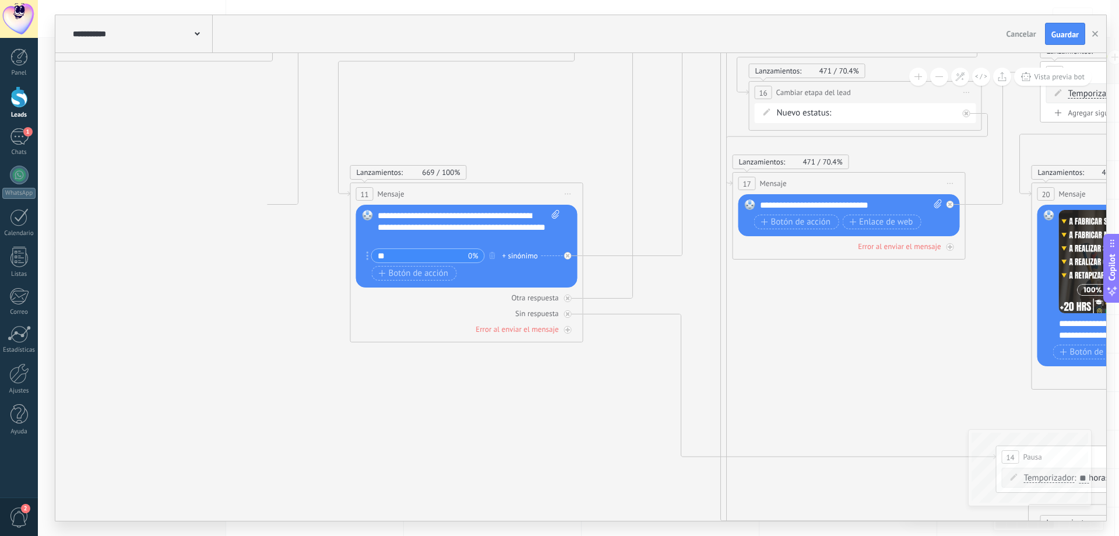
drag, startPoint x: 422, startPoint y: 318, endPoint x: 1051, endPoint y: 360, distance: 630.5
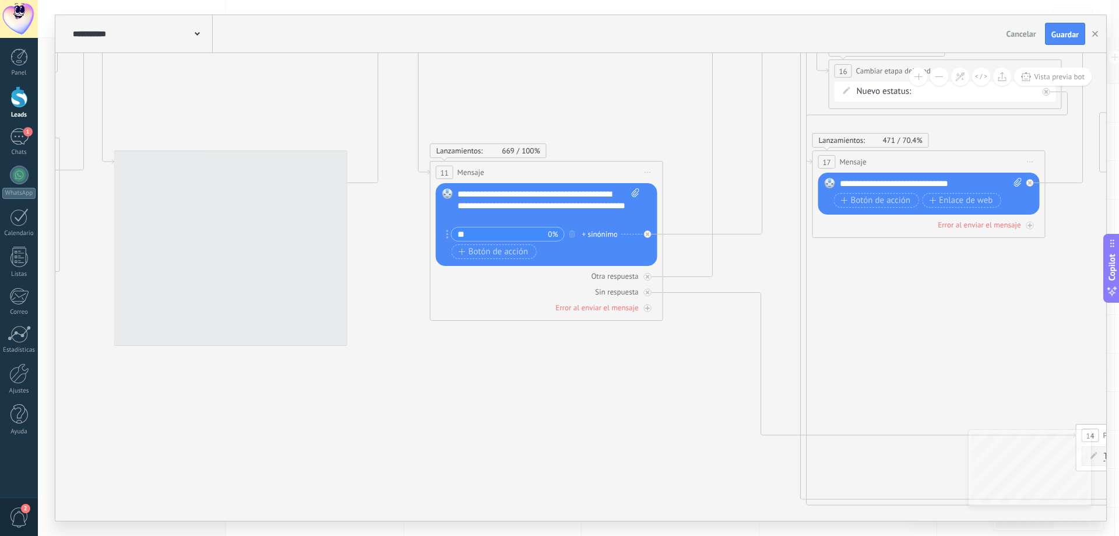
drag, startPoint x: 497, startPoint y: 389, endPoint x: 949, endPoint y: 356, distance: 453.0
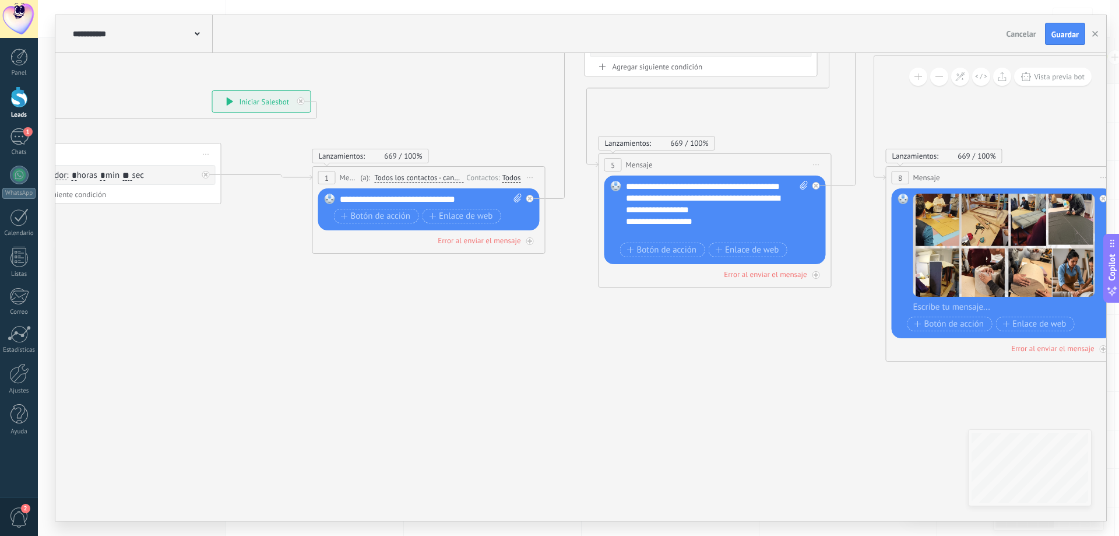
drag, startPoint x: 618, startPoint y: 384, endPoint x: 771, endPoint y: 394, distance: 153.7
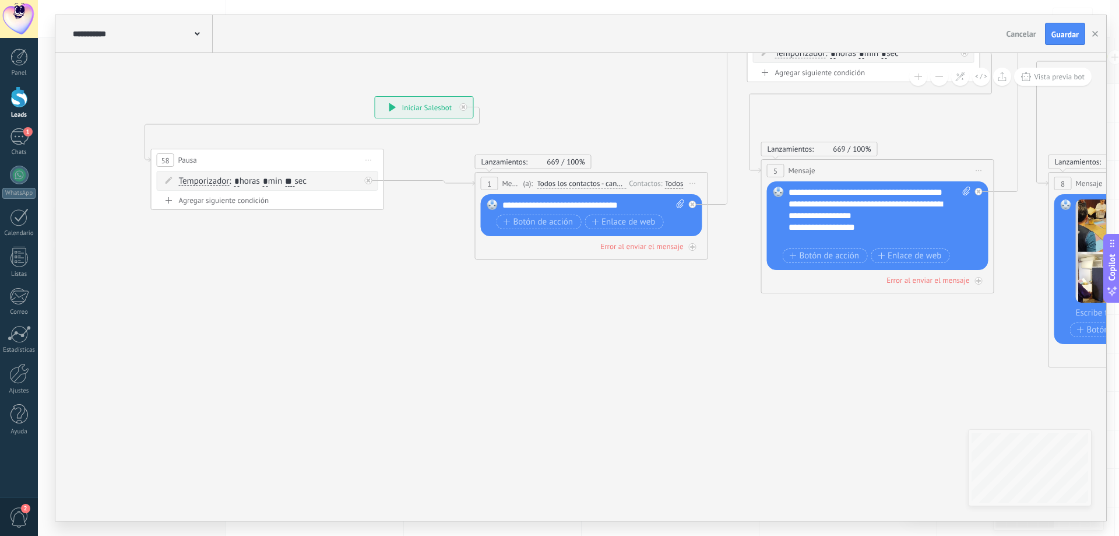
drag, startPoint x: 626, startPoint y: 362, endPoint x: 754, endPoint y: 368, distance: 129.0
drag, startPoint x: 624, startPoint y: 203, endPoint x: 493, endPoint y: 213, distance: 131.6
click at [493, 213] on div "Reemplazar Quitar Convertir a mensaje de voz Arrastre la imagen aquí para adjun…" at bounding box center [593, 215] width 222 height 42
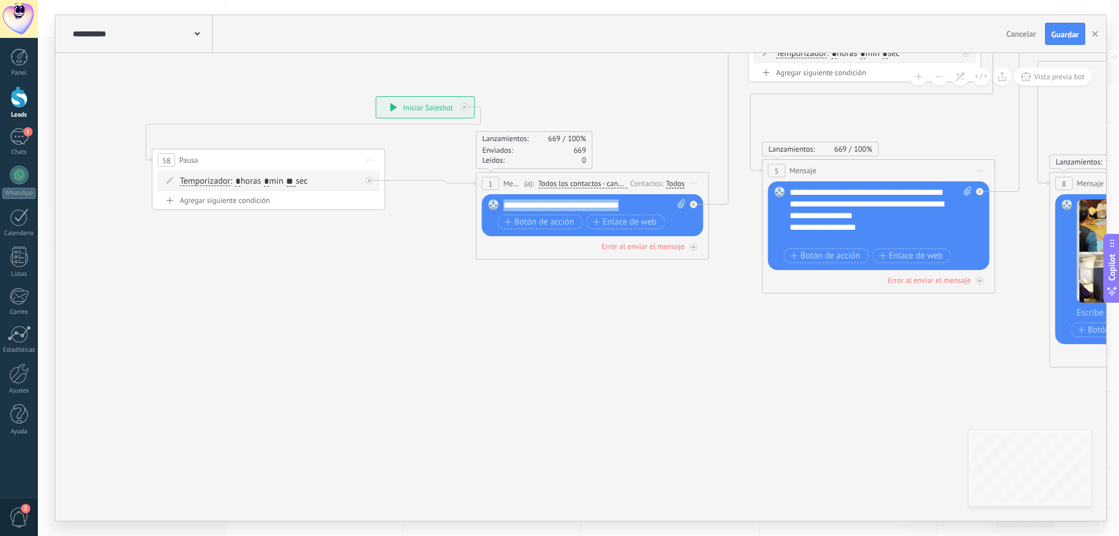
copy div "**********"
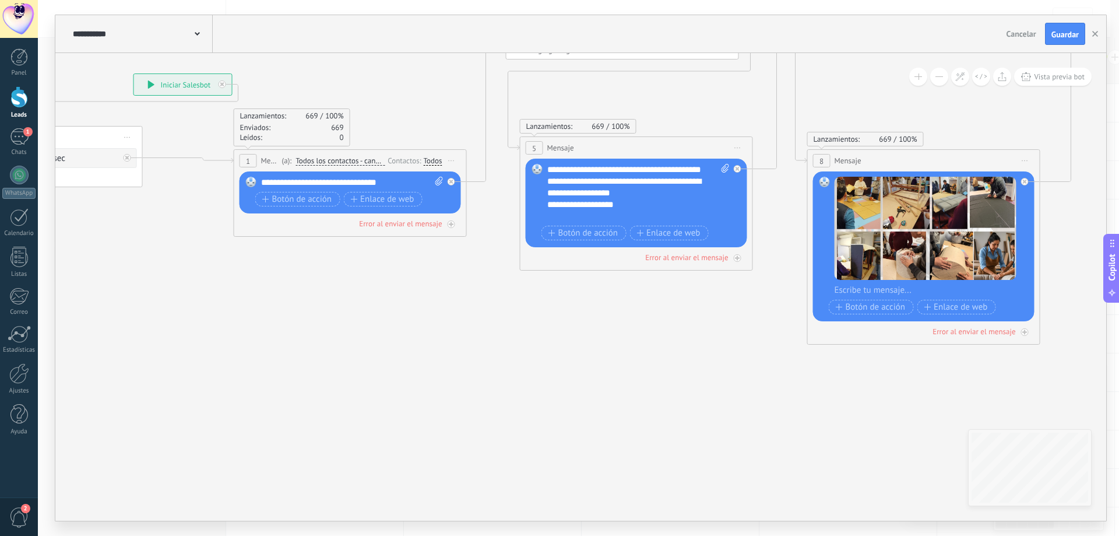
drag, startPoint x: 819, startPoint y: 378, endPoint x: 581, endPoint y: 344, distance: 240.4
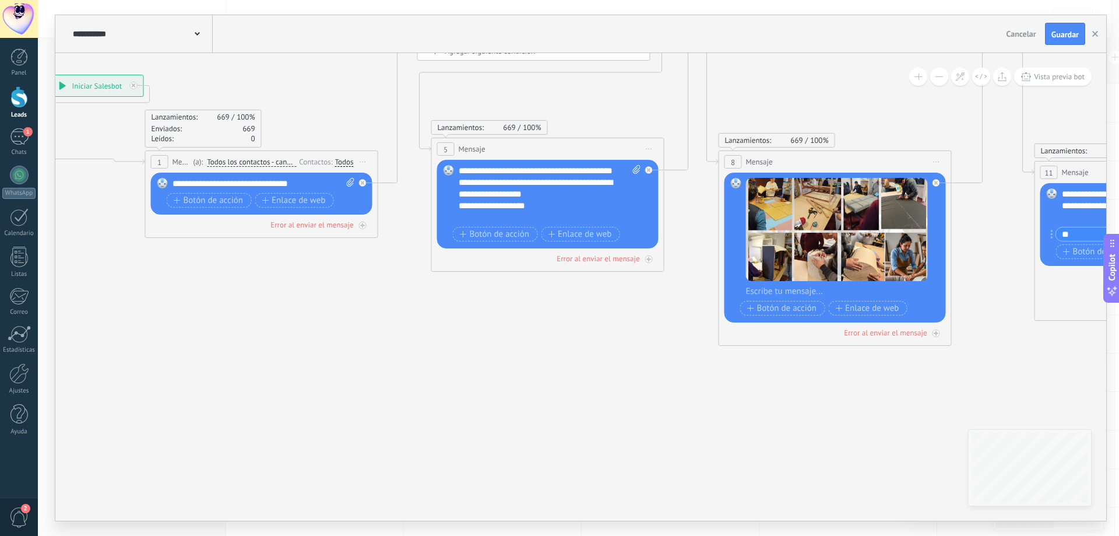
drag, startPoint x: 637, startPoint y: 406, endPoint x: 592, endPoint y: 403, distance: 45.0
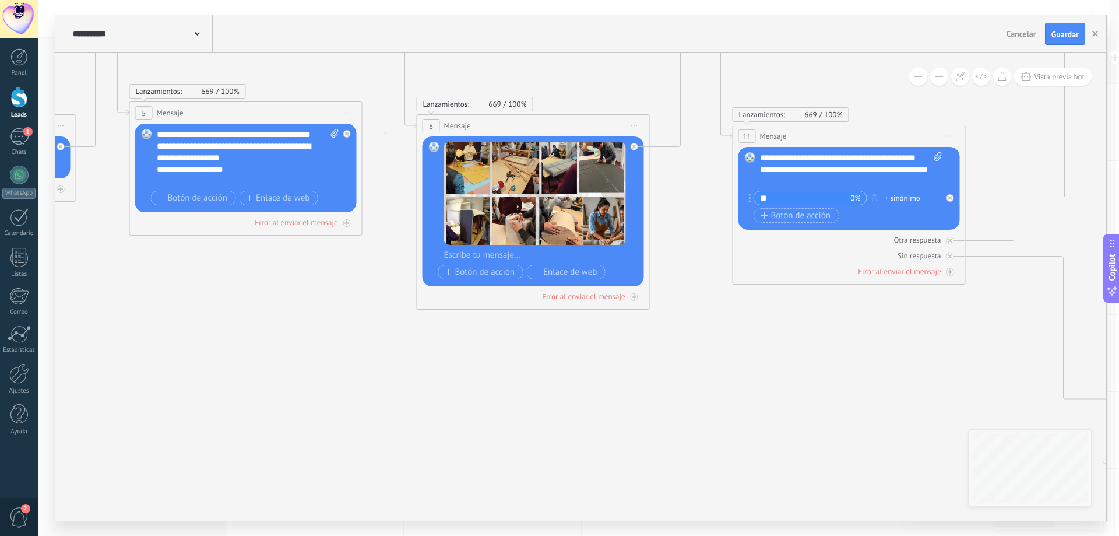
drag, startPoint x: 672, startPoint y: 416, endPoint x: 422, endPoint y: 368, distance: 254.0
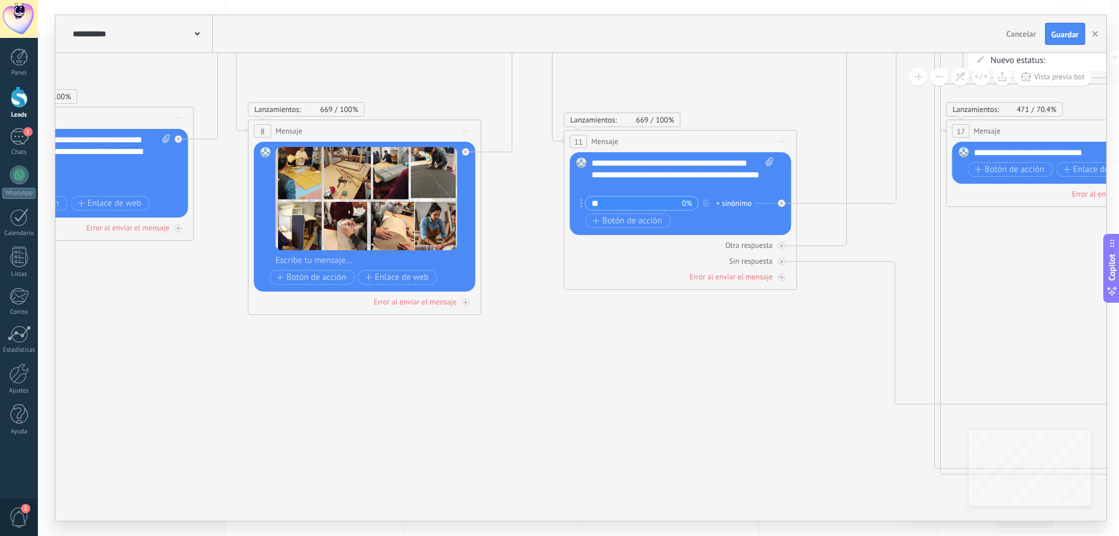
drag, startPoint x: 597, startPoint y: 401, endPoint x: 489, endPoint y: 407, distance: 108.0
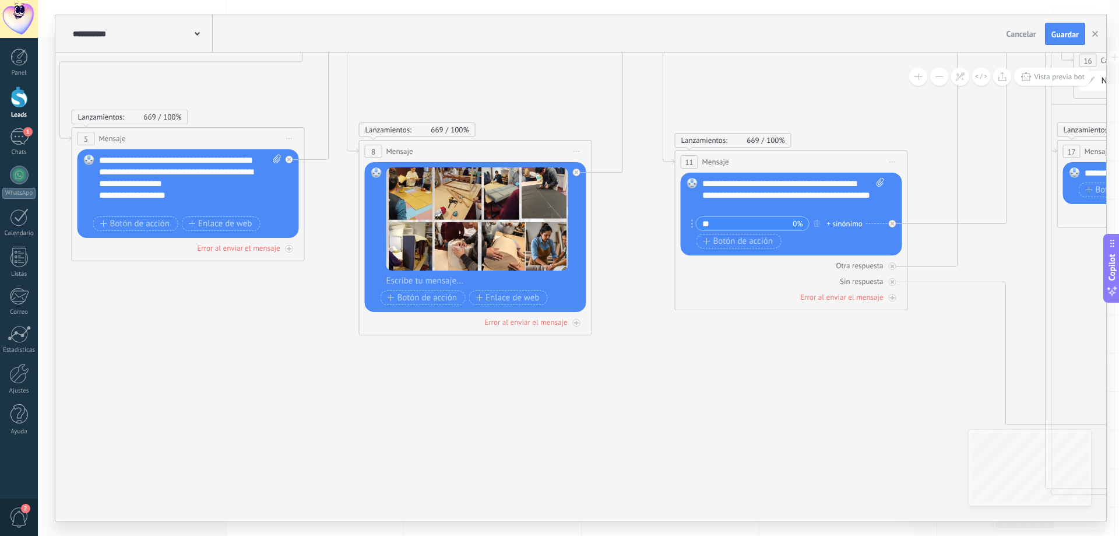
drag, startPoint x: 616, startPoint y: 387, endPoint x: 731, endPoint y: 407, distance: 117.2
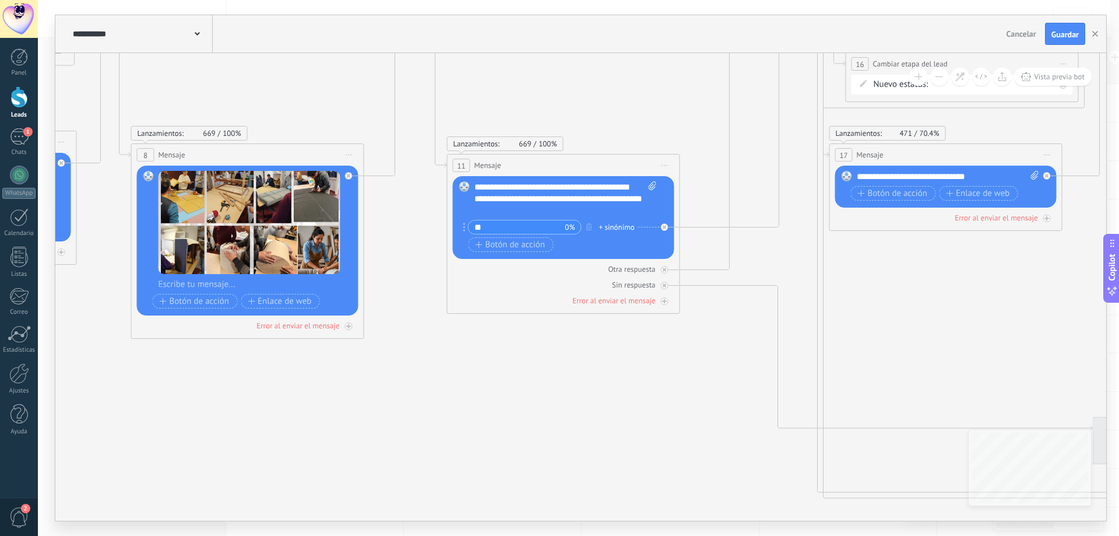
drag, startPoint x: 703, startPoint y: 414, endPoint x: 443, endPoint y: 386, distance: 261.5
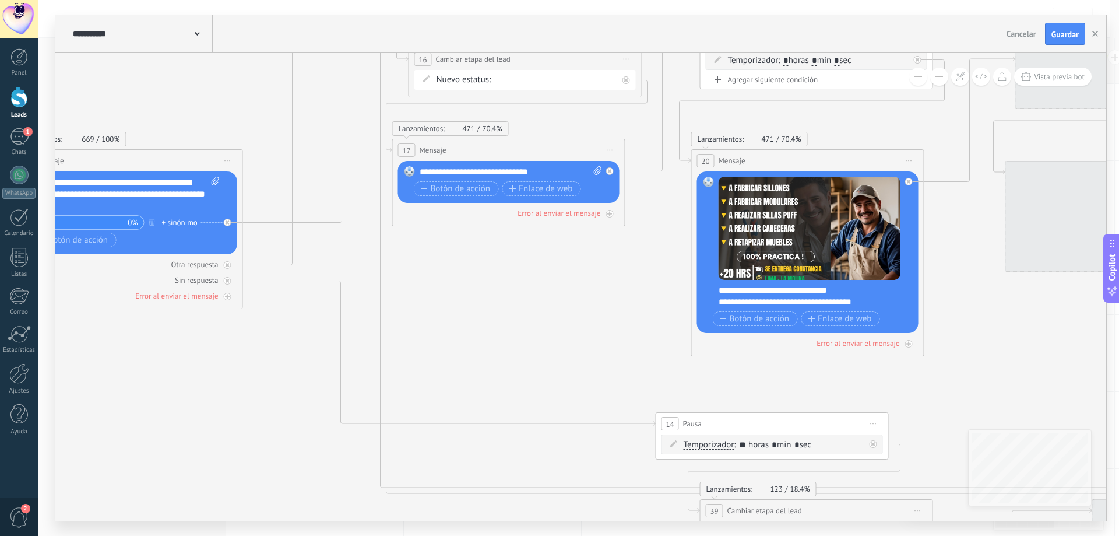
drag, startPoint x: 827, startPoint y: 345, endPoint x: 518, endPoint y: 345, distance: 309.0
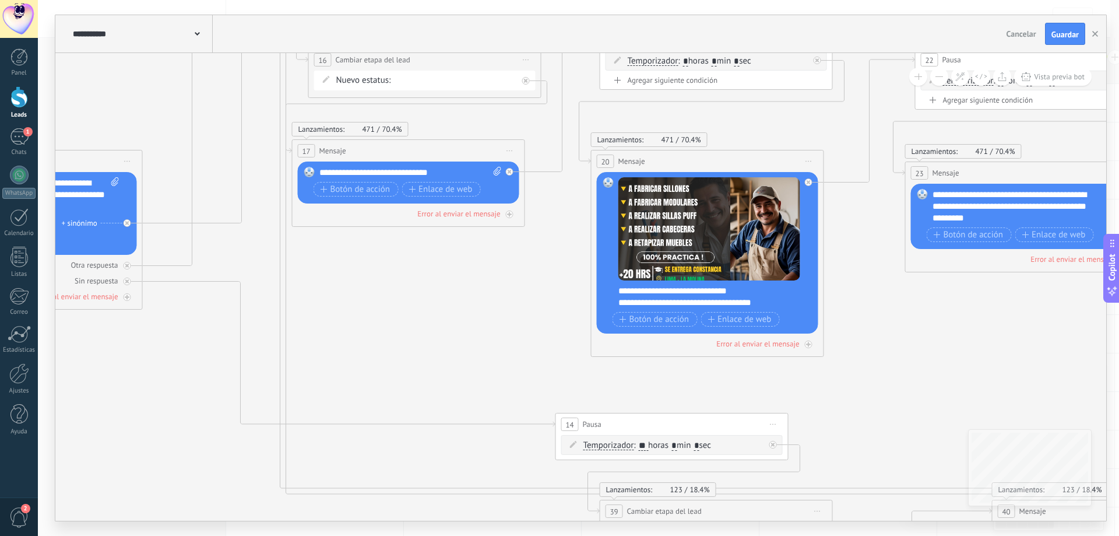
drag, startPoint x: 566, startPoint y: 360, endPoint x: 471, endPoint y: 361, distance: 95.6
click at [471, 361] on icon at bounding box center [1080, 312] width 5352 height 1379
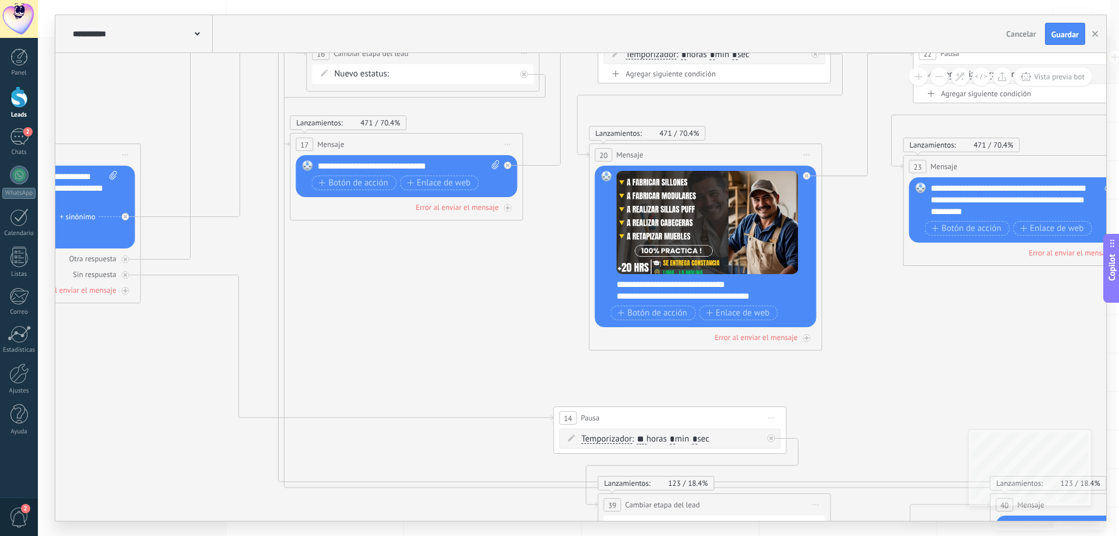
drag, startPoint x: 904, startPoint y: 363, endPoint x: 904, endPoint y: 342, distance: 21.6
click at [904, 342] on icon at bounding box center [1078, 305] width 5352 height 1379
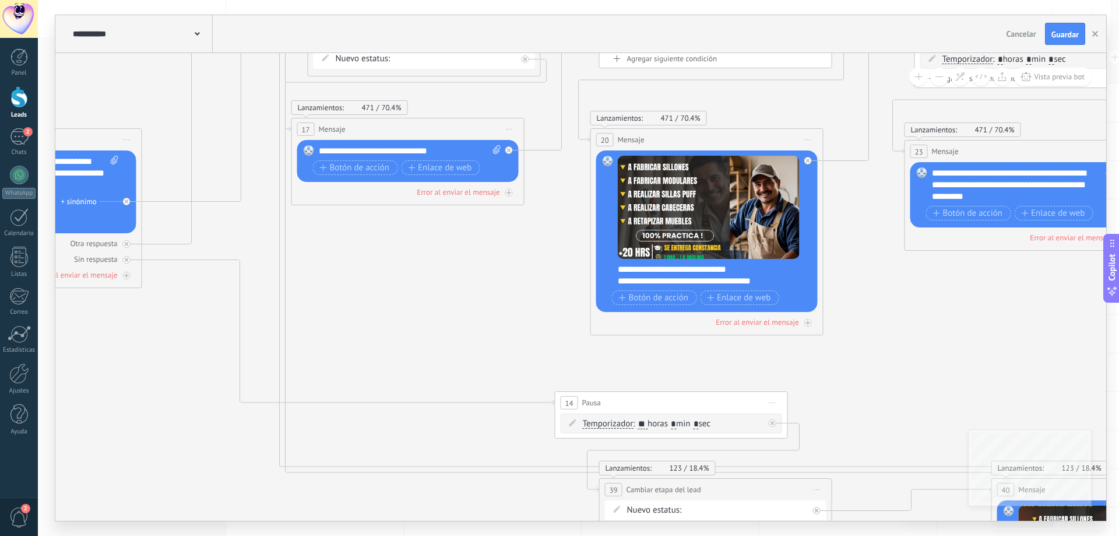
drag, startPoint x: 616, startPoint y: 271, endPoint x: 761, endPoint y: 283, distance: 145.1
click at [761, 283] on div "Reemplazar Quitar Convertir a mensaje de voz Arrastre la imagen aquí para adjun…" at bounding box center [707, 231] width 222 height 162
drag, startPoint x: 764, startPoint y: 280, endPoint x: 615, endPoint y: 269, distance: 149.1
click at [615, 269] on div "Reemplazar Quitar Convertir a mensaje de voz Arrastre la imagen aquí para adjun…" at bounding box center [707, 231] width 222 height 162
copy div "**********"
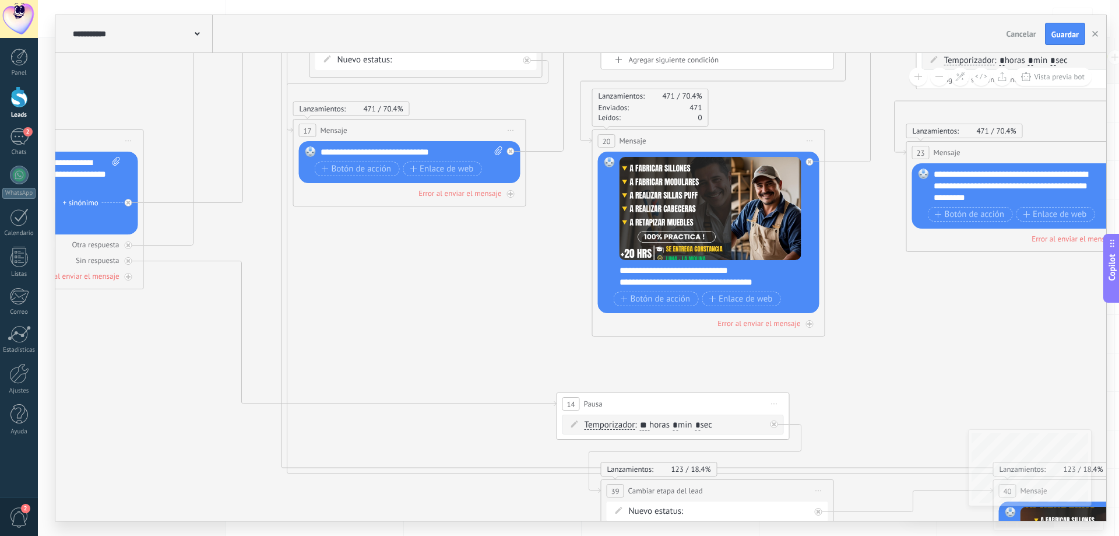
drag, startPoint x: 480, startPoint y: 313, endPoint x: 690, endPoint y: 296, distance: 210.0
click at [692, 296] on icon at bounding box center [1081, 291] width 5352 height 1379
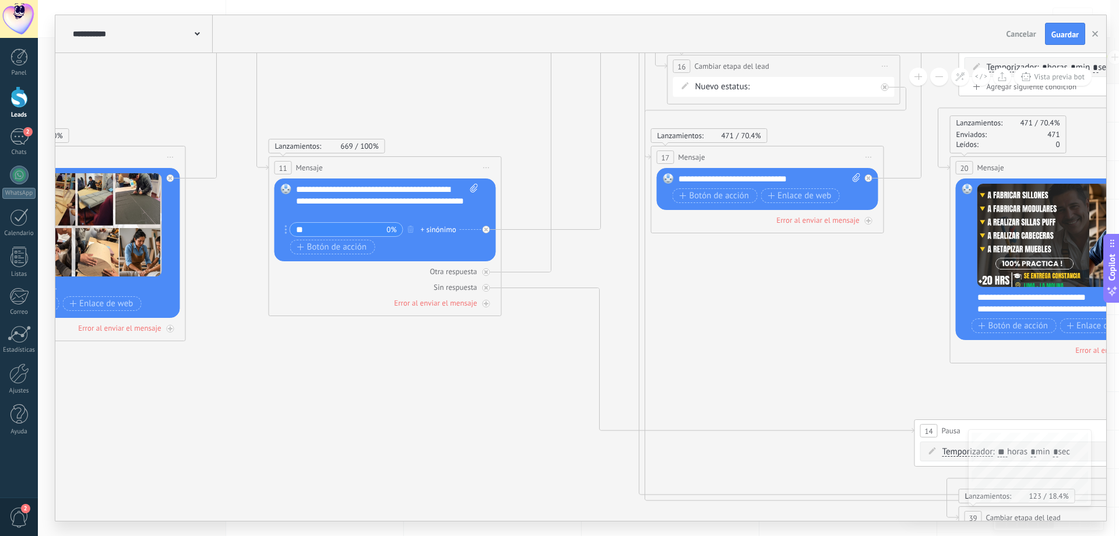
drag, startPoint x: 308, startPoint y: 333, endPoint x: 443, endPoint y: 368, distance: 138.7
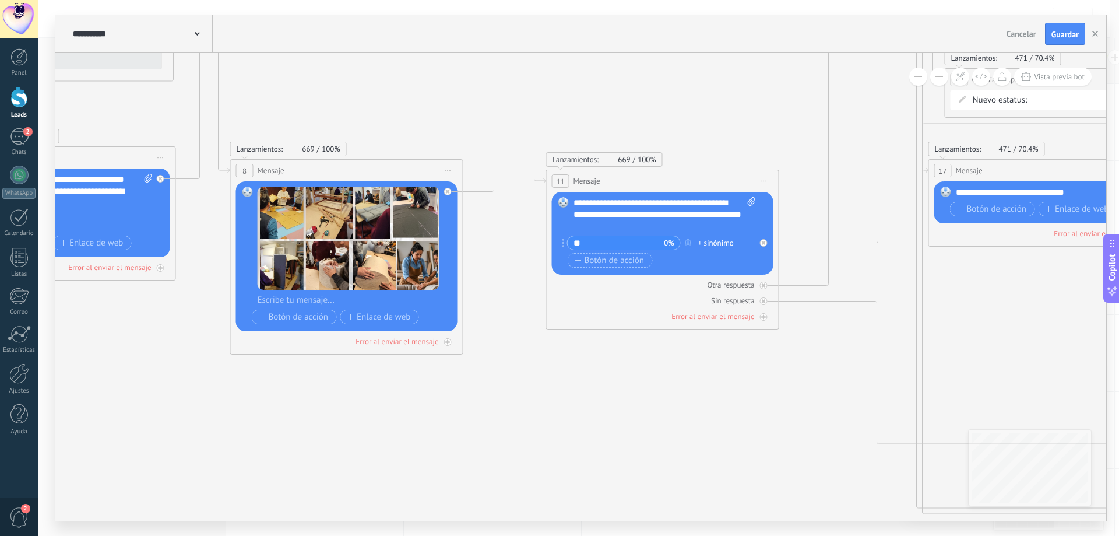
drag, startPoint x: 409, startPoint y: 371, endPoint x: 636, endPoint y: 370, distance: 226.8
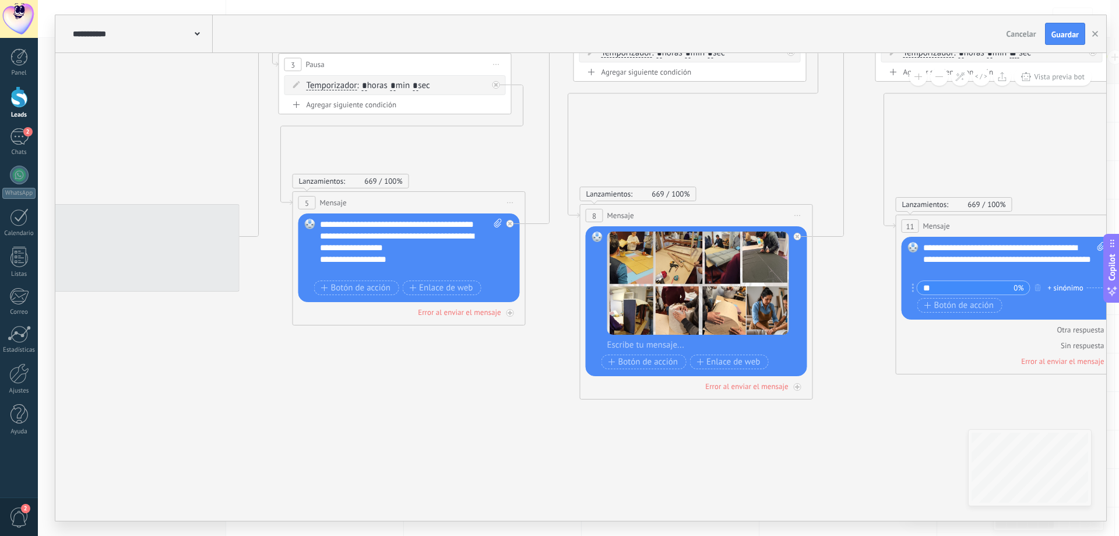
drag, startPoint x: 290, startPoint y: 358, endPoint x: 640, endPoint y: 403, distance: 352.7
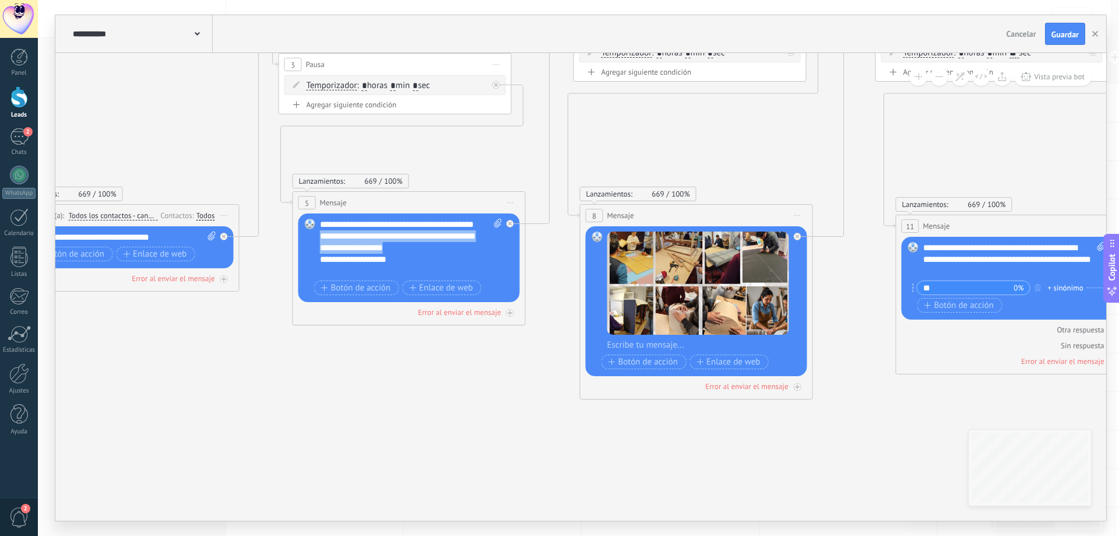
drag, startPoint x: 322, startPoint y: 248, endPoint x: 402, endPoint y: 258, distance: 80.4
click at [402, 258] on div "**********" at bounding box center [411, 248] width 182 height 58
copy div "**********"
click at [398, 257] on div "**********" at bounding box center [411, 248] width 182 height 58
click at [323, 248] on div "Reemplazar Quitar Convertir a mensaje de voz Arrastre la imagen aquí para adjun…" at bounding box center [410, 257] width 222 height 89
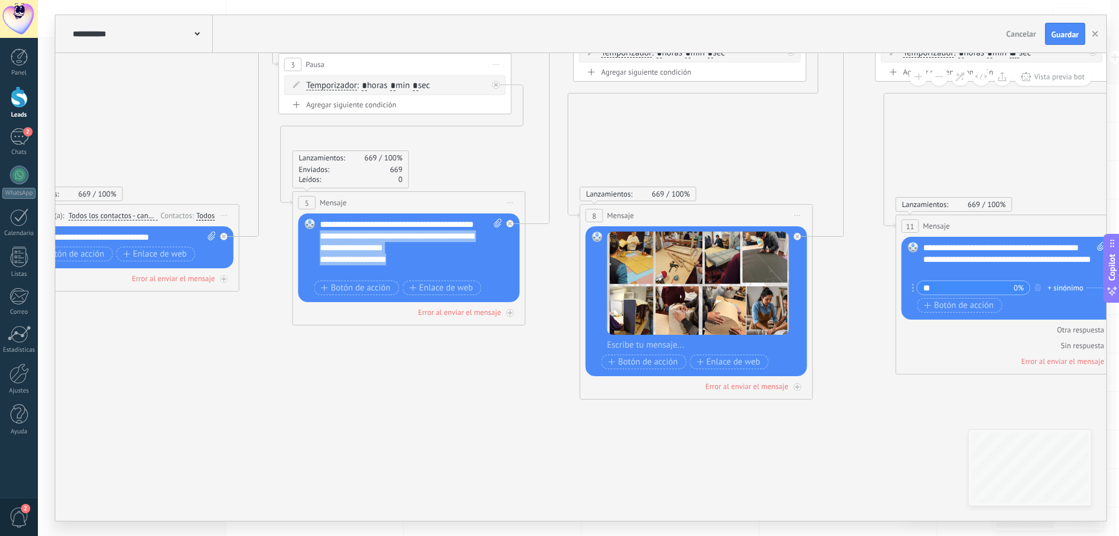
drag, startPoint x: 321, startPoint y: 246, endPoint x: 403, endPoint y: 272, distance: 85.7
click at [403, 272] on div "**********" at bounding box center [411, 248] width 182 height 58
copy div "**********"
click at [401, 265] on div "**********" at bounding box center [411, 248] width 182 height 58
drag, startPoint x: 325, startPoint y: 268, endPoint x: 416, endPoint y: 280, distance: 92.4
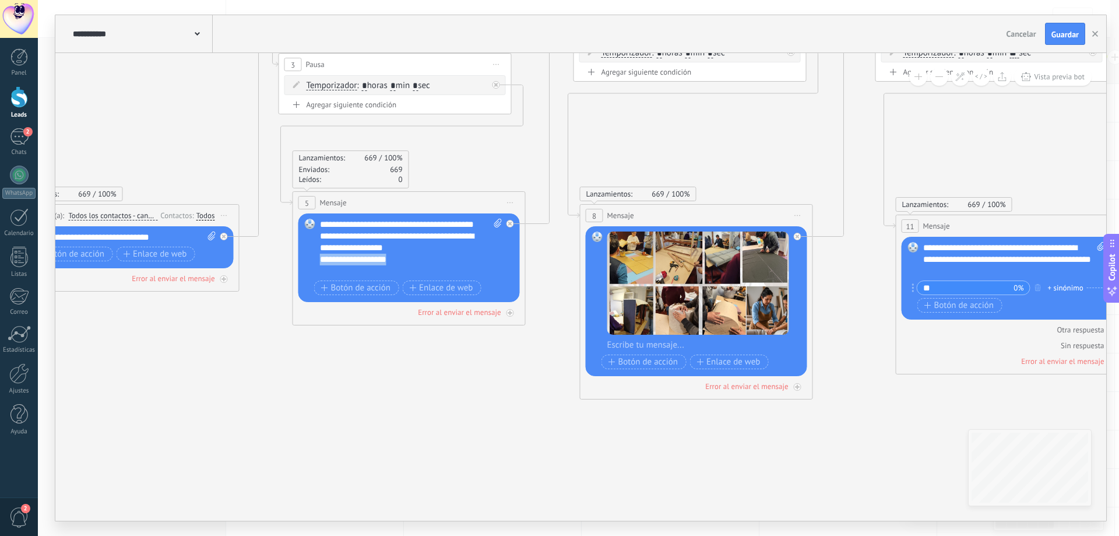
click at [416, 280] on div "**********" at bounding box center [411, 258] width 182 height 79
copy div "**********"
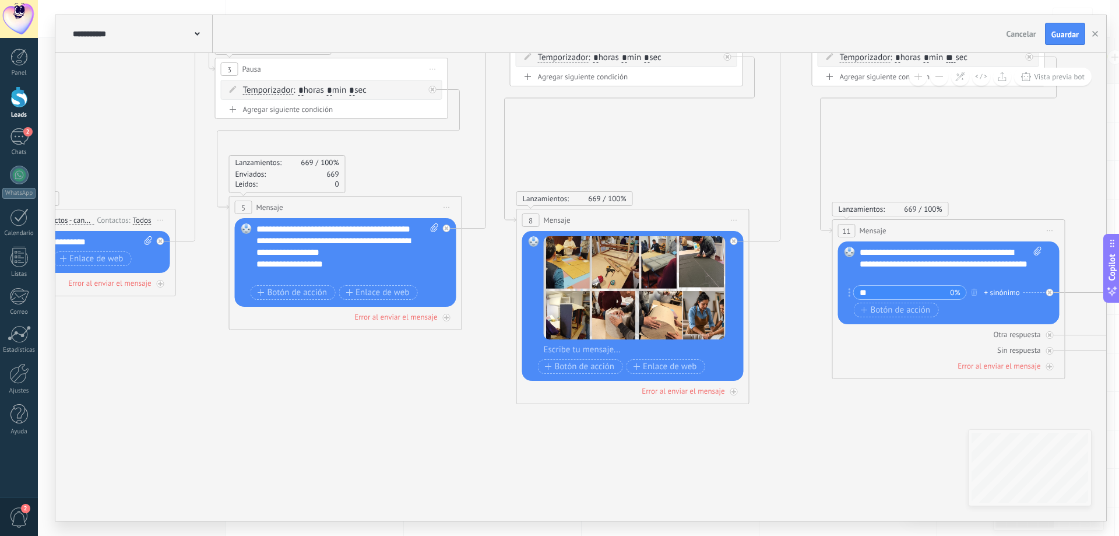
drag, startPoint x: 783, startPoint y: 465, endPoint x: 718, endPoint y: 469, distance: 64.8
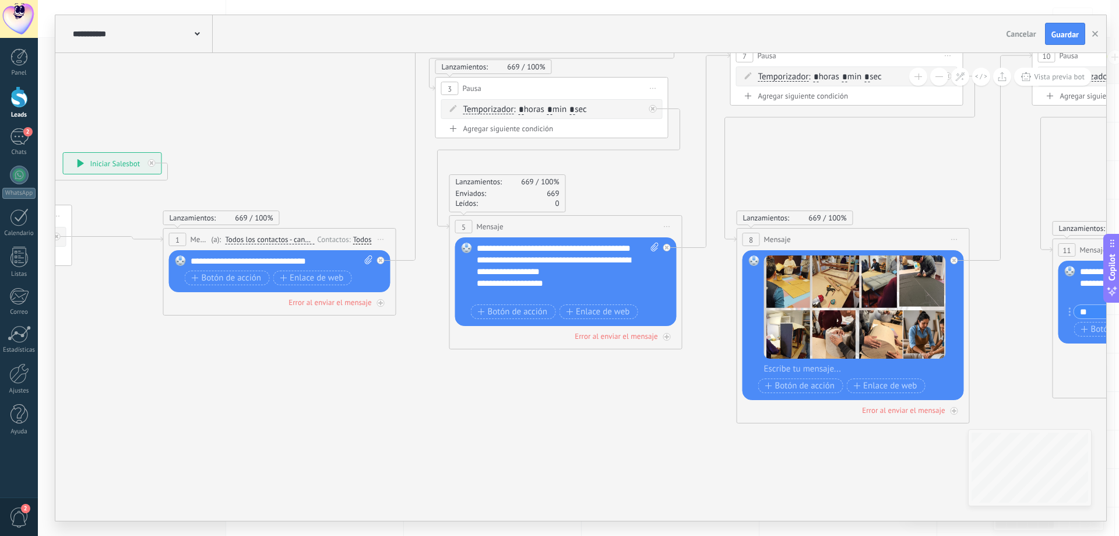
drag, startPoint x: 571, startPoint y: 461, endPoint x: 802, endPoint y: 481, distance: 231.2
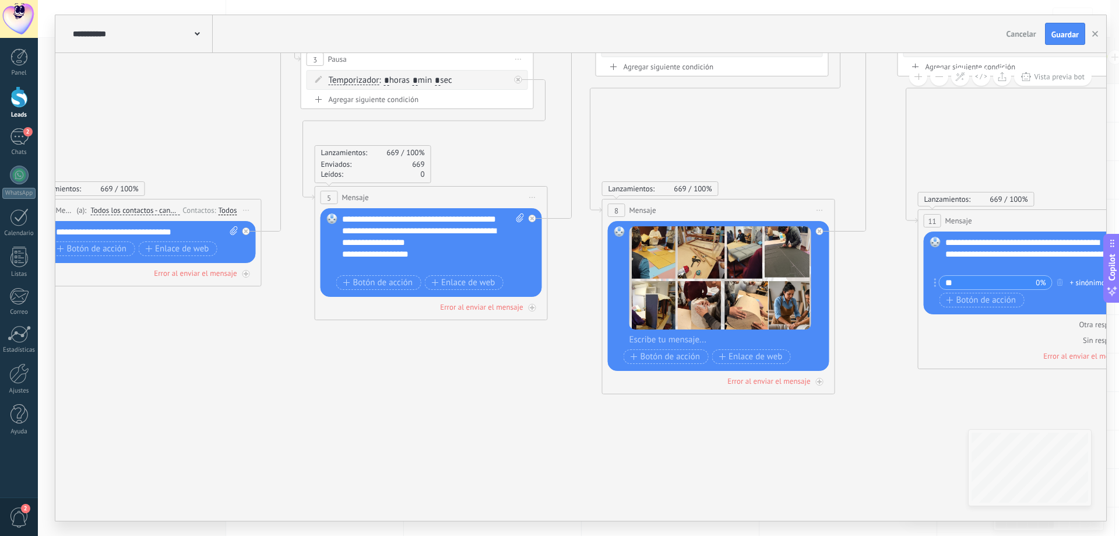
drag, startPoint x: 617, startPoint y: 476, endPoint x: 338, endPoint y: 434, distance: 282.4
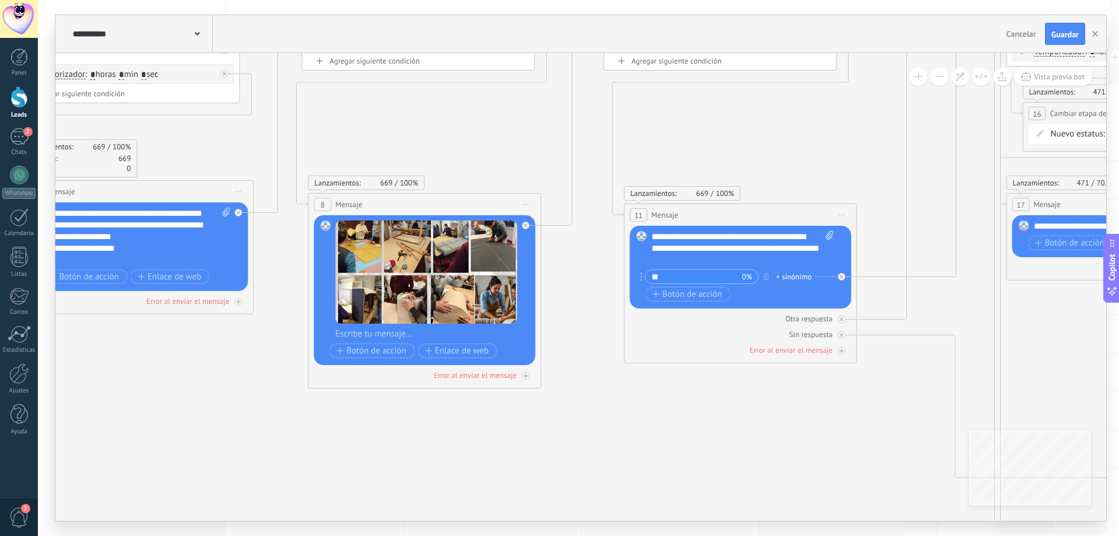
drag, startPoint x: 557, startPoint y: 470, endPoint x: 320, endPoint y: 423, distance: 241.8
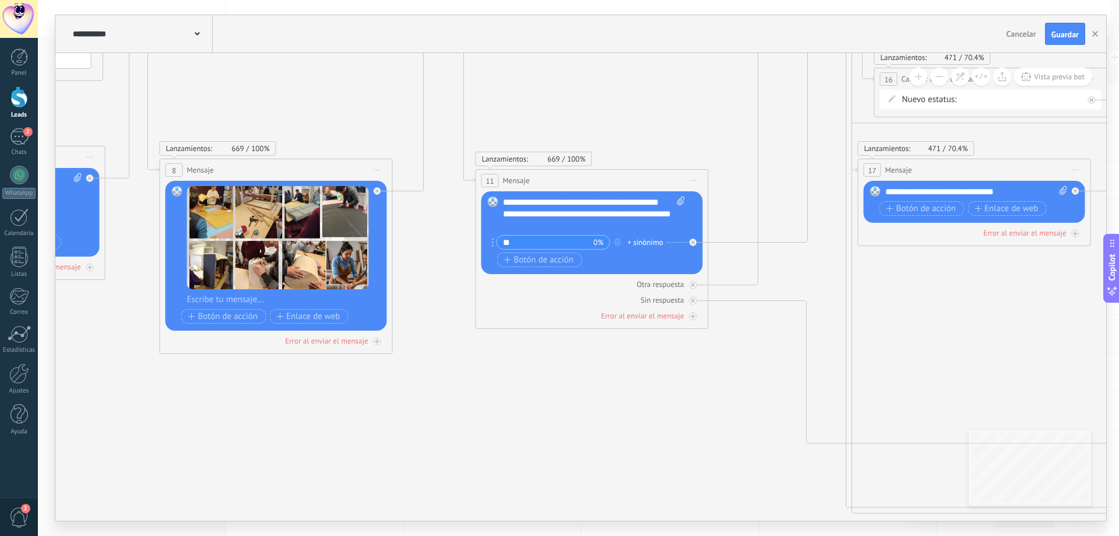
drag, startPoint x: 724, startPoint y: 422, endPoint x: 363, endPoint y: 427, distance: 361.5
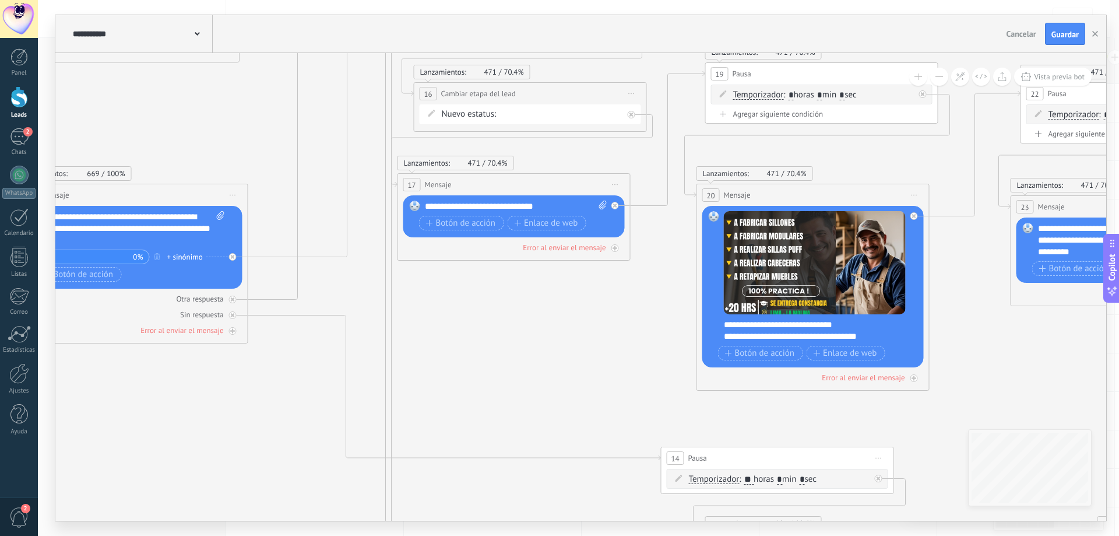
drag, startPoint x: 677, startPoint y: 382, endPoint x: 675, endPoint y: 368, distance: 14.1
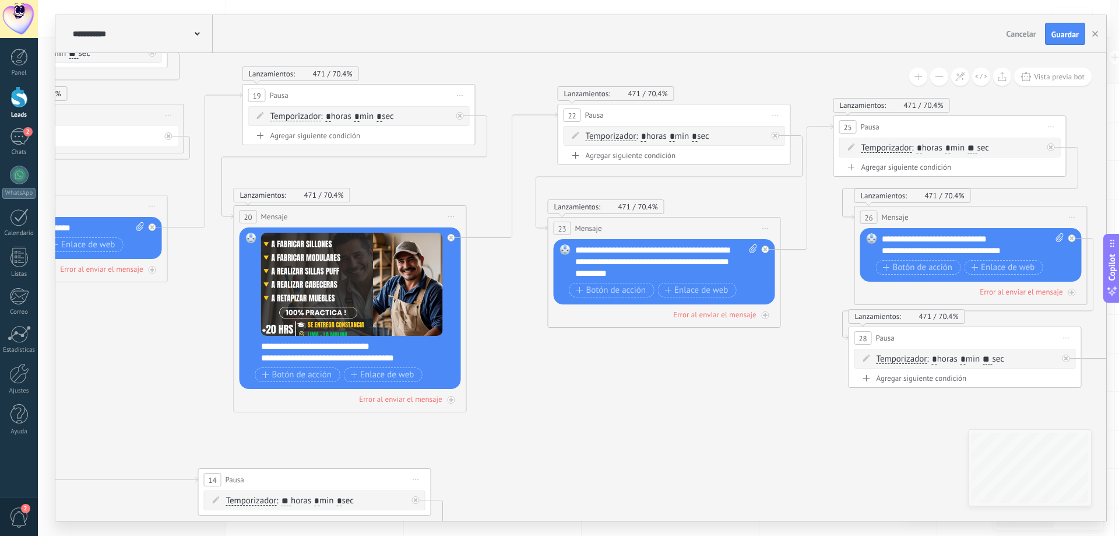
drag, startPoint x: 812, startPoint y: 398, endPoint x: 560, endPoint y: 417, distance: 252.0
click at [560, 417] on icon at bounding box center [723, 367] width 5352 height 1379
drag, startPoint x: 575, startPoint y: 250, endPoint x: 662, endPoint y: 274, distance: 90.3
click at [662, 274] on div "**********" at bounding box center [666, 261] width 182 height 35
copy div "**********"
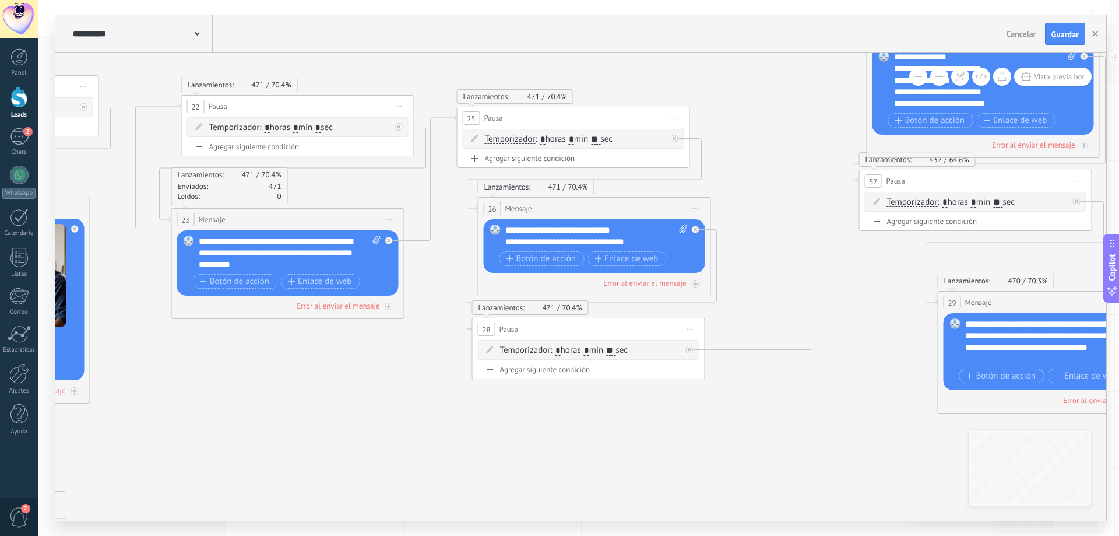
drag, startPoint x: 803, startPoint y: 421, endPoint x: 426, endPoint y: 412, distance: 377.3
click at [426, 412] on icon at bounding box center [346, 358] width 5352 height 1379
drag, startPoint x: 516, startPoint y: 231, endPoint x: 631, endPoint y: 241, distance: 115.9
click at [631, 241] on div "**********" at bounding box center [596, 235] width 182 height 23
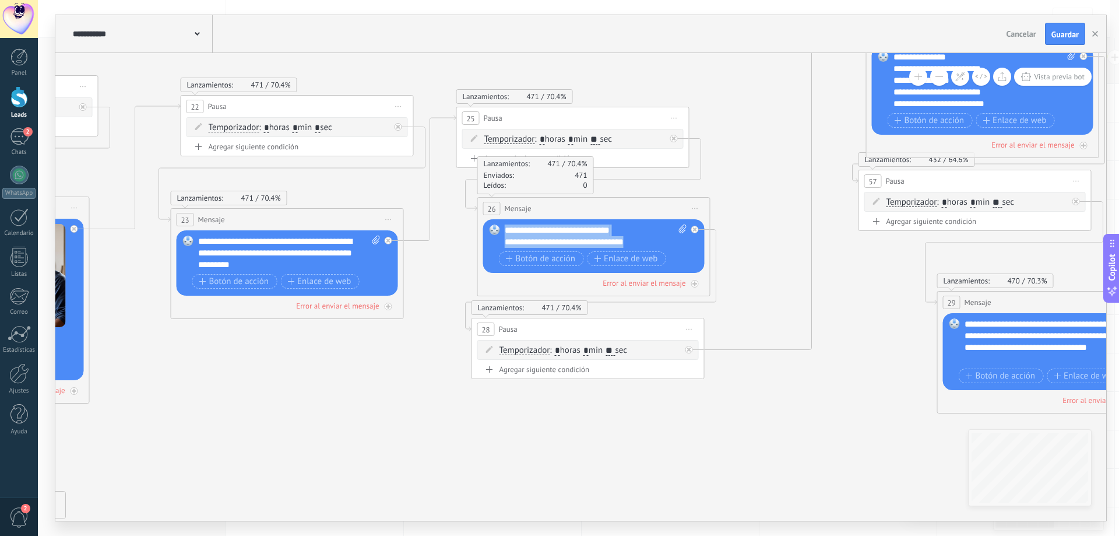
copy div "**********"
click at [772, 392] on icon at bounding box center [346, 358] width 5352 height 1379
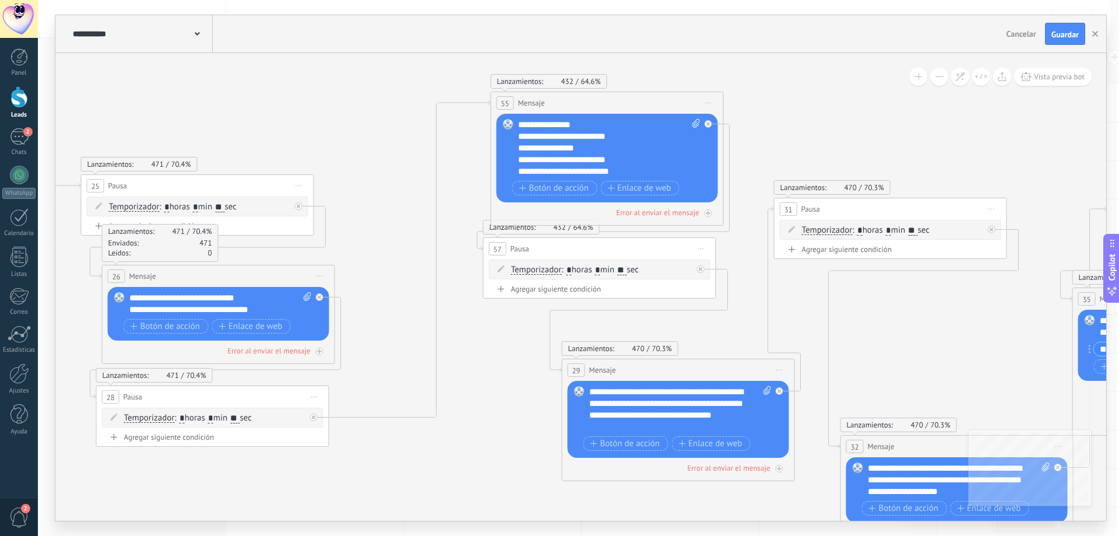
drag, startPoint x: 846, startPoint y: 421, endPoint x: 471, endPoint y: 488, distance: 381.4
drag, startPoint x: 521, startPoint y: 125, endPoint x: 639, endPoint y: 176, distance: 128.2
click at [639, 176] on div "**********" at bounding box center [609, 148] width 182 height 58
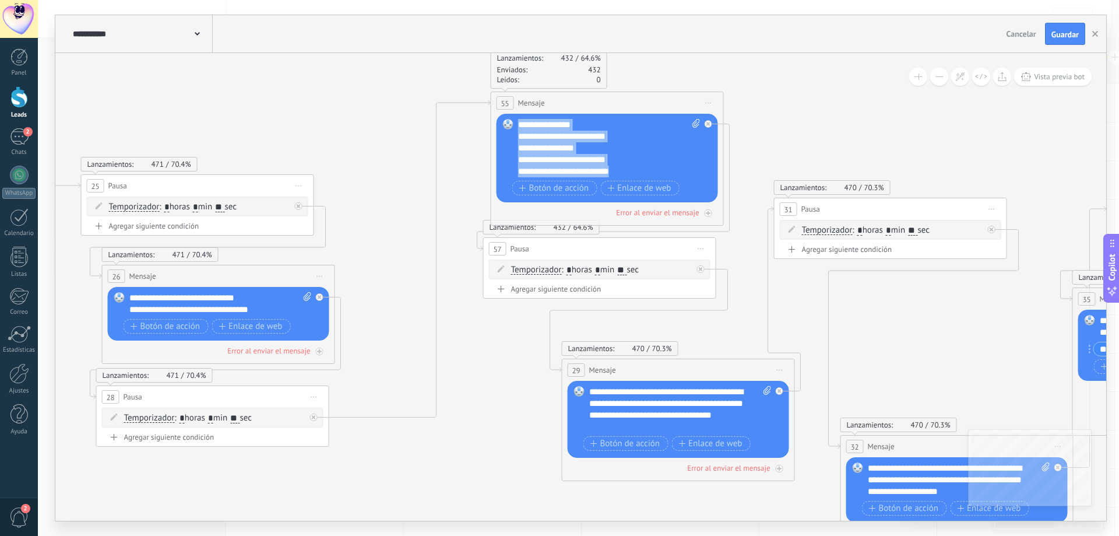
copy div "**********"
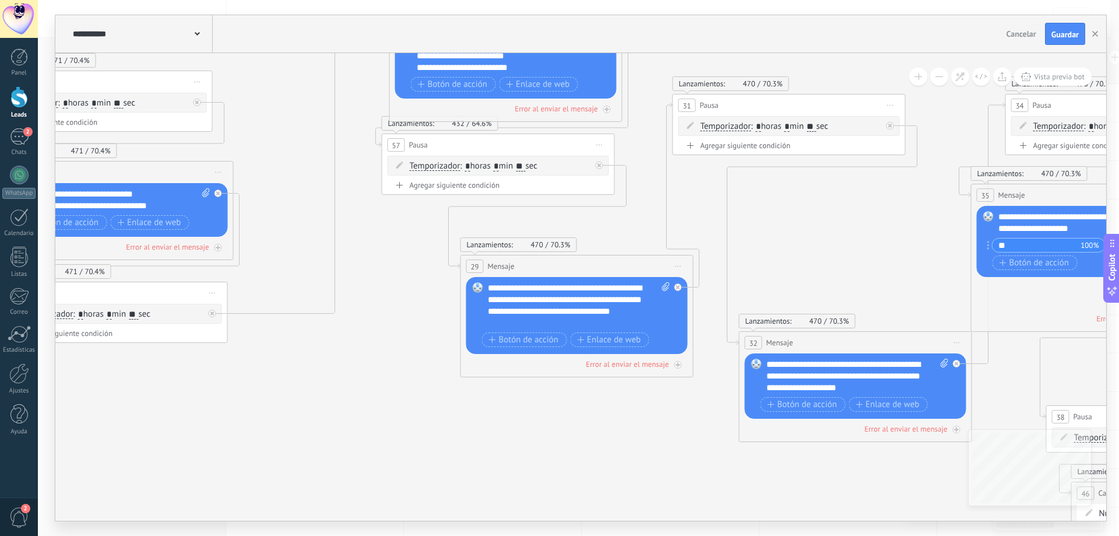
drag, startPoint x: 664, startPoint y: 493, endPoint x: 563, endPoint y: 389, distance: 145.1
drag, startPoint x: 489, startPoint y: 288, endPoint x: 568, endPoint y: 335, distance: 92.5
click at [568, 335] on div "**********" at bounding box center [579, 316] width 182 height 68
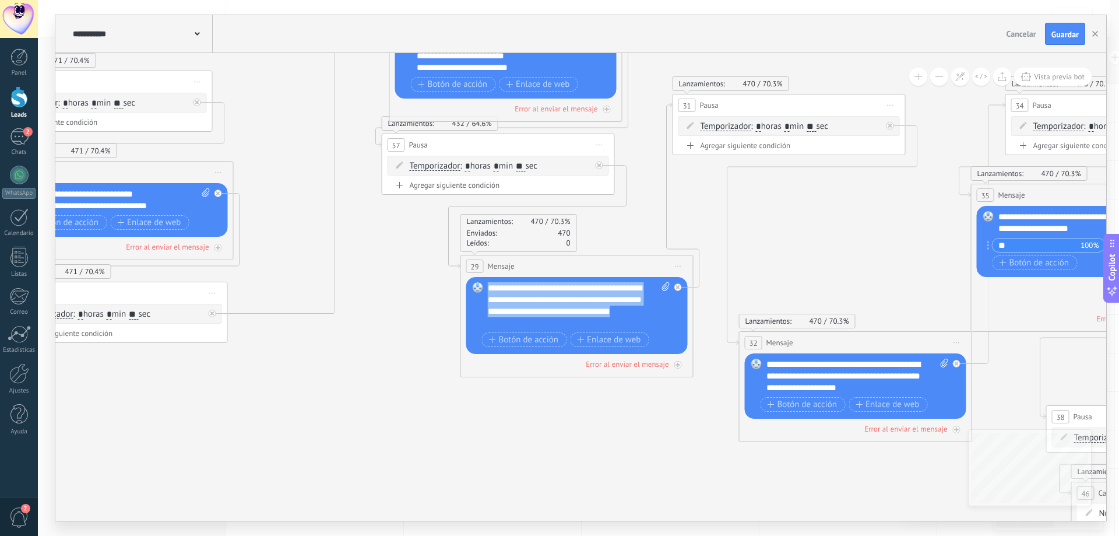
copy div "**********"
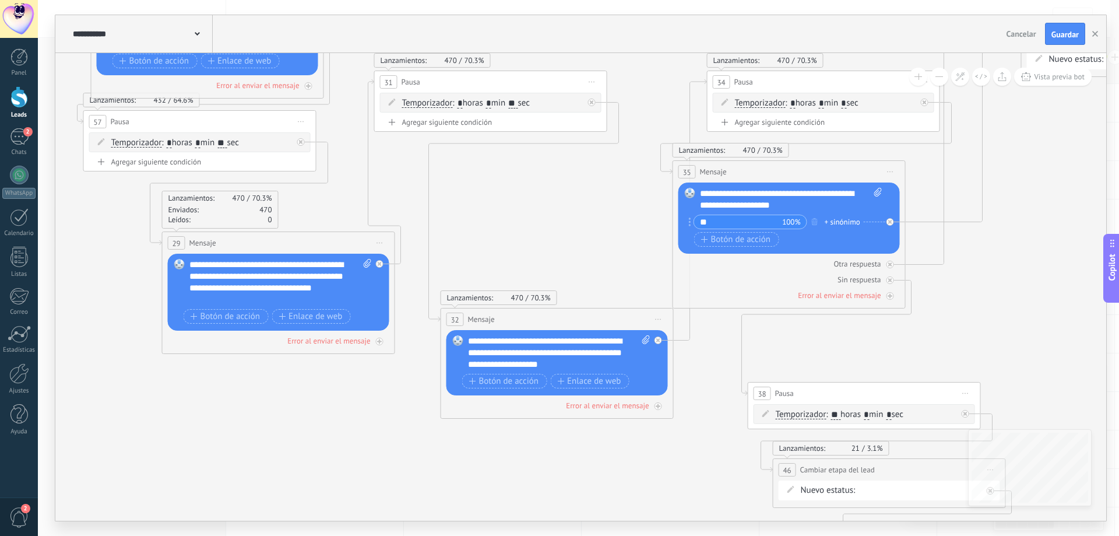
drag, startPoint x: 696, startPoint y: 460, endPoint x: 355, endPoint y: 437, distance: 341.9
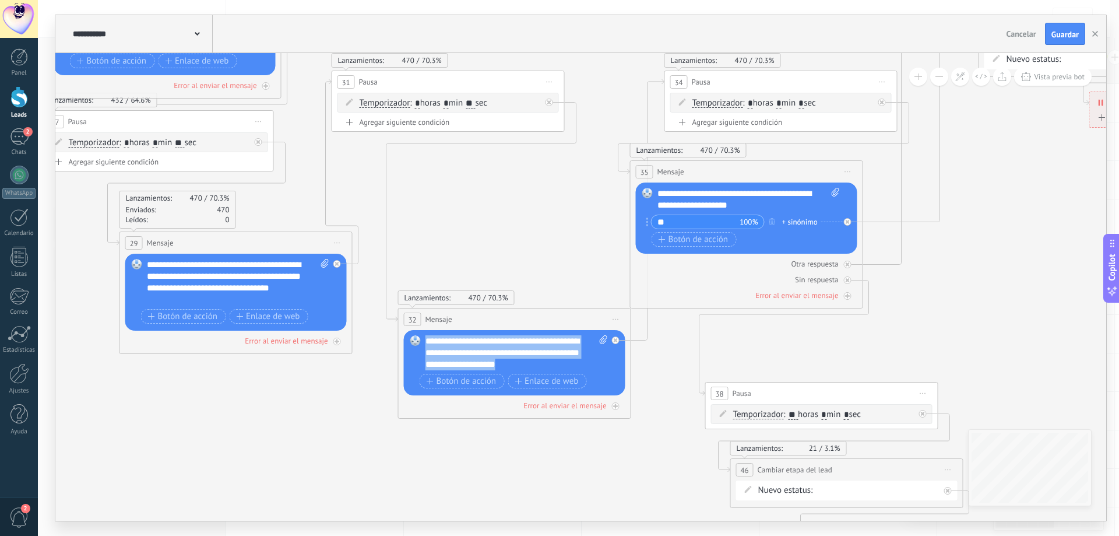
drag, startPoint x: 425, startPoint y: 342, endPoint x: 572, endPoint y: 366, distance: 148.9
click at [572, 366] on div "**********" at bounding box center [517, 352] width 182 height 35
copy div "**********"
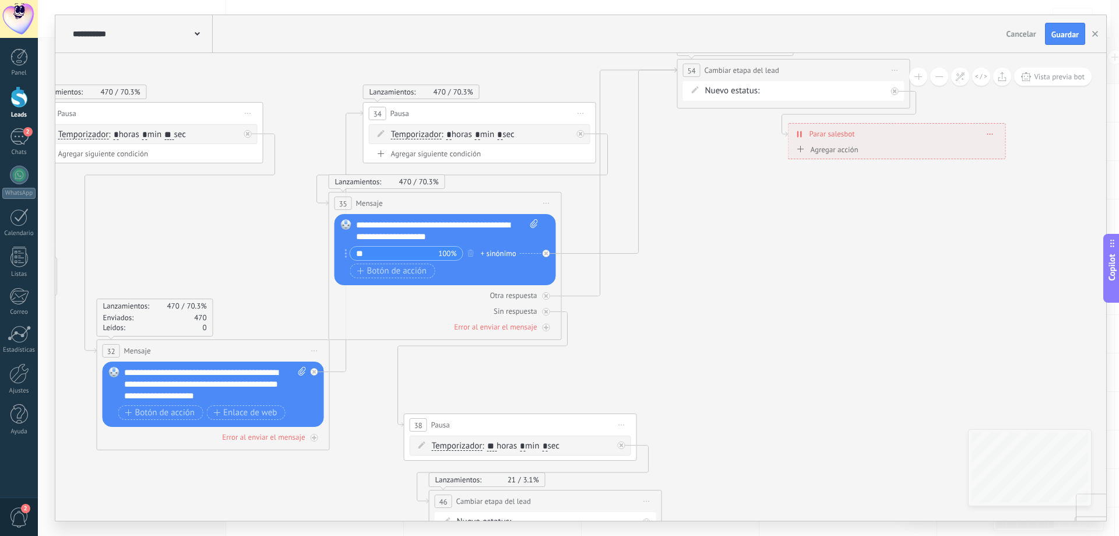
drag, startPoint x: 897, startPoint y: 349, endPoint x: 564, endPoint y: 364, distance: 333.9
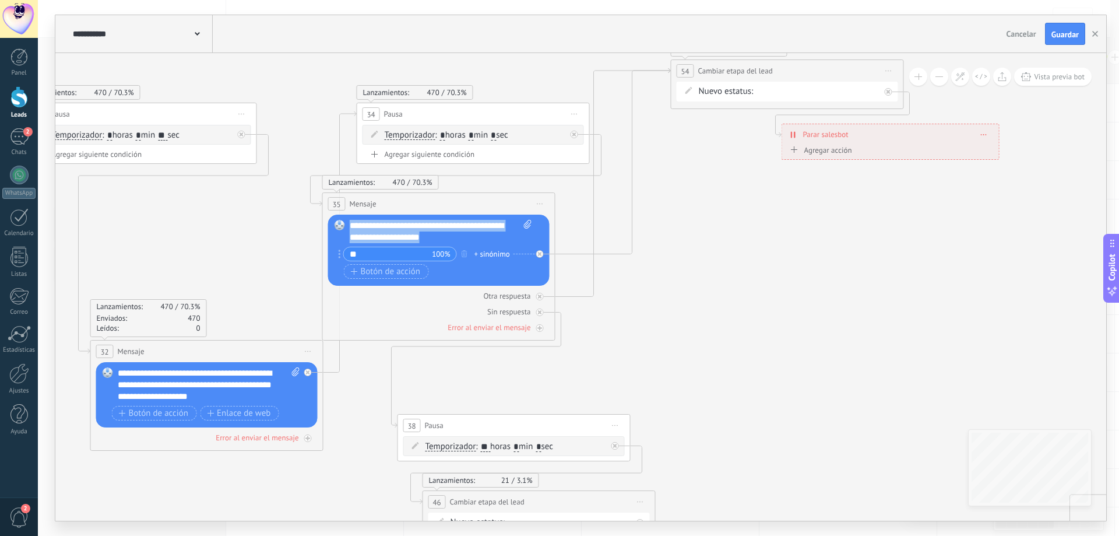
drag, startPoint x: 350, startPoint y: 224, endPoint x: 468, endPoint y: 236, distance: 118.9
click at [468, 236] on div "**********" at bounding box center [441, 231] width 182 height 23
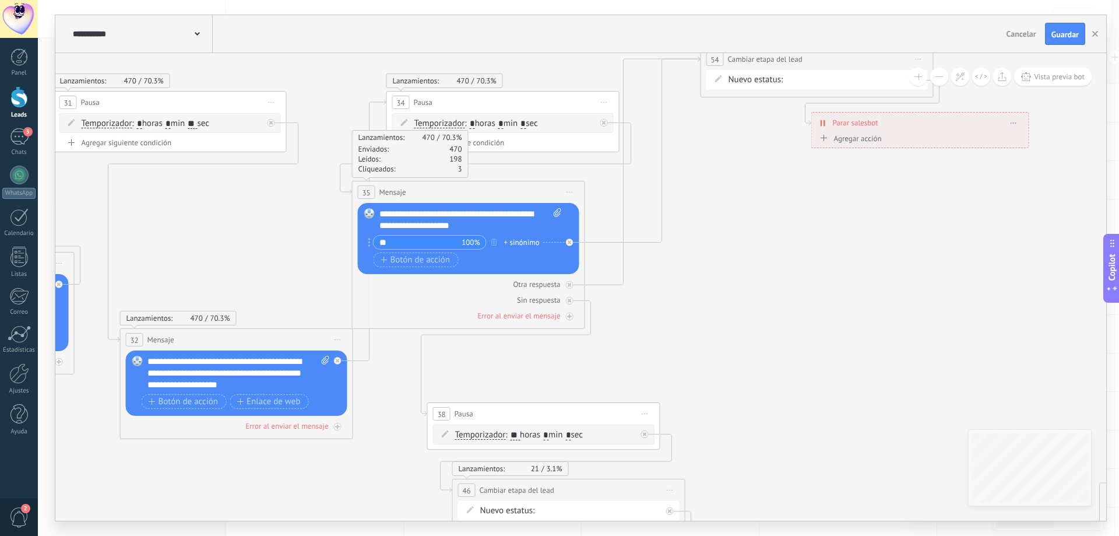
drag, startPoint x: 632, startPoint y: 378, endPoint x: 826, endPoint y: 198, distance: 264.8
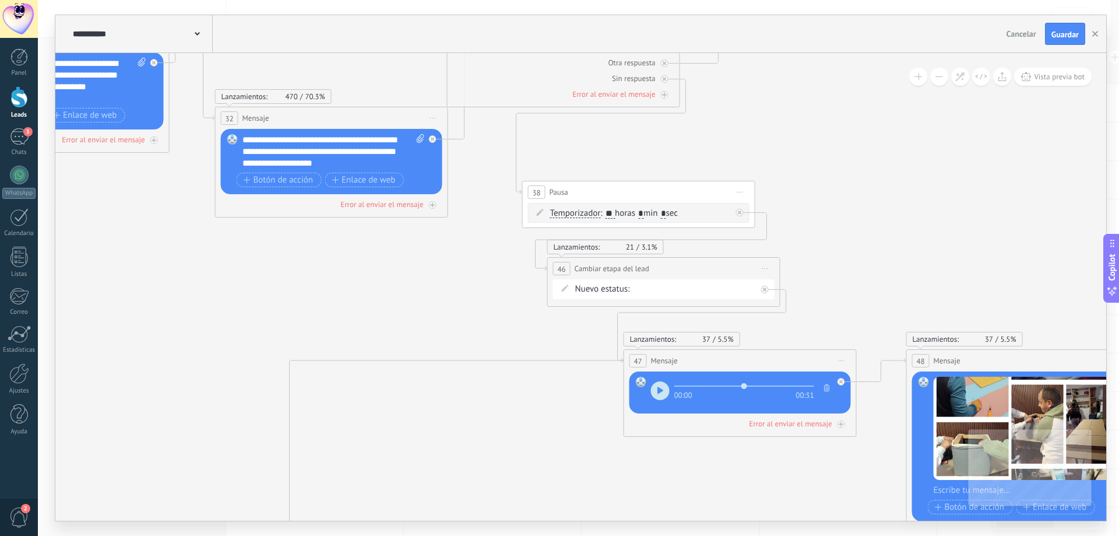
drag, startPoint x: 459, startPoint y: 389, endPoint x: 349, endPoint y: 315, distance: 132.0
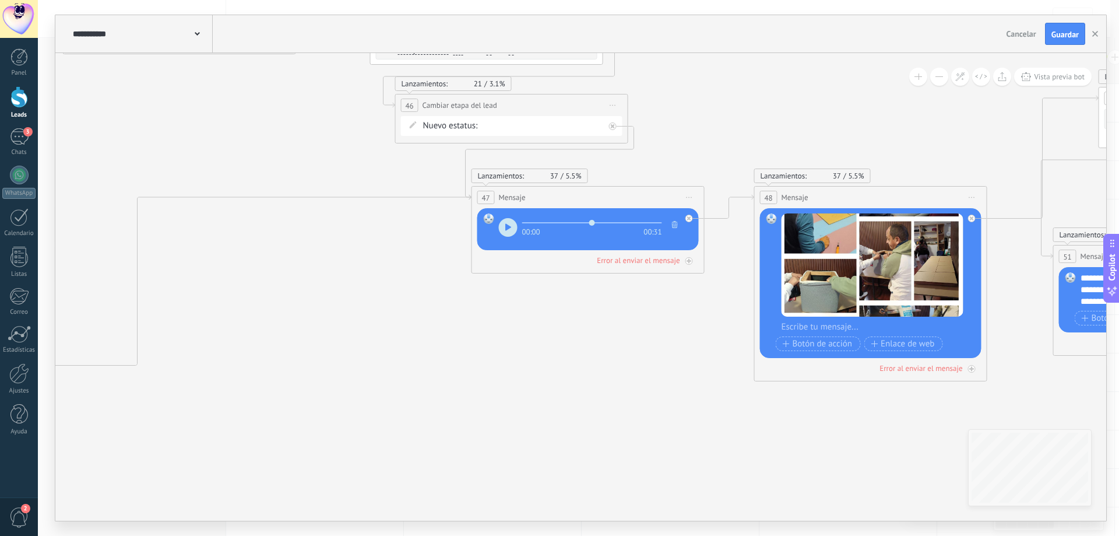
drag, startPoint x: 542, startPoint y: 469, endPoint x: 429, endPoint y: 330, distance: 179.5
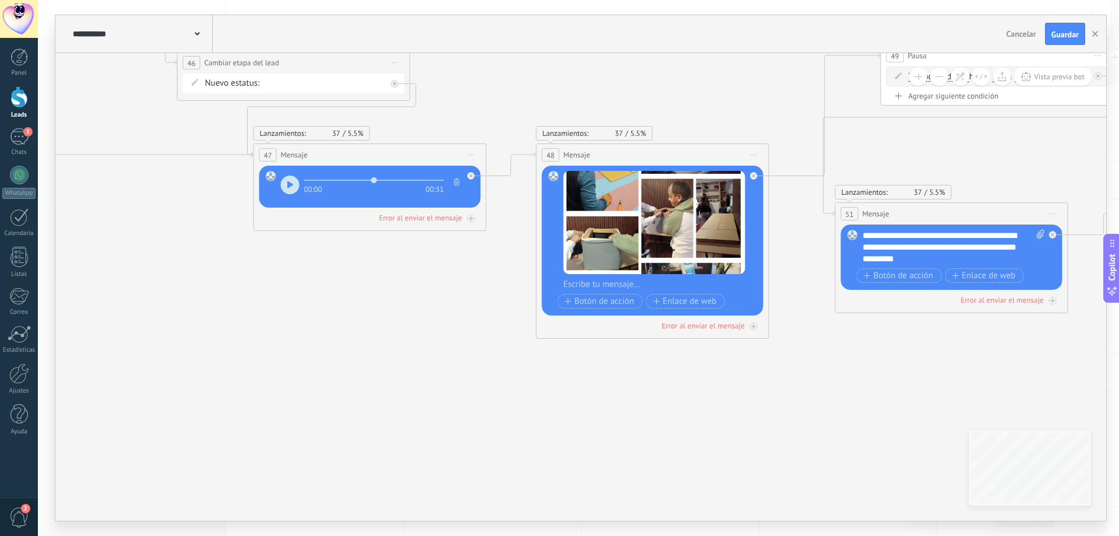
drag, startPoint x: 610, startPoint y: 393, endPoint x: 392, endPoint y: 350, distance: 222.2
drag, startPoint x: 630, startPoint y: 321, endPoint x: 690, endPoint y: 285, distance: 70.6
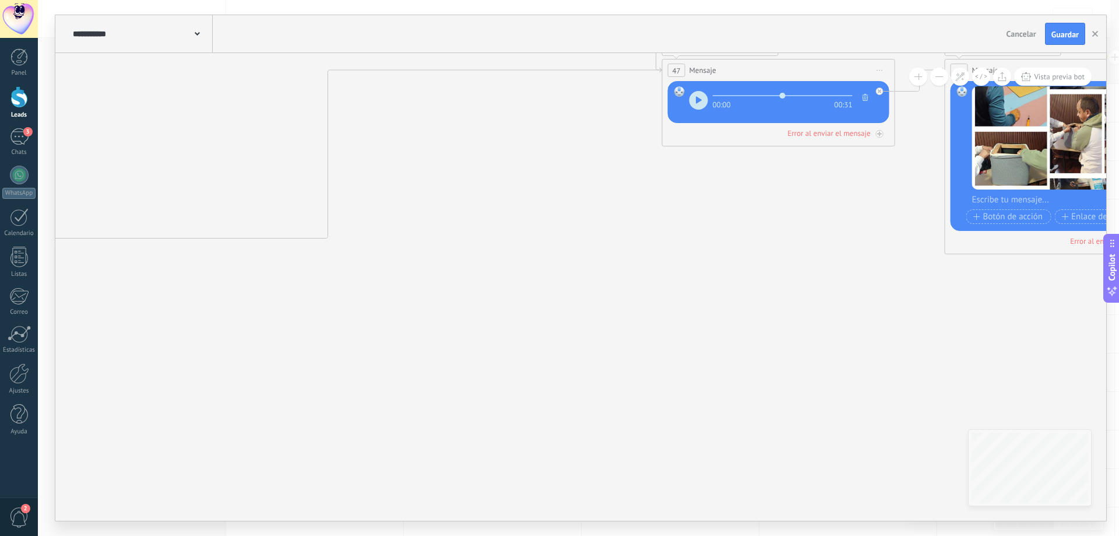
drag, startPoint x: 487, startPoint y: 360, endPoint x: 789, endPoint y: 301, distance: 307.1
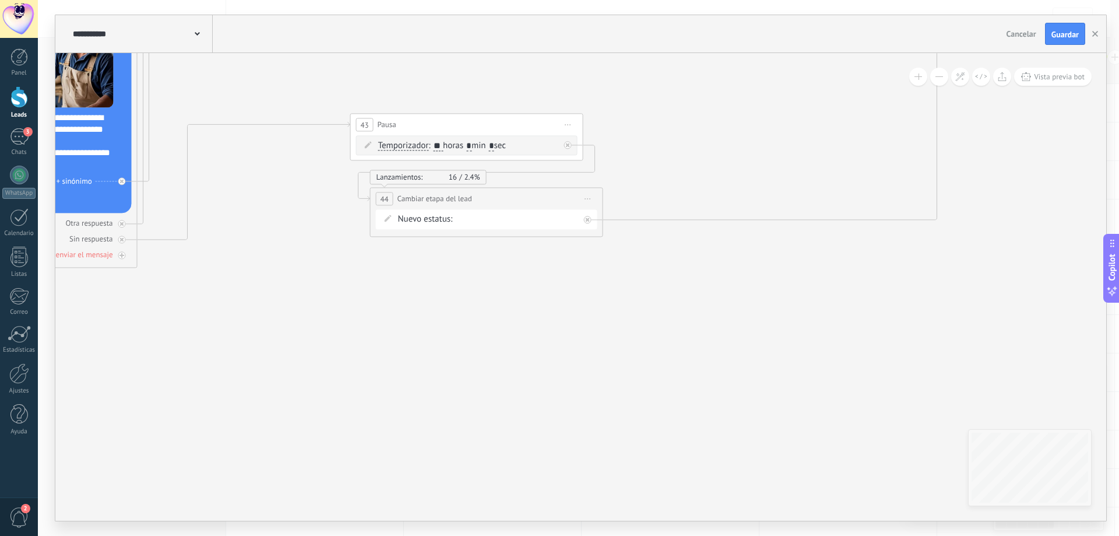
drag, startPoint x: 587, startPoint y: 367, endPoint x: 919, endPoint y: 385, distance: 332.9
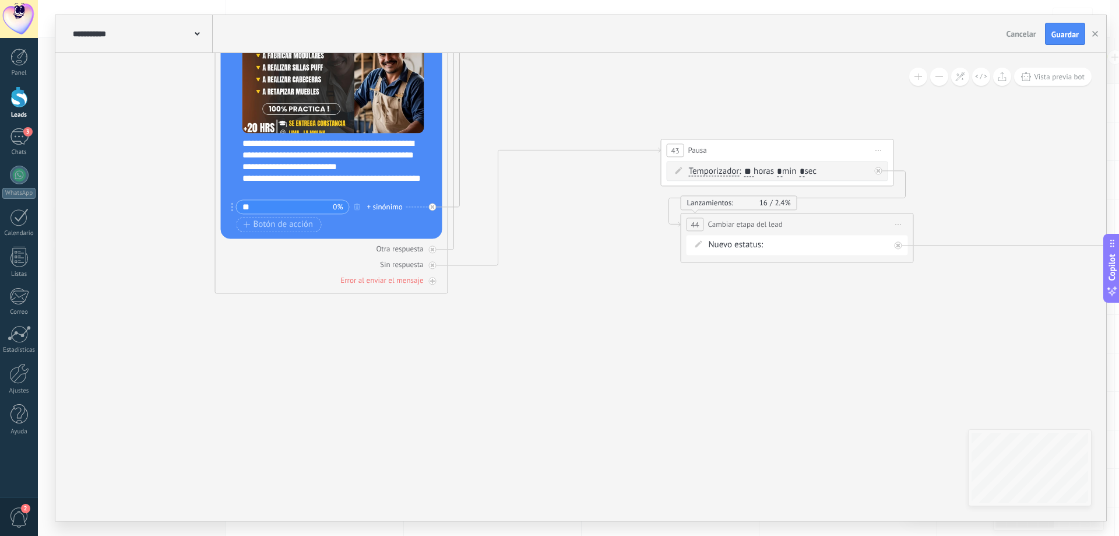
drag, startPoint x: 498, startPoint y: 358, endPoint x: 784, endPoint y: 384, distance: 287.4
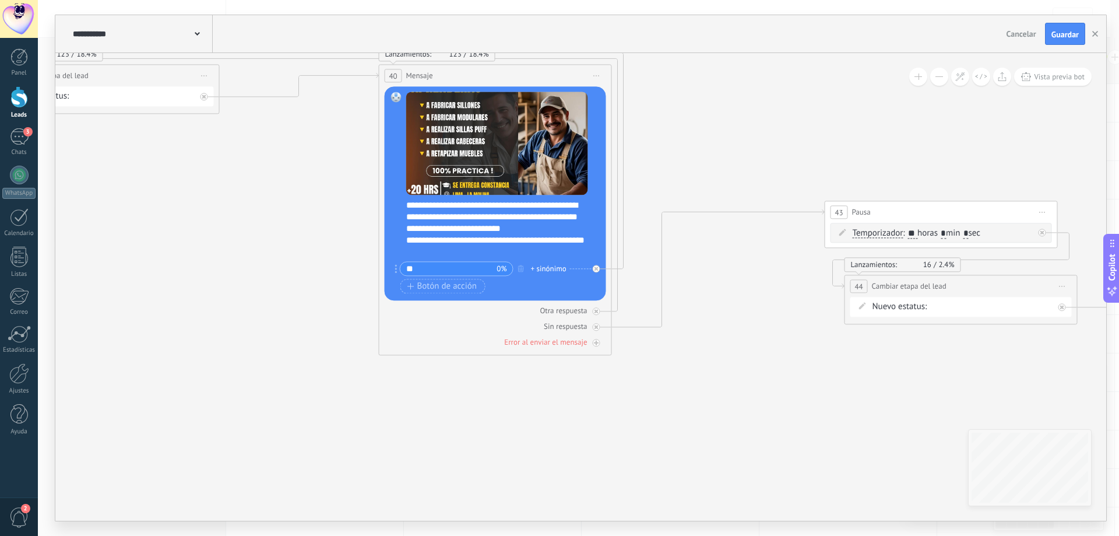
drag, startPoint x: 293, startPoint y: 212, endPoint x: 331, endPoint y: 271, distance: 70.3
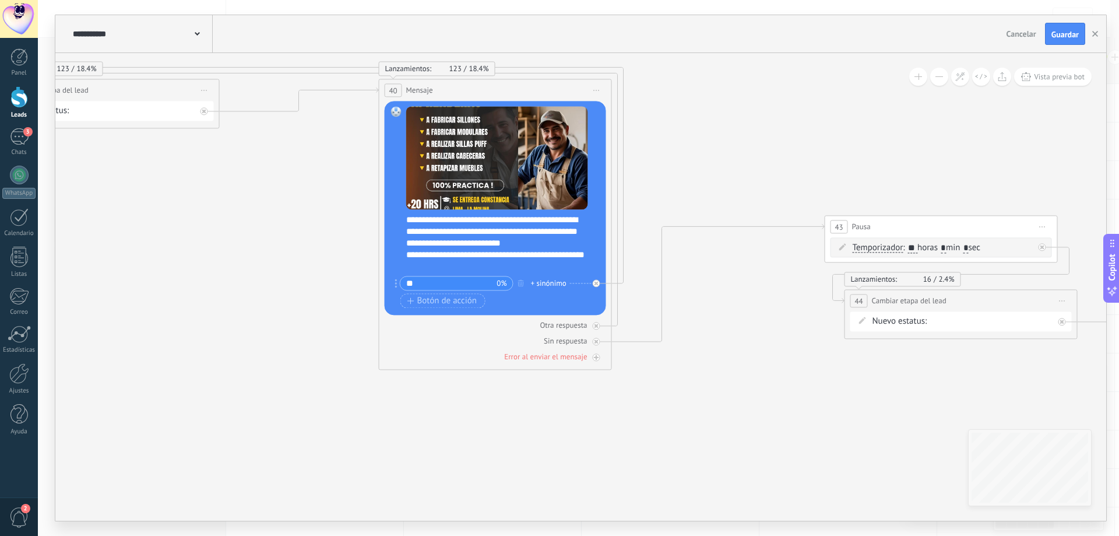
drag, startPoint x: 405, startPoint y: 219, endPoint x: 428, endPoint y: 223, distance: 23.1
click at [428, 223] on div "Reemplazar Quitar Convertir a mensaje de voz Arrastre la imagen aquí para adjun…" at bounding box center [496, 208] width 222 height 214
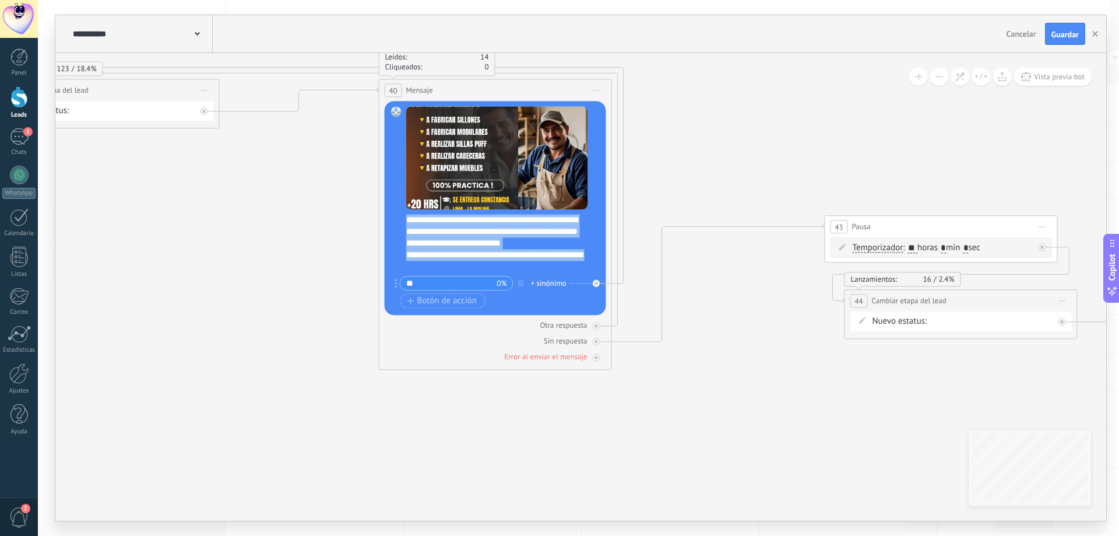
drag, startPoint x: 407, startPoint y: 219, endPoint x: 503, endPoint y: 271, distance: 109.0
click at [503, 271] on div "**********" at bounding box center [503, 243] width 194 height 58
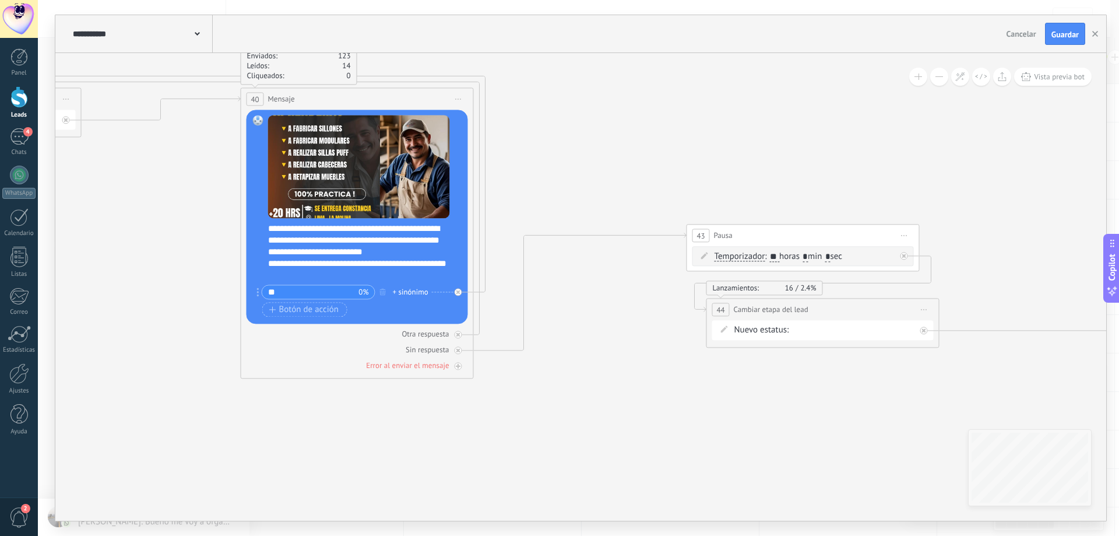
drag, startPoint x: 777, startPoint y: 396, endPoint x: 673, endPoint y: 339, distance: 118.5
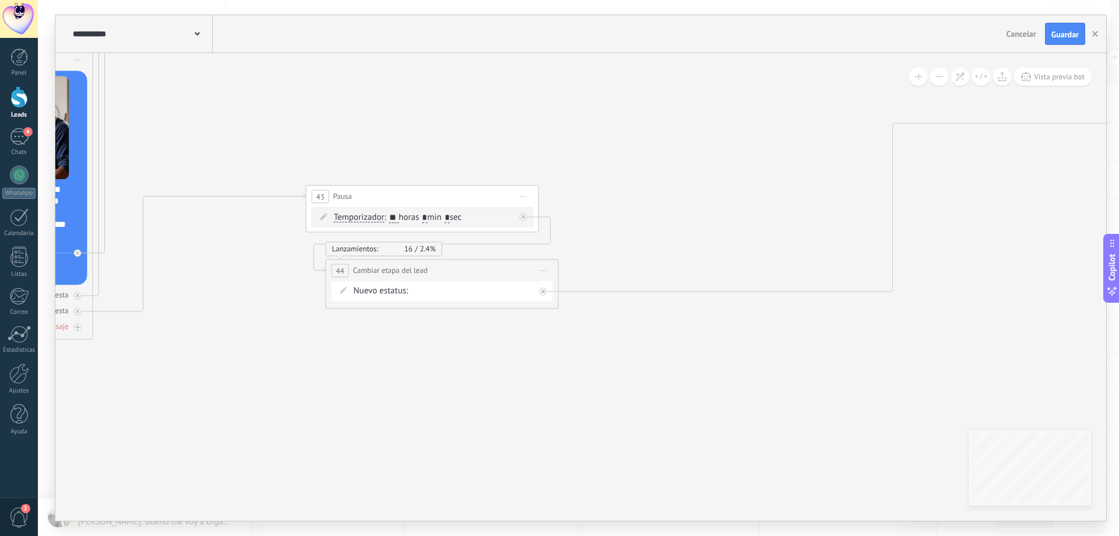
drag, startPoint x: 724, startPoint y: 372, endPoint x: 391, endPoint y: 364, distance: 333.6
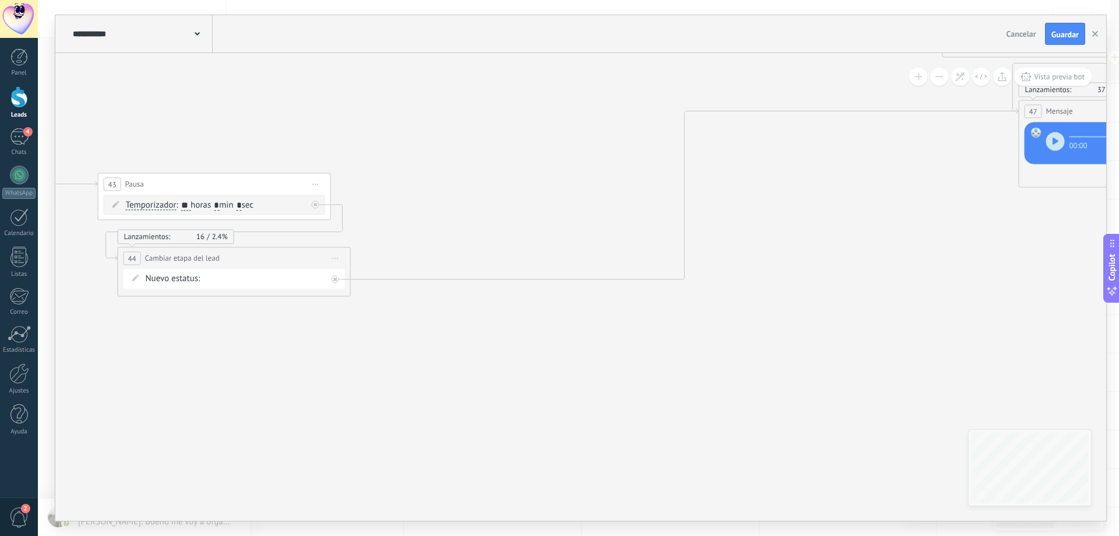
drag, startPoint x: 668, startPoint y: 389, endPoint x: 384, endPoint y: 418, distance: 285.4
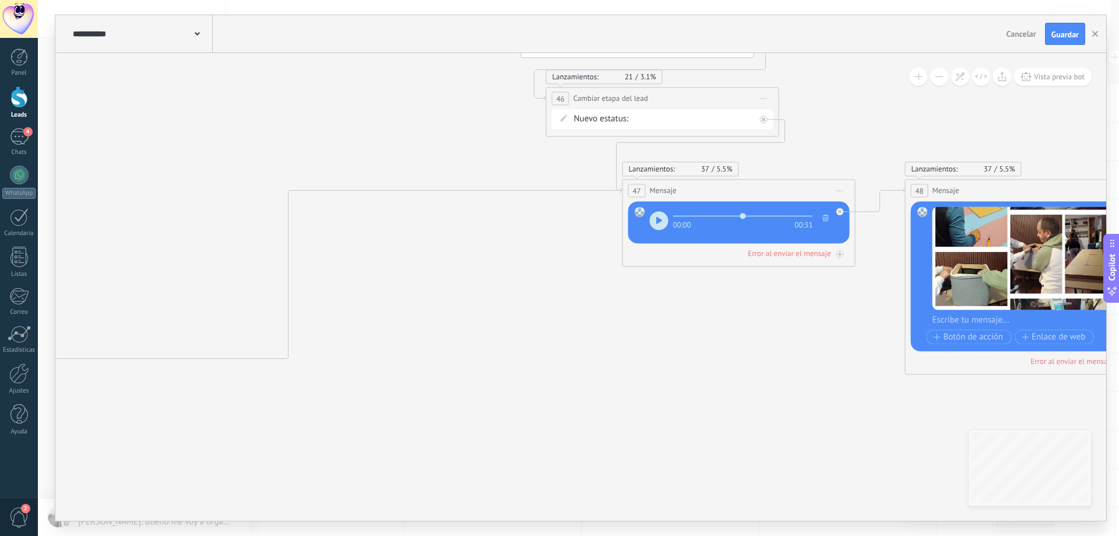
drag, startPoint x: 730, startPoint y: 356, endPoint x: 425, endPoint y: 417, distance: 311.1
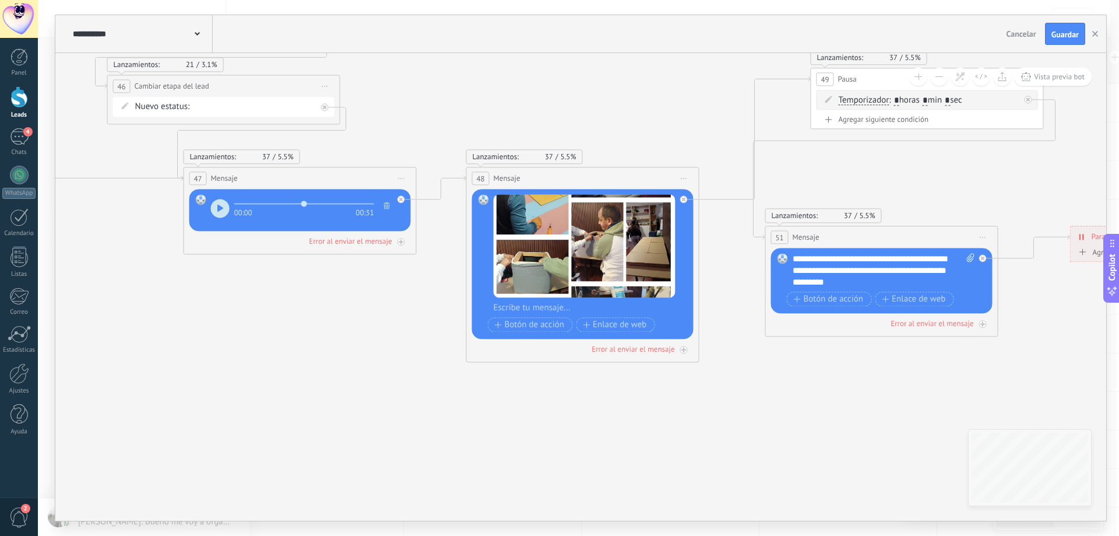
drag, startPoint x: 603, startPoint y: 418, endPoint x: 358, endPoint y: 389, distance: 246.6
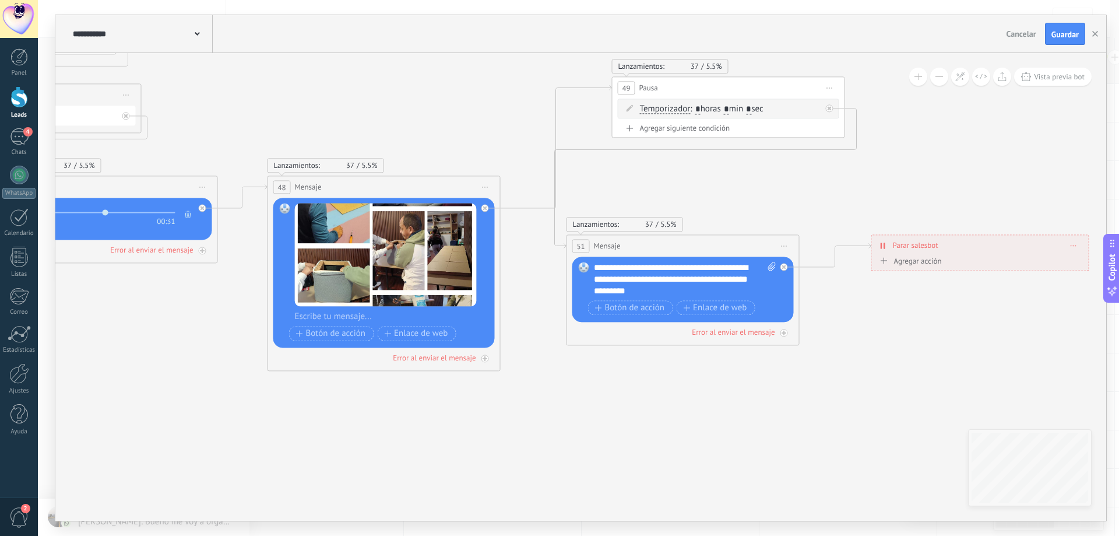
drag, startPoint x: 683, startPoint y: 391, endPoint x: 468, endPoint y: 399, distance: 215.3
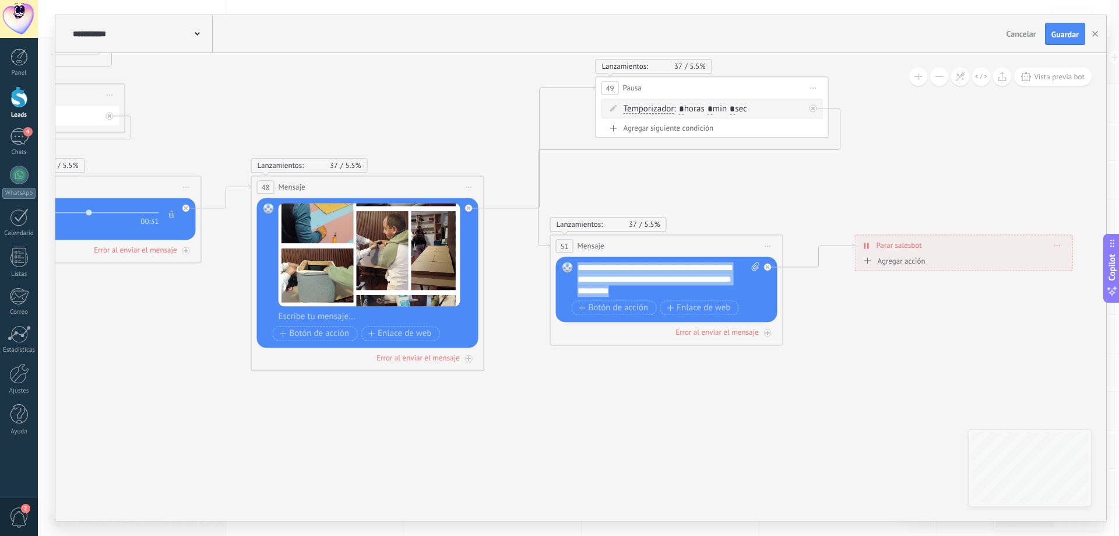
drag, startPoint x: 579, startPoint y: 266, endPoint x: 666, endPoint y: 298, distance: 93.2
click at [666, 298] on div "**********" at bounding box center [669, 290] width 182 height 56
